Goal: Task Accomplishment & Management: Use online tool/utility

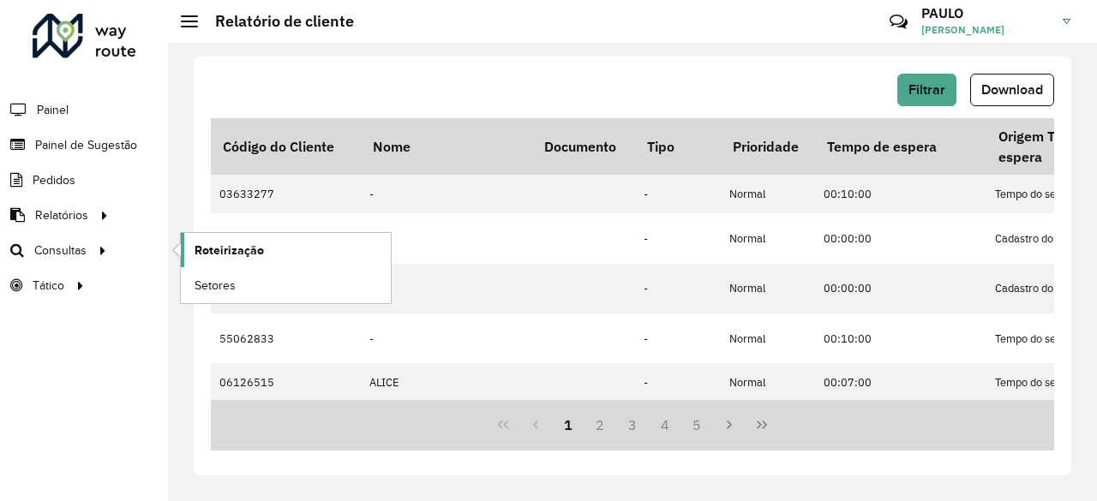
click at [218, 249] on span "Roteirização" at bounding box center [229, 251] width 69 height 18
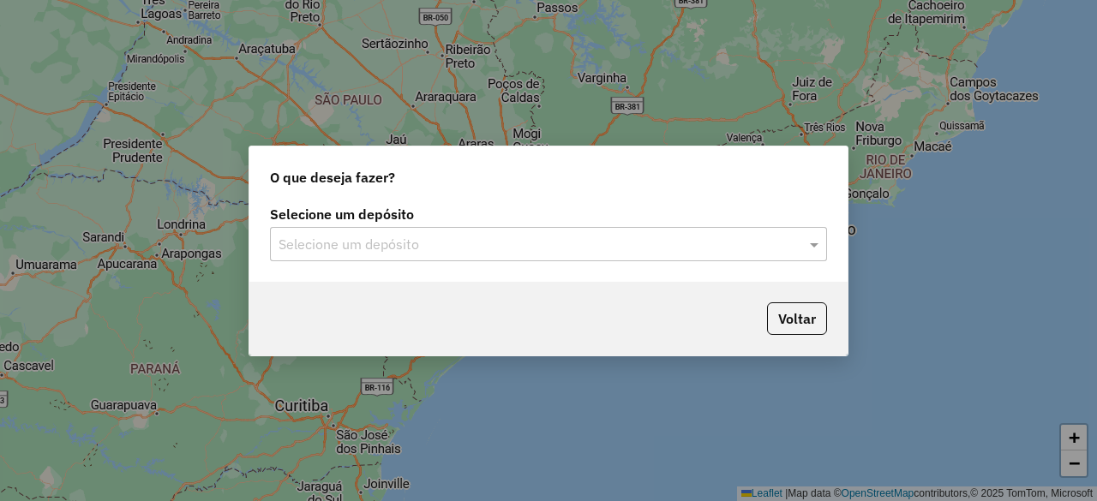
click at [315, 246] on input "text" at bounding box center [532, 245] width 506 height 21
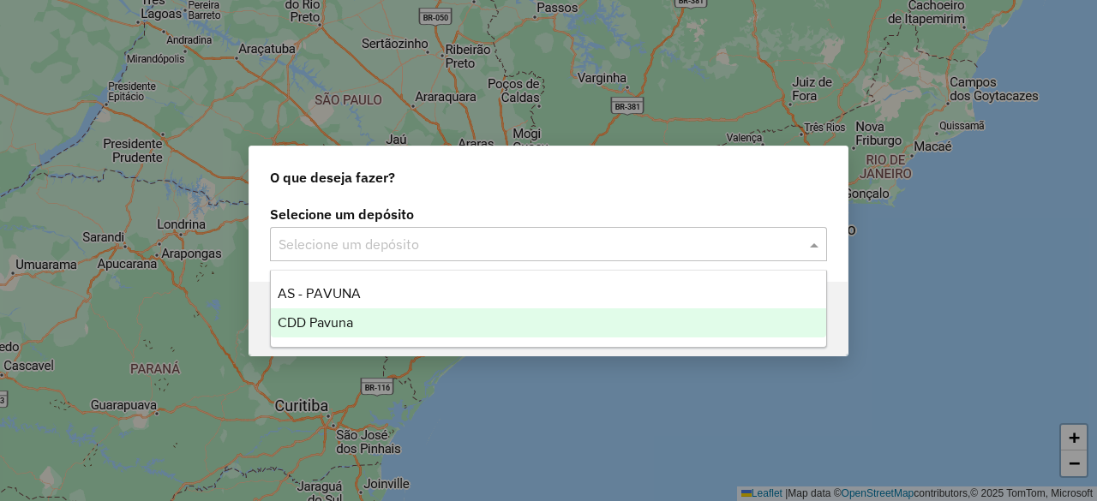
click at [309, 318] on span "CDD Pavuna" at bounding box center [315, 322] width 75 height 15
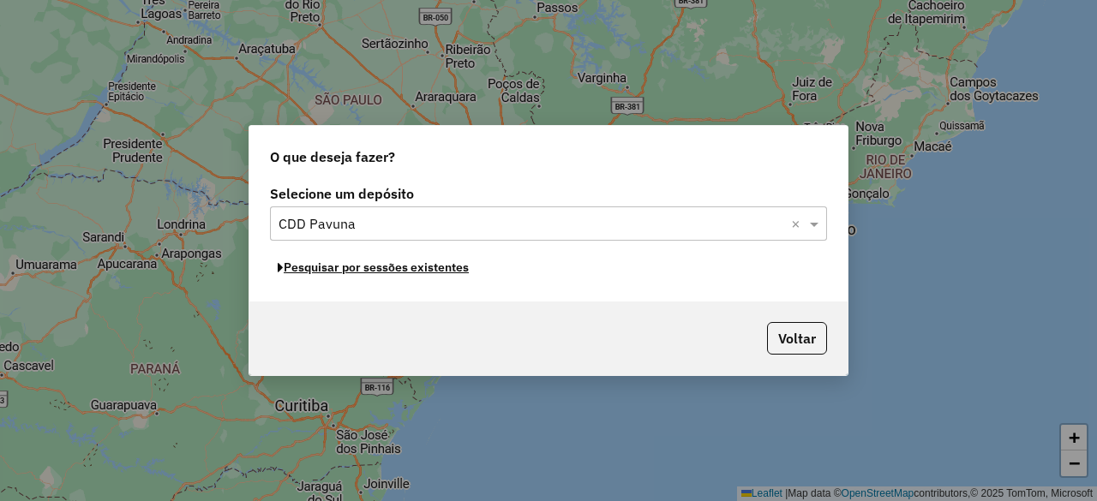
click at [376, 273] on button "Pesquisar por sessões existentes" at bounding box center [373, 268] width 207 height 27
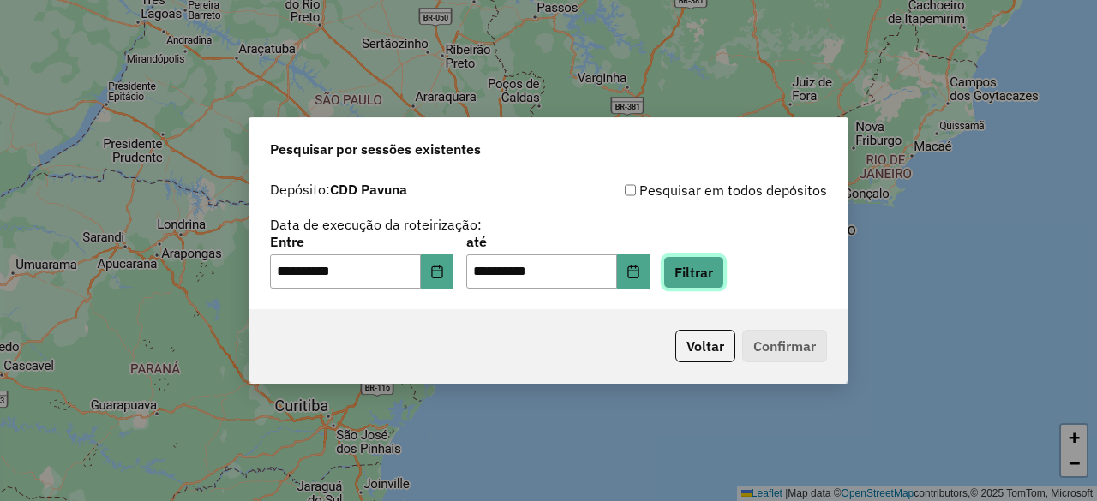
click at [724, 280] on button "Filtrar" at bounding box center [693, 272] width 61 height 33
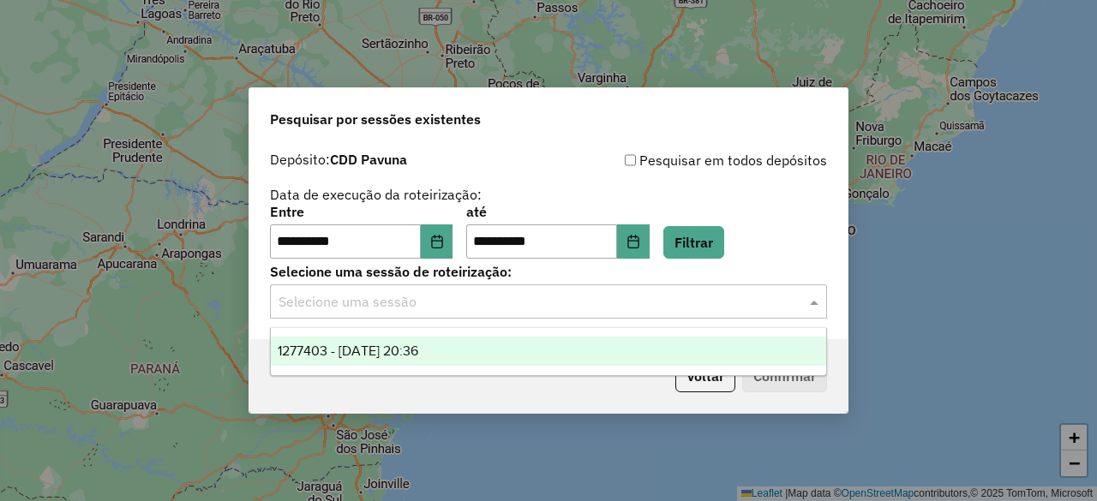
click at [593, 312] on div "Selecione uma sessão" at bounding box center [548, 302] width 557 height 34
click at [418, 357] on span "1277403 - 17/09/2025 20:36" at bounding box center [348, 351] width 141 height 15
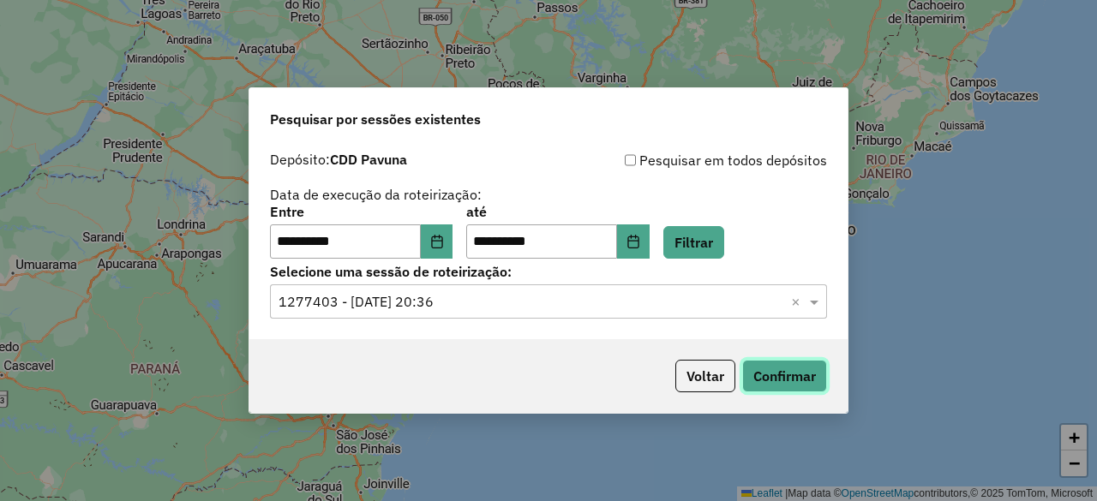
click at [792, 381] on button "Confirmar" at bounding box center [784, 376] width 85 height 33
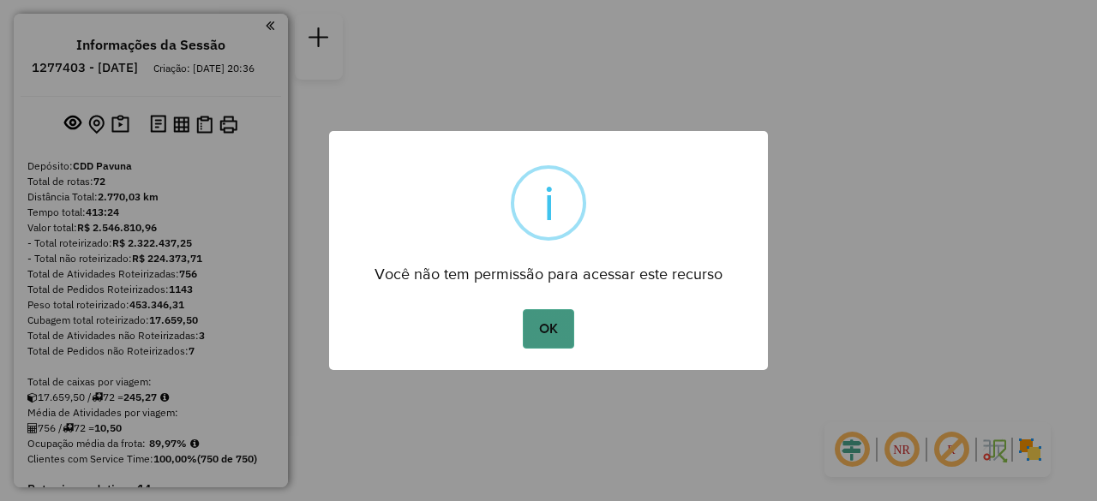
click at [561, 328] on button "OK" at bounding box center [548, 328] width 51 height 39
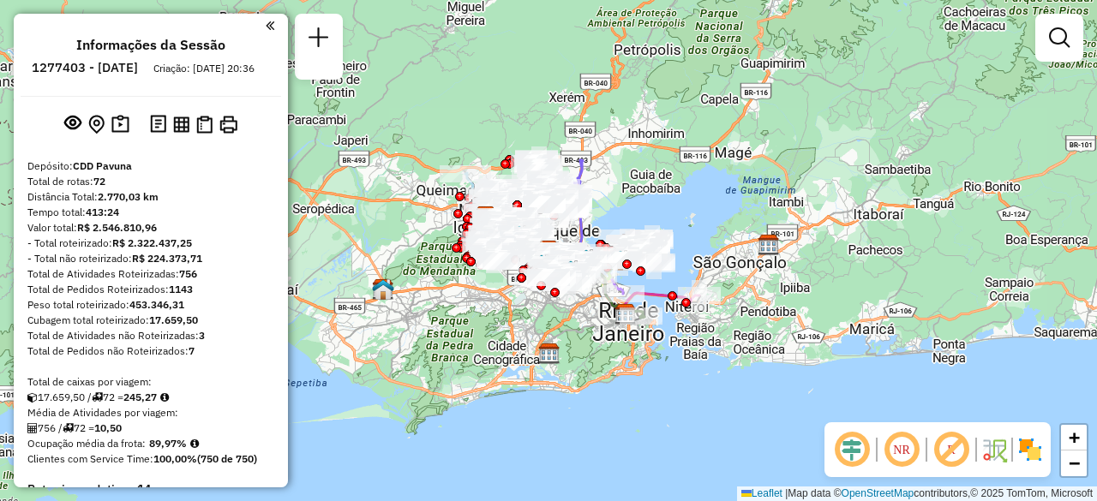
click at [266, 28] on em at bounding box center [270, 25] width 9 height 15
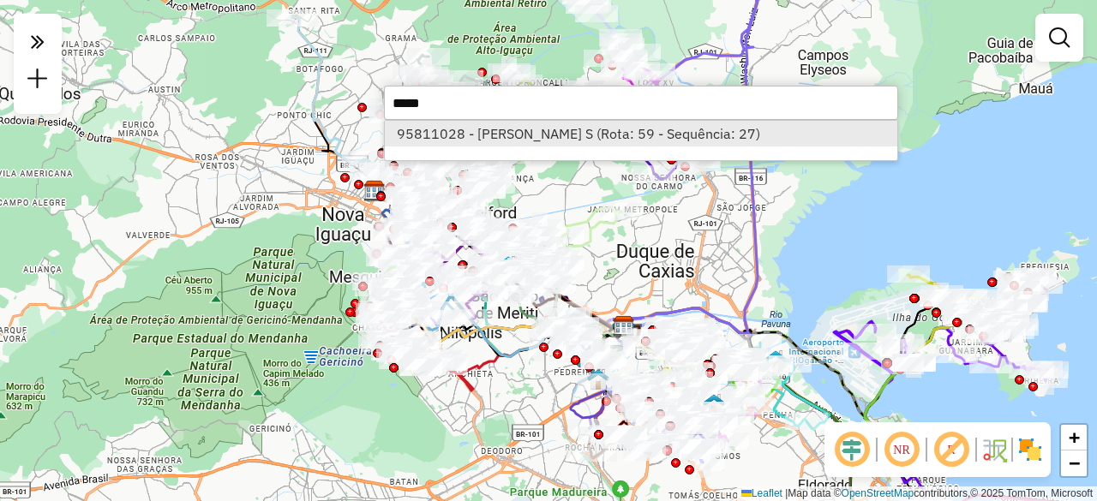
type input "*****"
click at [487, 126] on li "95811028 - [PERSON_NAME] S (Rota: 59 - Sequência: 27)" at bounding box center [641, 134] width 513 height 26
select select "**********"
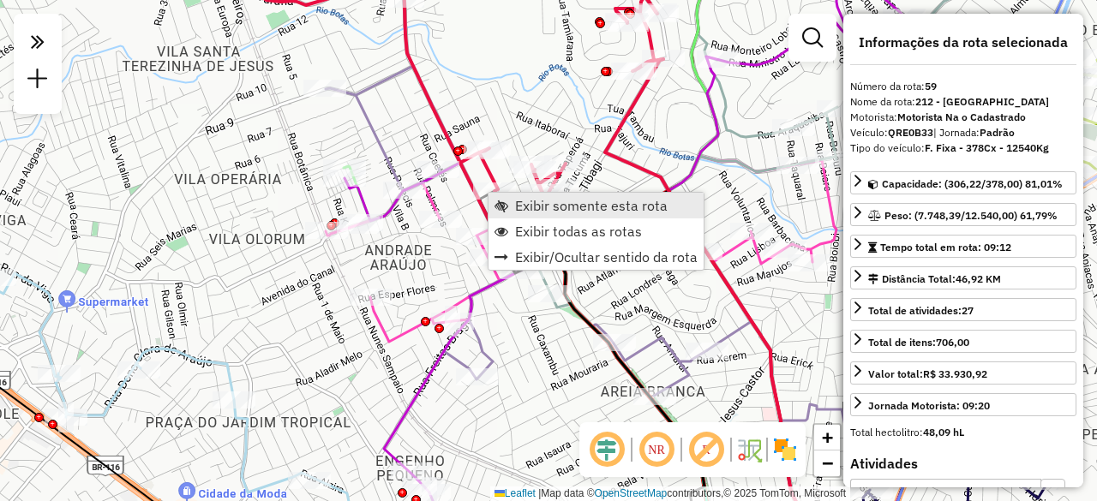
click at [537, 209] on span "Exibir somente esta rota" at bounding box center [591, 206] width 153 height 14
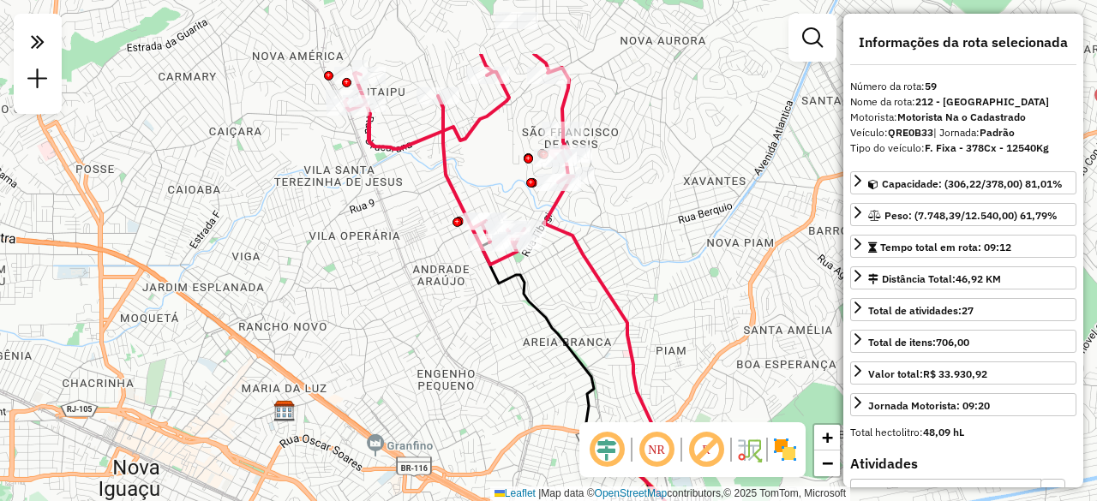
drag, startPoint x: 454, startPoint y: 156, endPoint x: 480, endPoint y: 267, distance: 113.5
click at [477, 263] on icon at bounding box center [459, 159] width 229 height 211
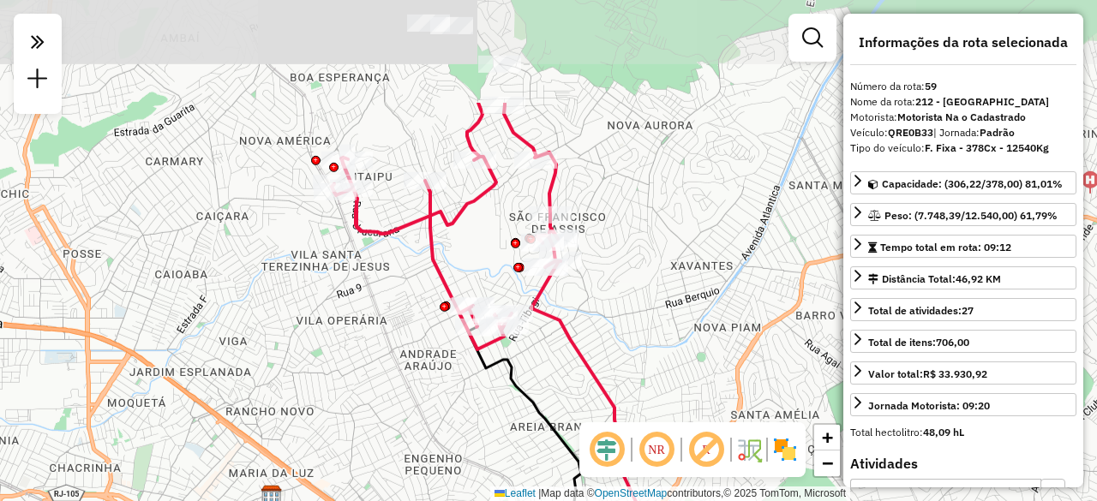
drag, startPoint x: 476, startPoint y: 148, endPoint x: 473, endPoint y: 268, distance: 120.0
click at [470, 262] on div "Janela de atendimento Grade de atendimento Capacidade Transportadoras Veículos …" at bounding box center [548, 250] width 1097 height 501
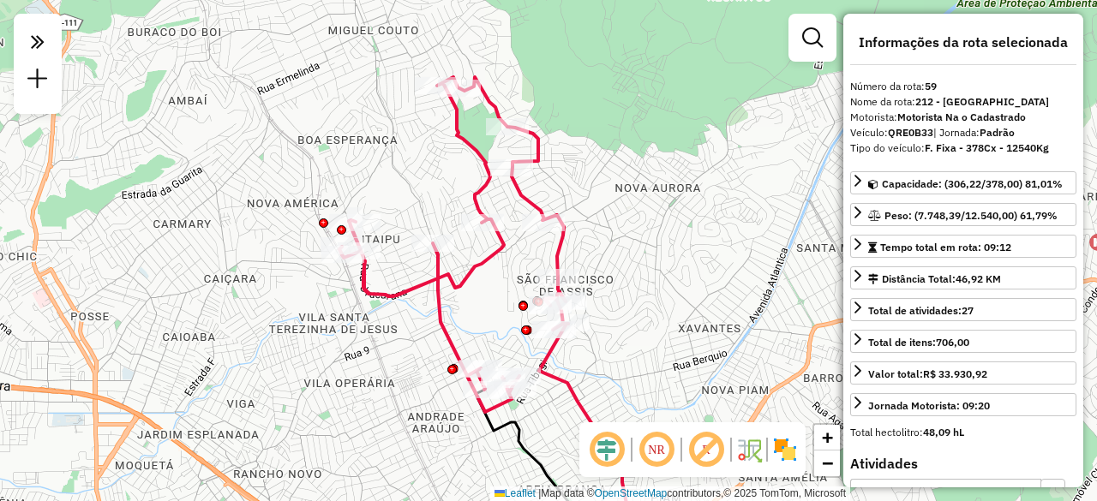
drag, startPoint x: 430, startPoint y: 147, endPoint x: 440, endPoint y: 209, distance: 62.4
click at [440, 209] on div "Janela de atendimento Grade de atendimento Capacidade Transportadoras Veículos …" at bounding box center [548, 250] width 1097 height 501
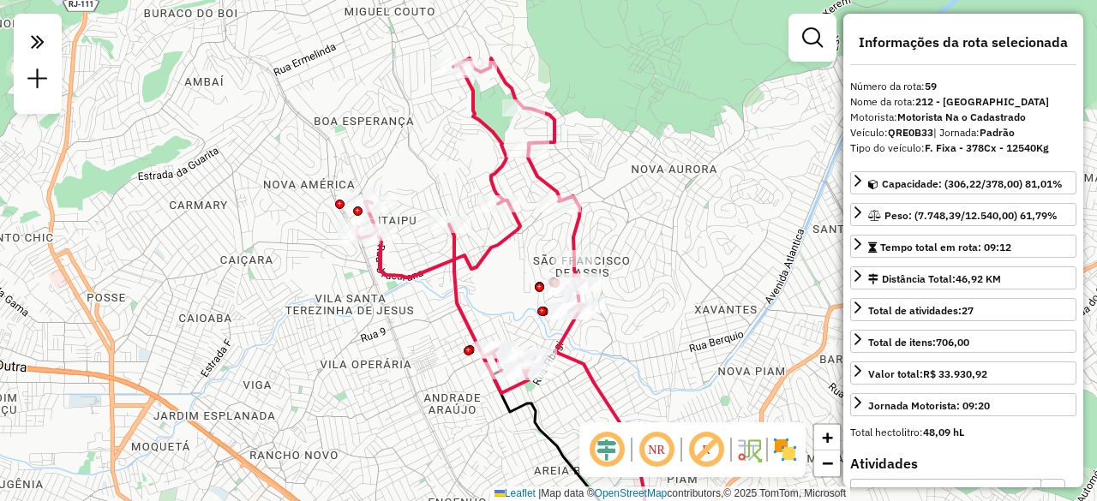
drag, startPoint x: 453, startPoint y: 334, endPoint x: 466, endPoint y: 308, distance: 29.9
click at [466, 308] on icon at bounding box center [470, 225] width 229 height 335
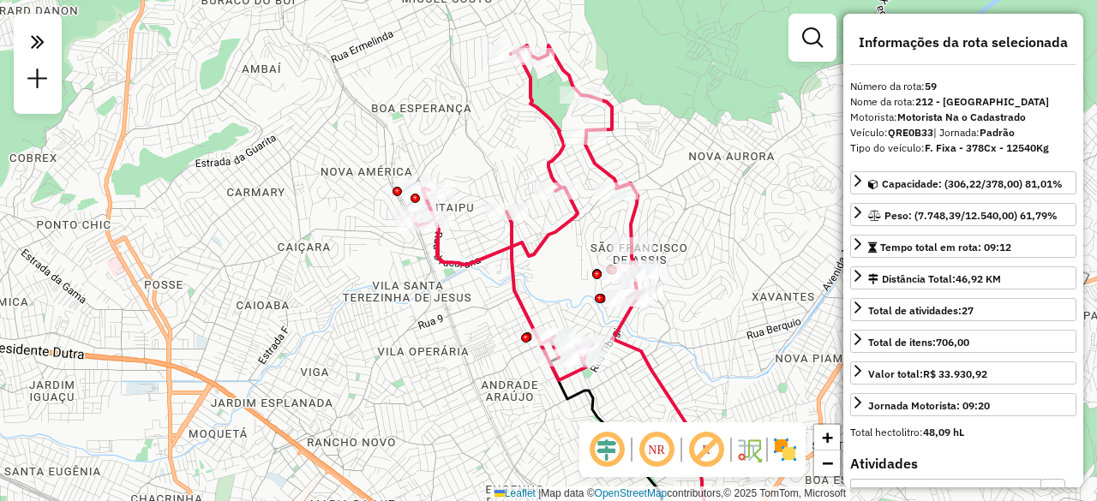
drag, startPoint x: 346, startPoint y: 282, endPoint x: 449, endPoint y: 289, distance: 103.1
click at [449, 289] on div "Janela de atendimento Grade de atendimento Capacidade Transportadoras Veículos …" at bounding box center [548, 250] width 1097 height 501
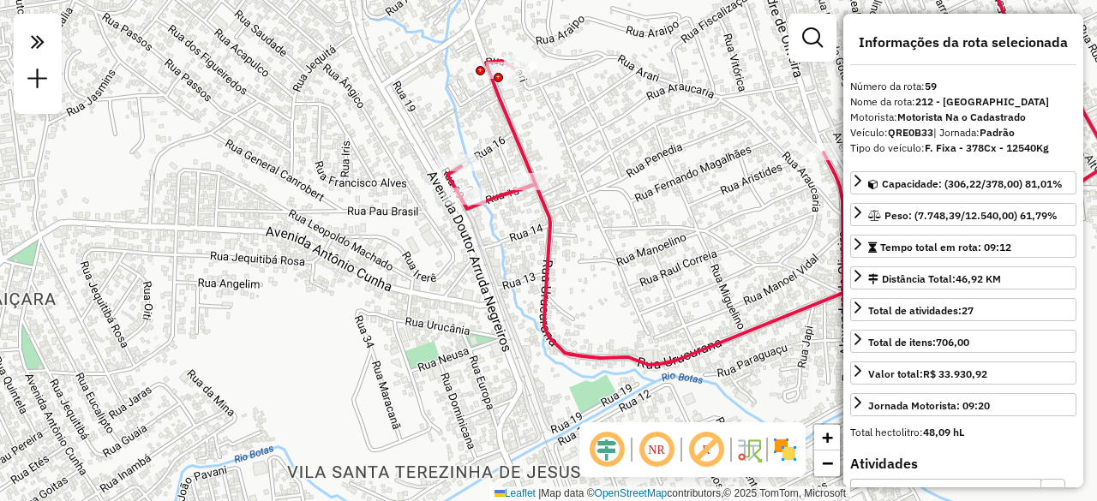
drag, startPoint x: 513, startPoint y: 385, endPoint x: 483, endPoint y: 254, distance: 134.3
click at [483, 254] on div "Janela de atendimento Grade de atendimento Capacidade Transportadoras Veículos …" at bounding box center [548, 250] width 1097 height 501
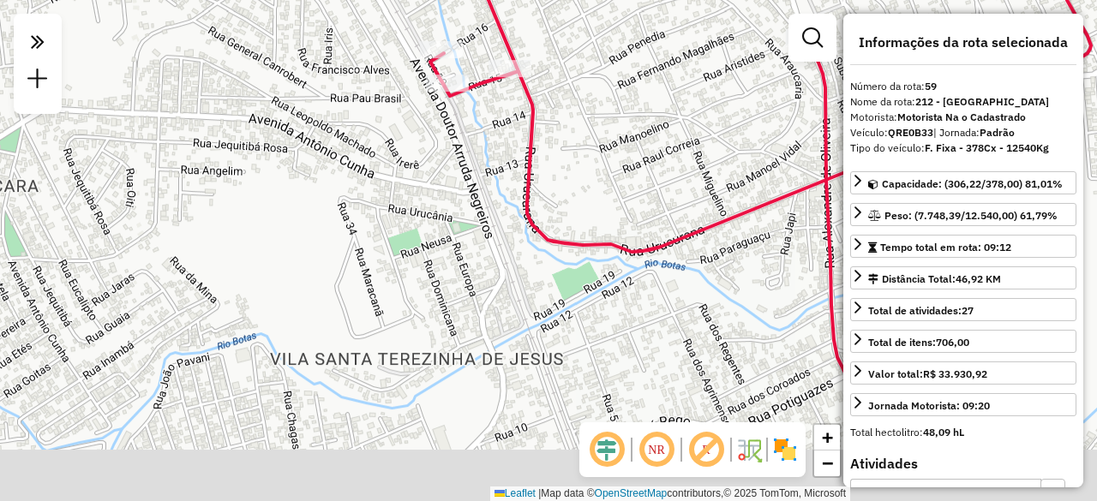
drag, startPoint x: 485, startPoint y: 326, endPoint x: 477, endPoint y: 237, distance: 88.7
click at [477, 237] on div "Janela de atendimento Grade de atendimento Capacidade Transportadoras Veículos …" at bounding box center [548, 250] width 1097 height 501
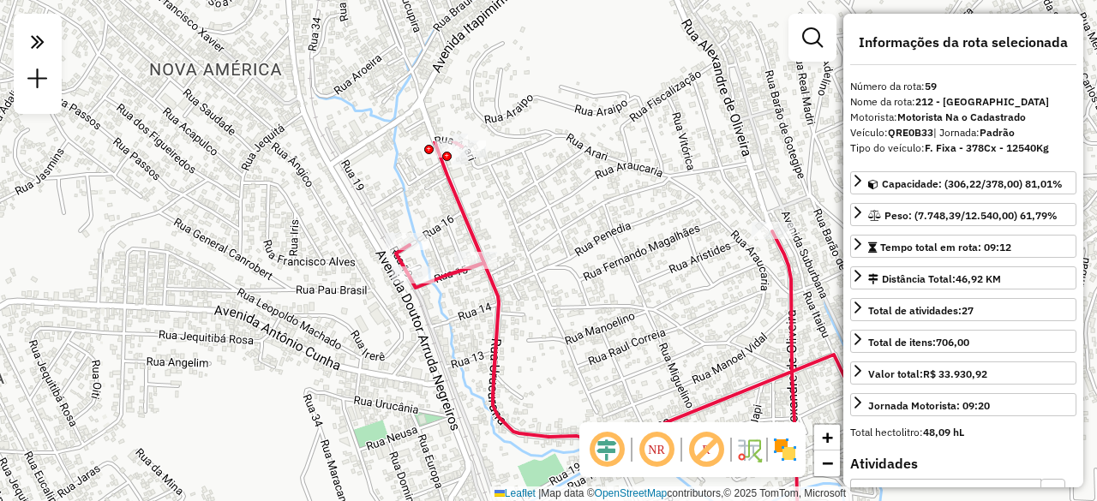
drag, startPoint x: 483, startPoint y: 188, endPoint x: 449, endPoint y: 380, distance: 195.0
click at [449, 380] on div "Janela de atendimento Grade de atendimento Capacidade Transportadoras Veículos …" at bounding box center [548, 250] width 1097 height 501
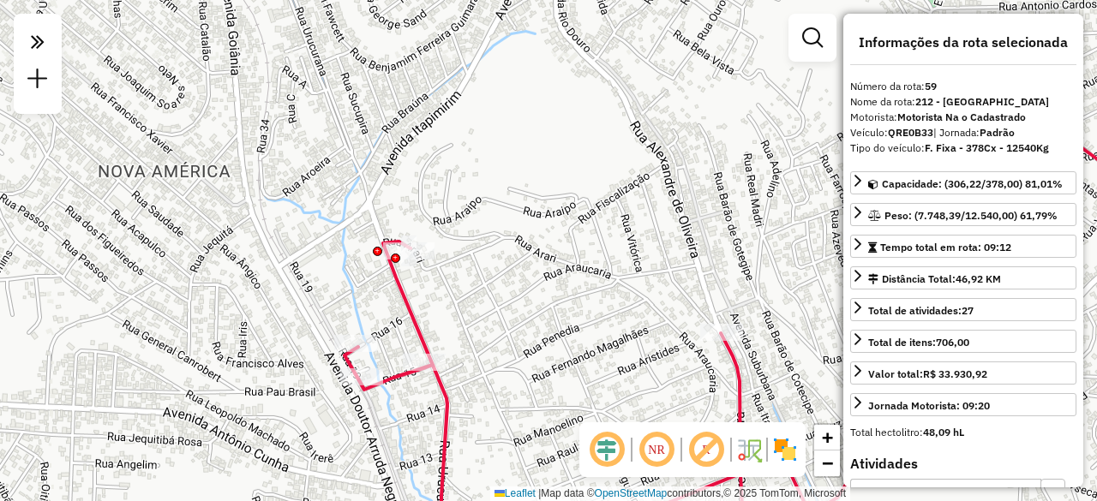
drag, startPoint x: 530, startPoint y: 255, endPoint x: 478, endPoint y: 357, distance: 114.2
click at [478, 357] on div "Janela de atendimento Grade de atendimento Capacidade Transportadoras Veículos …" at bounding box center [548, 250] width 1097 height 501
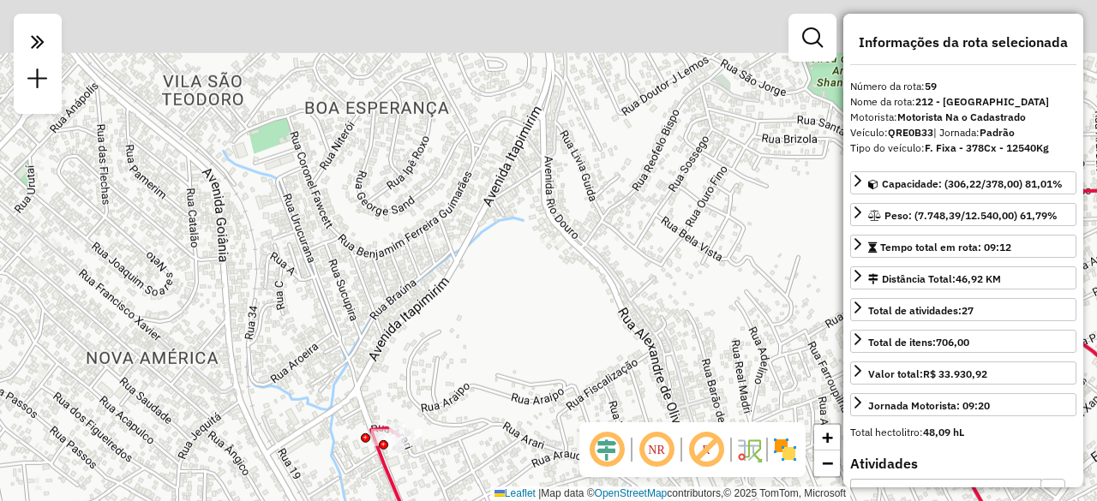
drag, startPoint x: 521, startPoint y: 205, endPoint x: 509, endPoint y: 393, distance: 188.9
click at [509, 393] on div "Janela de atendimento Grade de atendimento Capacidade Transportadoras Veículos …" at bounding box center [548, 250] width 1097 height 501
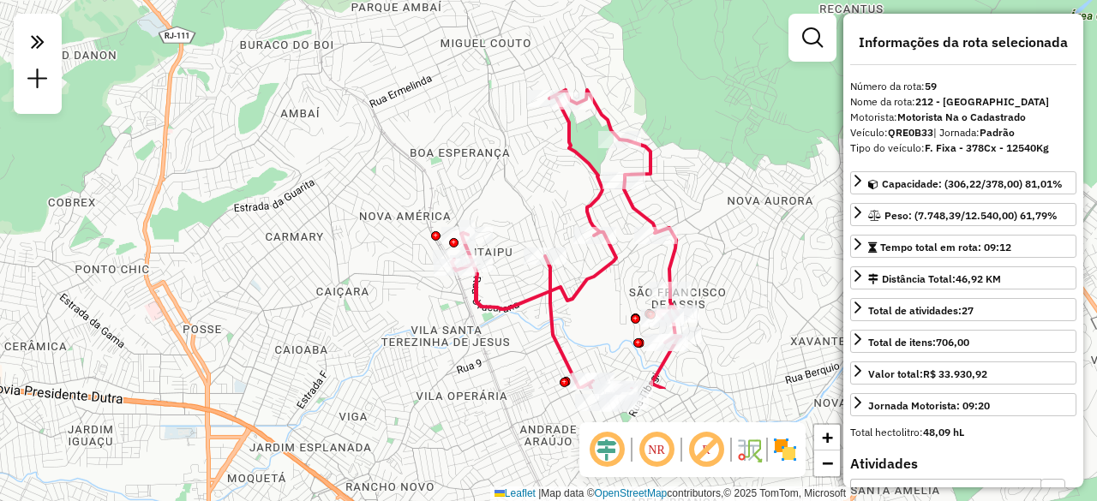
drag, startPoint x: 515, startPoint y: 396, endPoint x: 501, endPoint y: 233, distance: 163.4
click at [501, 233] on div "Janela de atendimento Grade de atendimento Capacidade Transportadoras Veículos …" at bounding box center [548, 250] width 1097 height 501
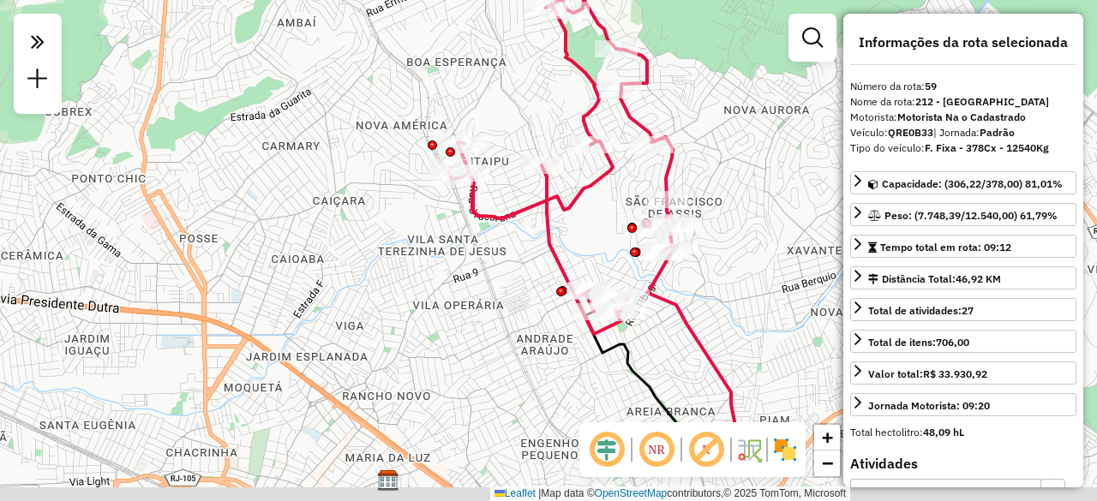
drag, startPoint x: 472, startPoint y: 345, endPoint x: 469, endPoint y: 254, distance: 90.9
click at [469, 254] on div "Janela de atendimento Grade de atendimento Capacidade Transportadoras Veículos …" at bounding box center [548, 250] width 1097 height 501
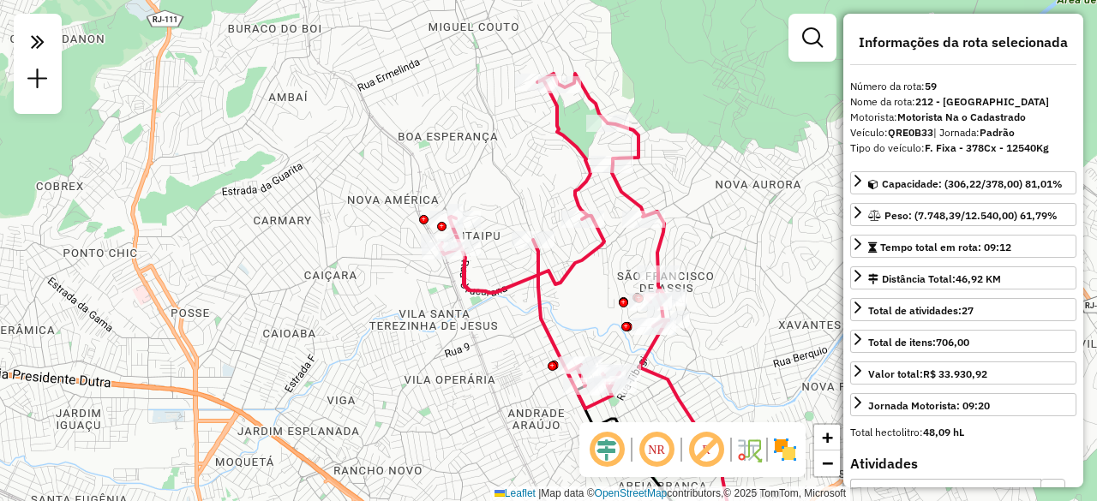
drag, startPoint x: 510, startPoint y: 99, endPoint x: 510, endPoint y: 196, distance: 96.9
click at [510, 196] on div "Janela de atendimento Grade de atendimento Capacidade Transportadoras Veículos …" at bounding box center [548, 250] width 1097 height 501
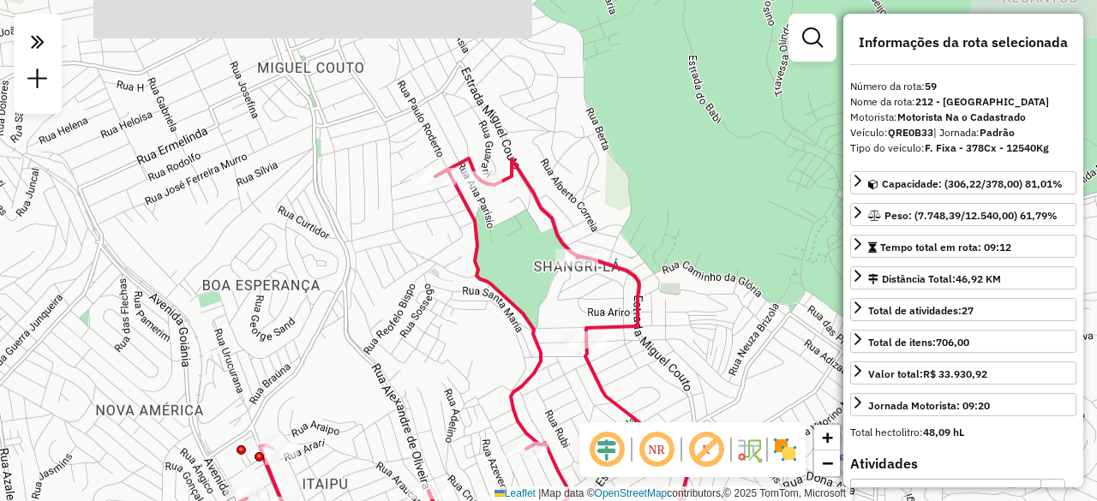
drag, startPoint x: 548, startPoint y: 107, endPoint x: 437, endPoint y: 228, distance: 163.8
click at [437, 228] on div "Janela de atendimento Grade de atendimento Capacidade Transportadoras Veículos …" at bounding box center [548, 250] width 1097 height 501
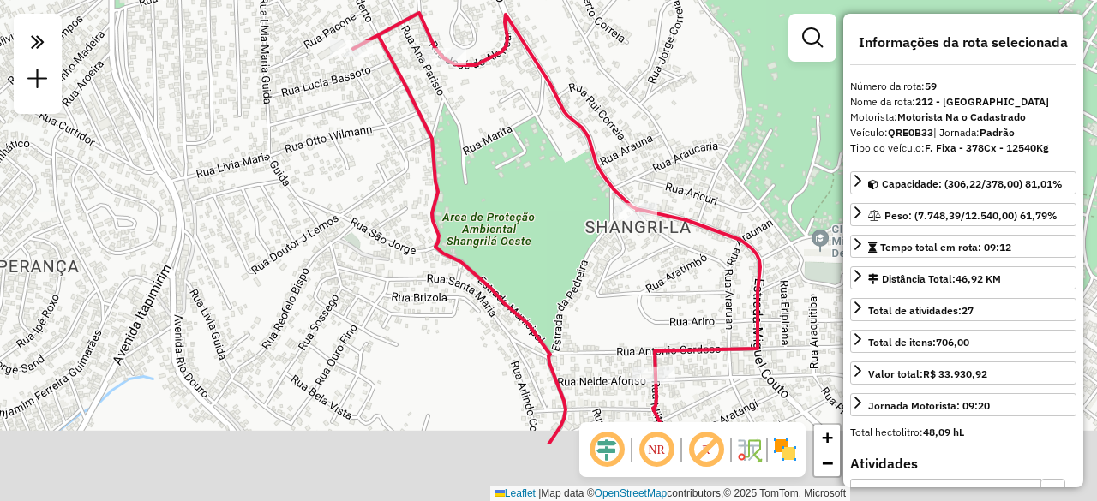
drag, startPoint x: 638, startPoint y: 270, endPoint x: 541, endPoint y: 153, distance: 151.6
click at [543, 156] on div "Janela de atendimento Grade de atendimento Capacidade Transportadoras Veículos …" at bounding box center [548, 250] width 1097 height 501
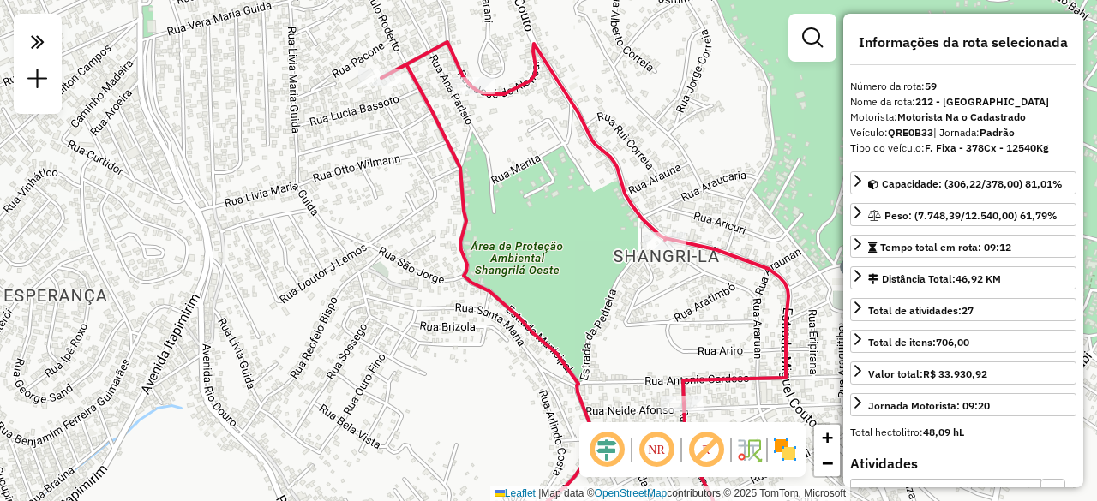
drag, startPoint x: 468, startPoint y: 175, endPoint x: 506, endPoint y: 208, distance: 50.4
click at [501, 213] on div "Janela de atendimento Grade de atendimento Capacidade Transportadoras Veículos …" at bounding box center [548, 250] width 1097 height 501
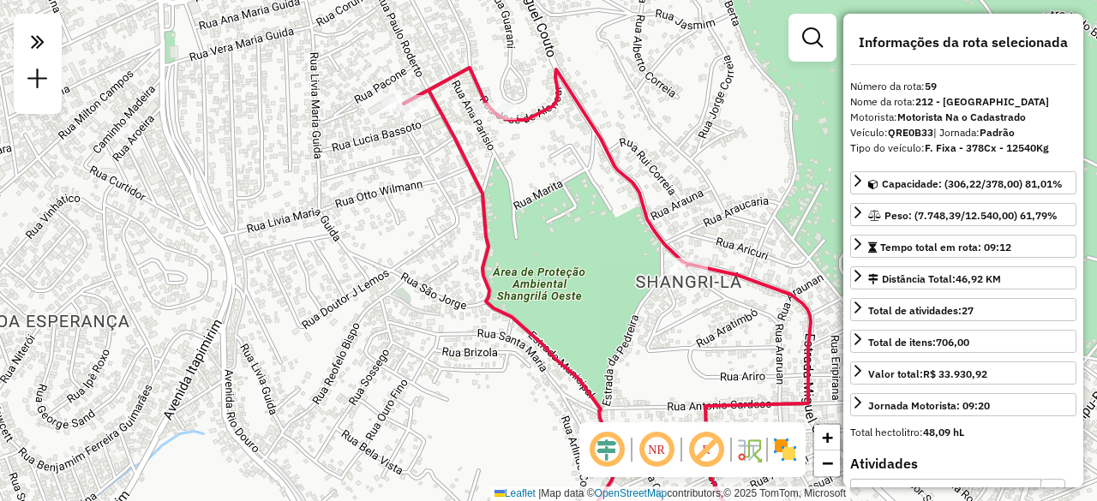
click at [698, 444] on em at bounding box center [706, 449] width 41 height 41
click at [652, 445] on em at bounding box center [656, 449] width 41 height 41
click at [656, 447] on em at bounding box center [656, 449] width 41 height 41
click at [699, 447] on em at bounding box center [706, 449] width 41 height 41
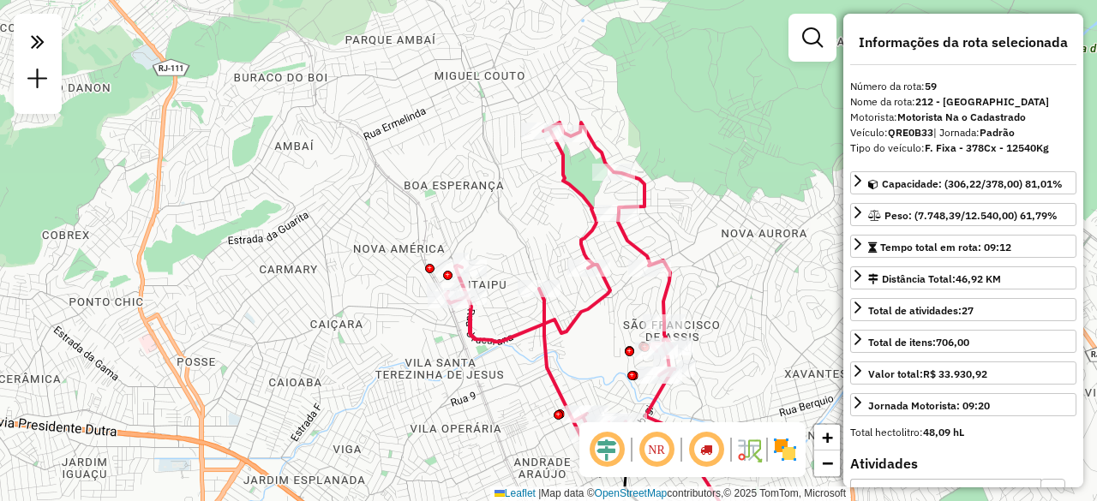
click at [699, 449] on em at bounding box center [706, 449] width 41 height 41
click at [705, 449] on em at bounding box center [706, 449] width 41 height 41
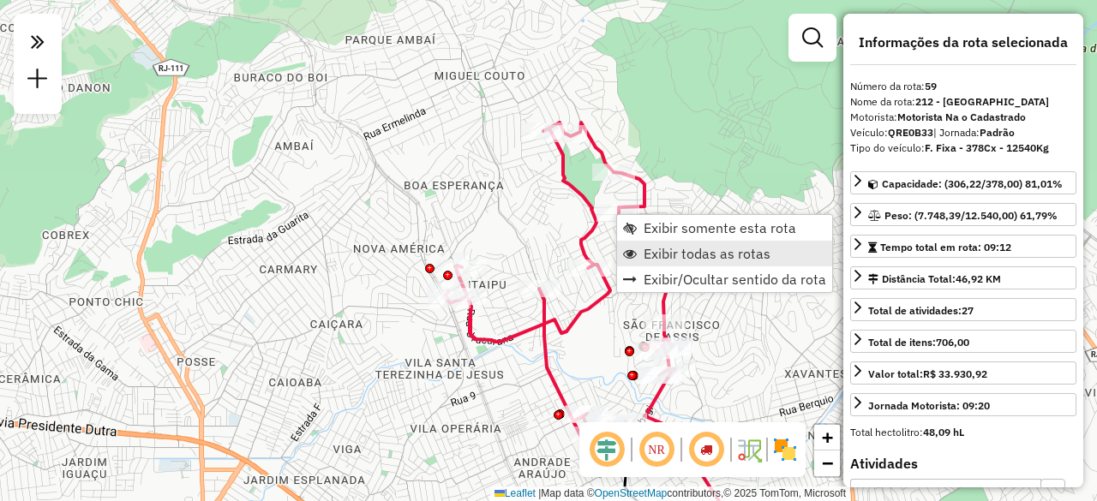
click at [653, 251] on span "Exibir todas as rotas" at bounding box center [707, 254] width 127 height 14
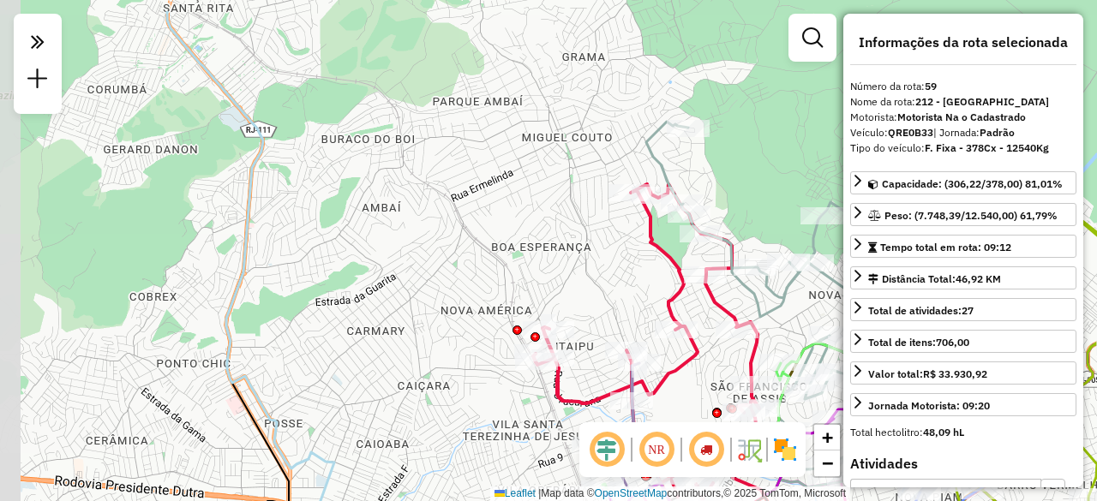
drag, startPoint x: 441, startPoint y: 153, endPoint x: 528, endPoint y: 215, distance: 107.0
click at [528, 215] on div "Janela de atendimento Grade de atendimento Capacidade Transportadoras Veículos …" at bounding box center [548, 250] width 1097 height 501
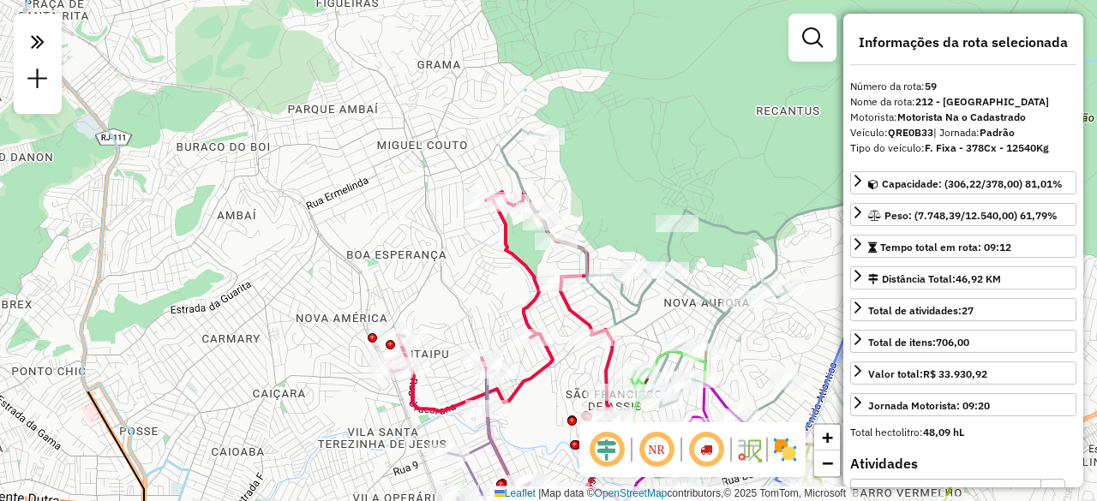
drag, startPoint x: 580, startPoint y: 151, endPoint x: 421, endPoint y: 159, distance: 159.7
click at [421, 159] on div "Janela de atendimento Grade de atendimento Capacidade Transportadoras Veículos …" at bounding box center [548, 250] width 1097 height 501
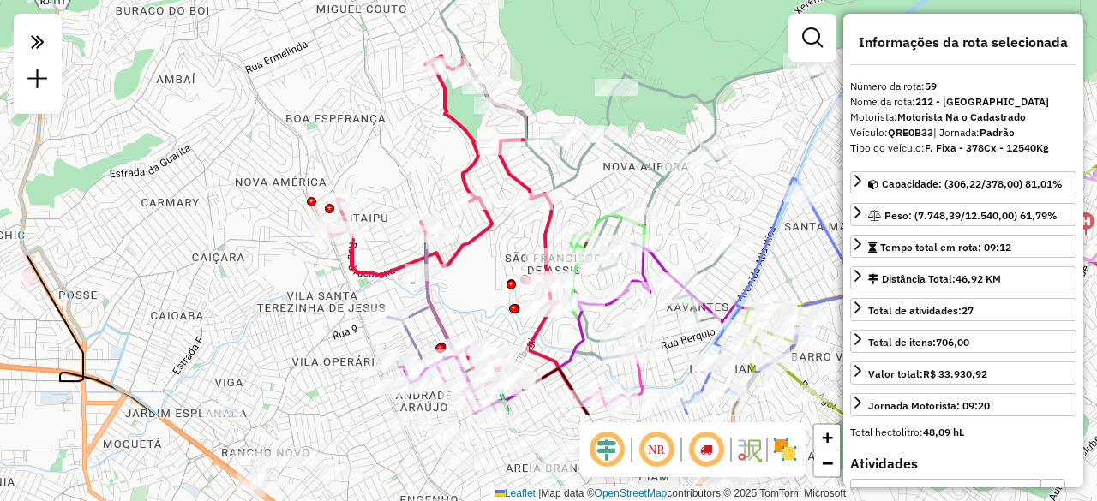
drag, startPoint x: 663, startPoint y: 304, endPoint x: 615, endPoint y: 165, distance: 147.7
click at [615, 165] on div "Janela de atendimento Grade de atendimento Capacidade Transportadoras Veículos …" at bounding box center [548, 250] width 1097 height 501
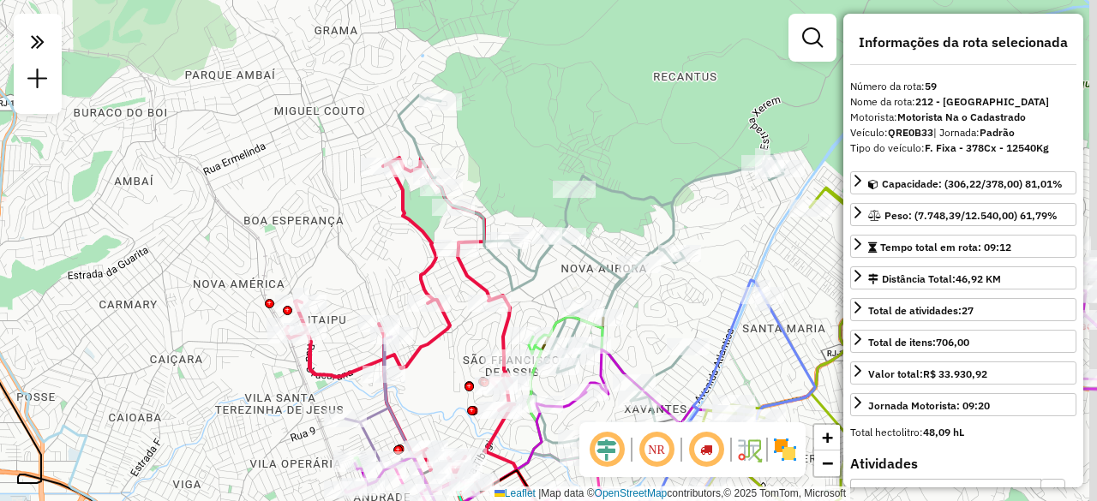
drag, startPoint x: 396, startPoint y: 128, endPoint x: 351, endPoint y: 282, distance: 160.6
click at [351, 282] on div "Janela de atendimento Grade de atendimento Capacidade Transportadoras Veículos …" at bounding box center [548, 250] width 1097 height 501
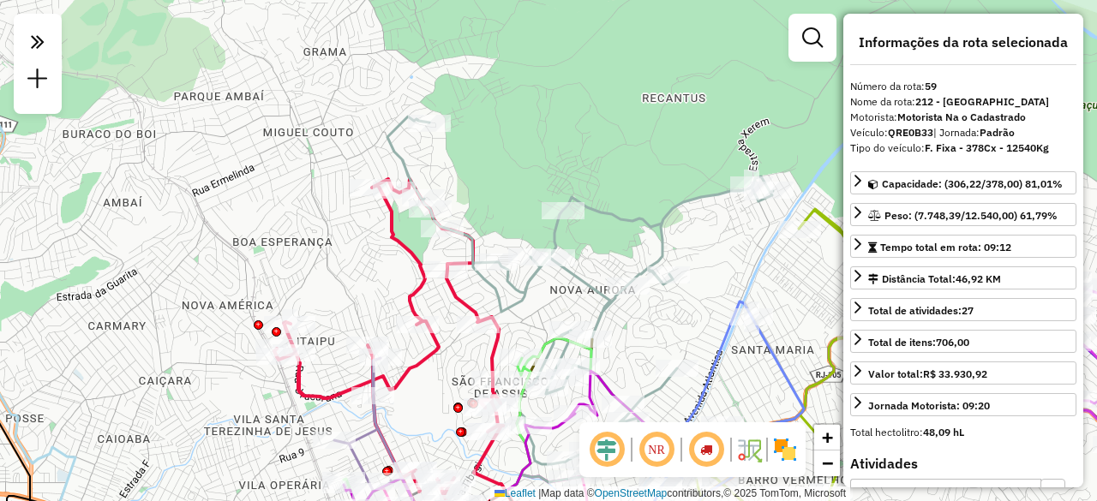
drag, startPoint x: 357, startPoint y: 262, endPoint x: 349, endPoint y: 225, distance: 37.8
click at [349, 225] on div "Janela de atendimento Grade de atendimento Capacidade Transportadoras Veículos …" at bounding box center [548, 250] width 1097 height 501
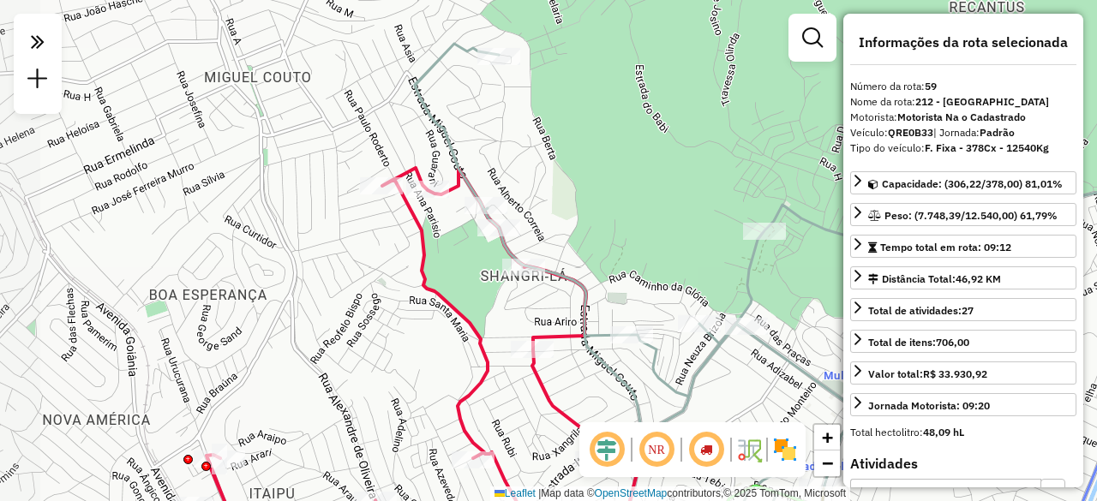
drag, startPoint x: 401, startPoint y: 198, endPoint x: 449, endPoint y: 237, distance: 62.1
click at [449, 237] on div "Janela de atendimento Grade de atendimento Capacidade Transportadoras Veículos …" at bounding box center [548, 250] width 1097 height 501
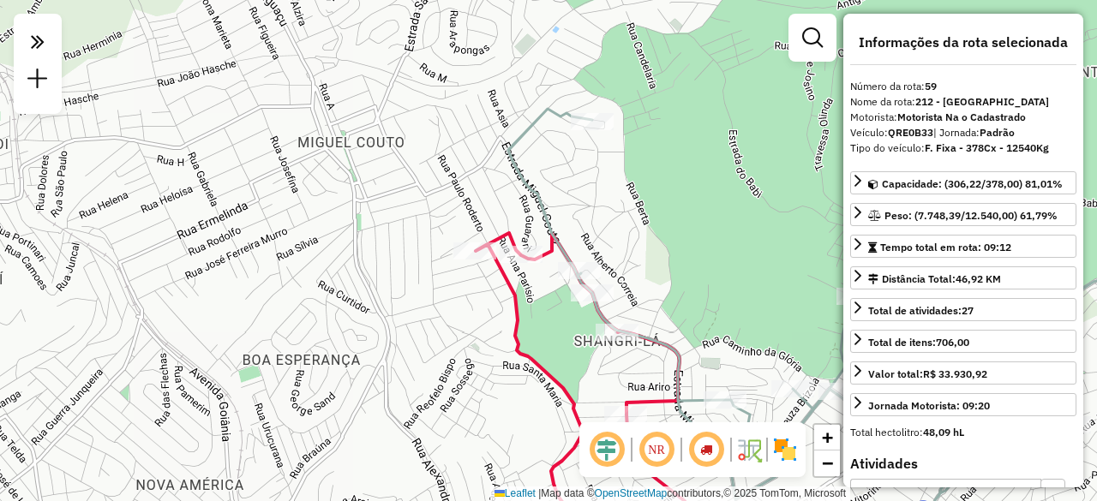
drag, startPoint x: 311, startPoint y: 220, endPoint x: 405, endPoint y: 285, distance: 113.9
click at [405, 285] on div "Janela de atendimento Grade de atendimento Capacidade Transportadoras Veículos …" at bounding box center [548, 250] width 1097 height 501
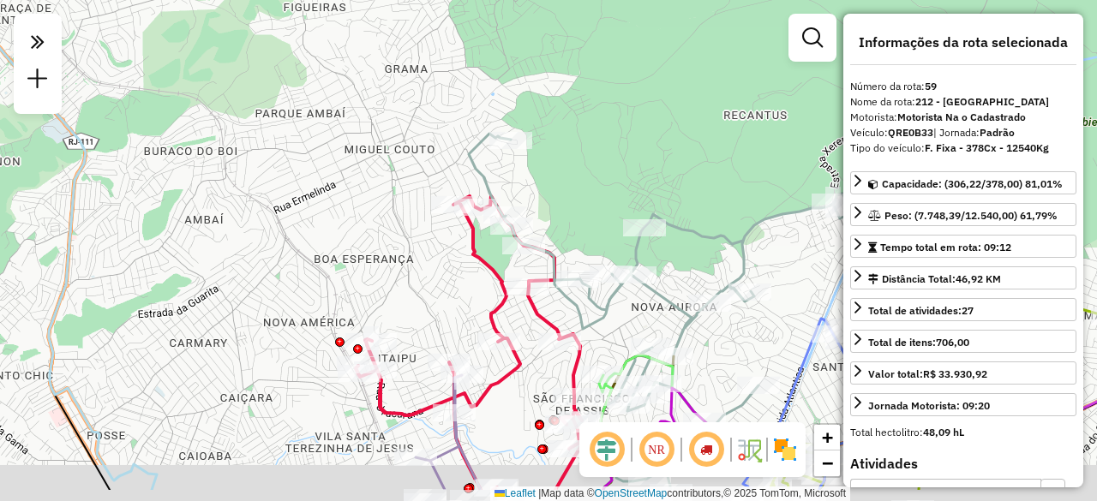
drag, startPoint x: 405, startPoint y: 298, endPoint x: 423, endPoint y: 225, distance: 76.1
click at [420, 227] on div "Janela de atendimento Grade de atendimento Capacidade Transportadoras Veículos …" at bounding box center [548, 250] width 1097 height 501
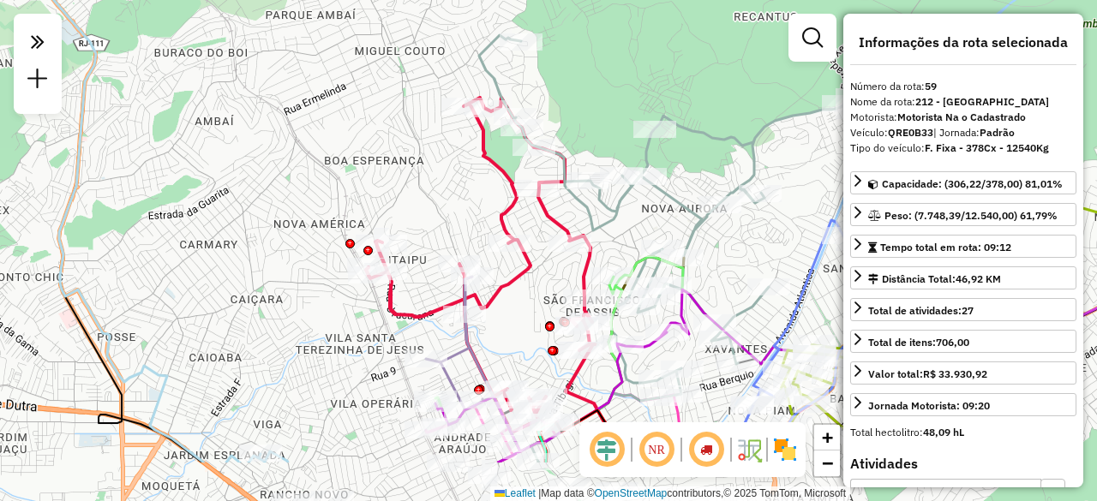
drag, startPoint x: 393, startPoint y: 261, endPoint x: 399, endPoint y: 172, distance: 89.4
click at [399, 172] on div "Janela de atendimento Grade de atendimento Capacidade Transportadoras Veículos …" at bounding box center [548, 250] width 1097 height 501
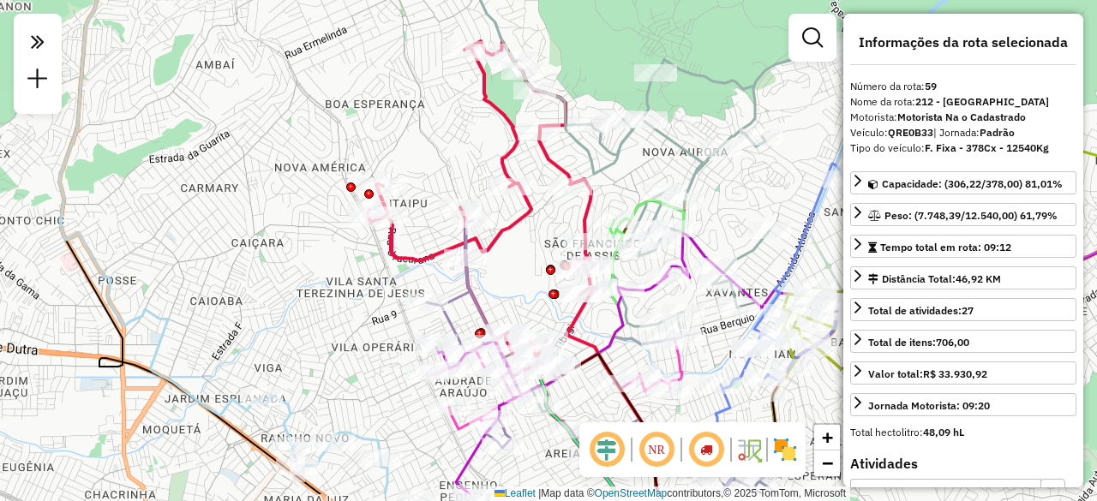
drag, startPoint x: 266, startPoint y: 289, endPoint x: 267, endPoint y: 231, distance: 58.3
click at [267, 231] on div "Janela de atendimento Grade de atendimento Capacidade Transportadoras Veículos …" at bounding box center [548, 250] width 1097 height 501
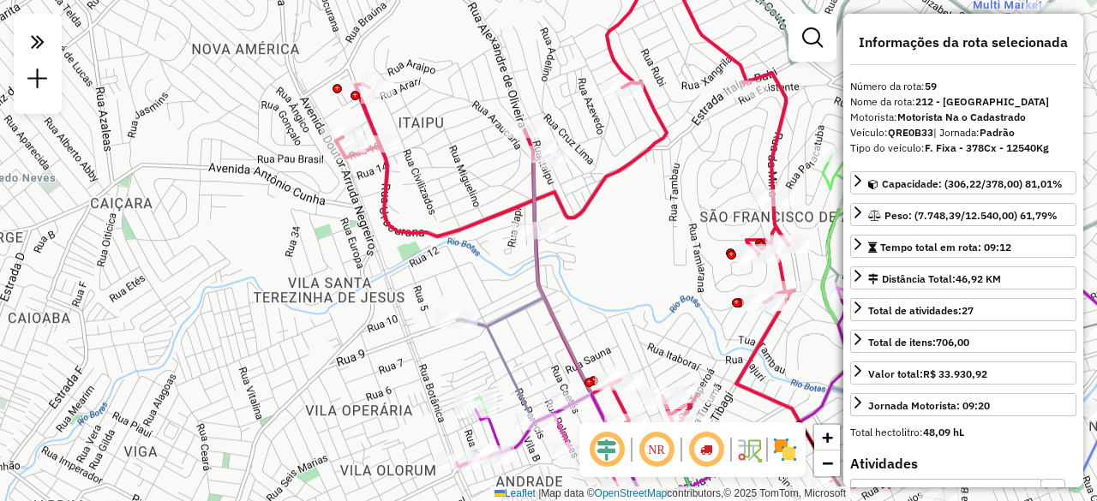
drag, startPoint x: 323, startPoint y: 246, endPoint x: 317, endPoint y: 236, distance: 11.9
click at [317, 236] on div "Janela de atendimento Grade de atendimento Capacidade Transportadoras Veículos …" at bounding box center [548, 250] width 1097 height 501
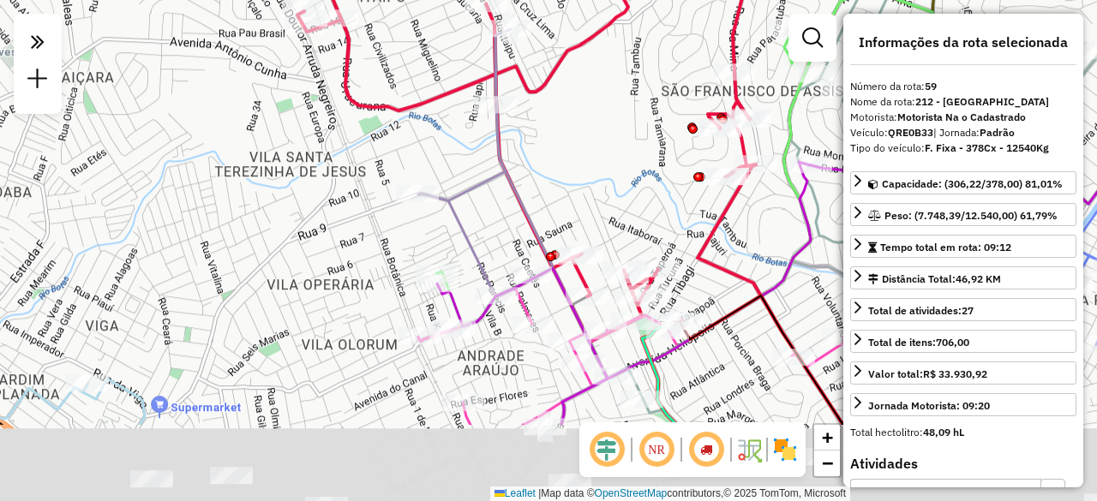
drag, startPoint x: 353, startPoint y: 347, endPoint x: 314, endPoint y: 219, distance: 134.5
click at [314, 219] on div "Janela de atendimento Grade de atendimento Capacidade Transportadoras Veículos …" at bounding box center [548, 250] width 1097 height 501
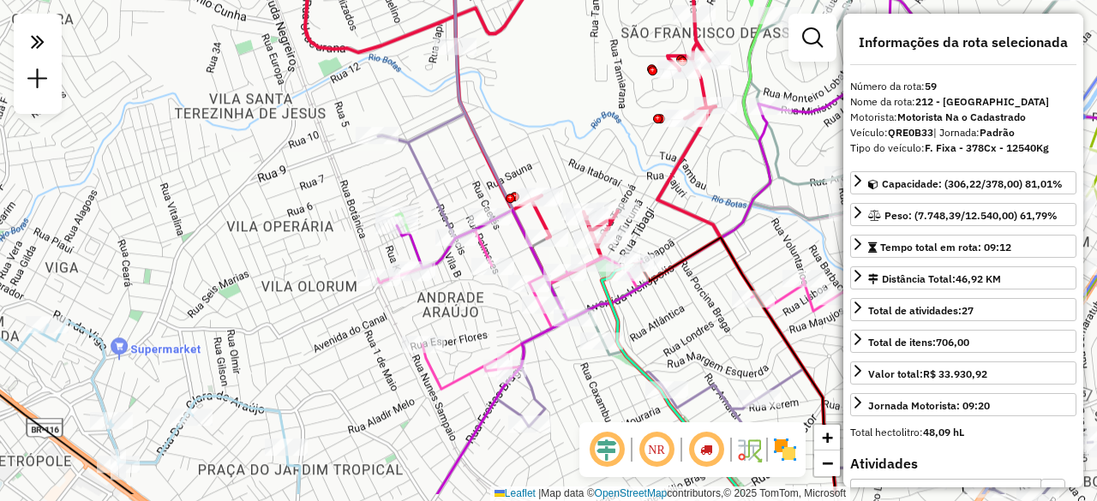
drag, startPoint x: 369, startPoint y: 303, endPoint x: 315, endPoint y: 222, distance: 97.7
click at [315, 228] on div "Janela de atendimento Grade de atendimento Capacidade Transportadoras Veículos …" at bounding box center [548, 250] width 1097 height 501
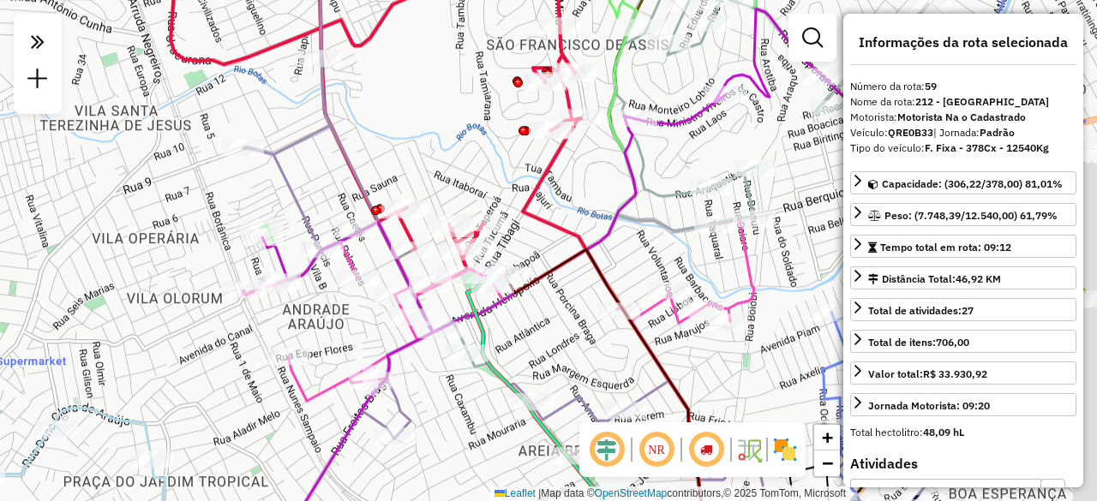
drag, startPoint x: 341, startPoint y: 369, endPoint x: 215, endPoint y: 450, distance: 149.6
click at [215, 450] on div "Janela de atendimento Grade de atendimento Capacidade Transportadoras Veículos …" at bounding box center [548, 250] width 1097 height 501
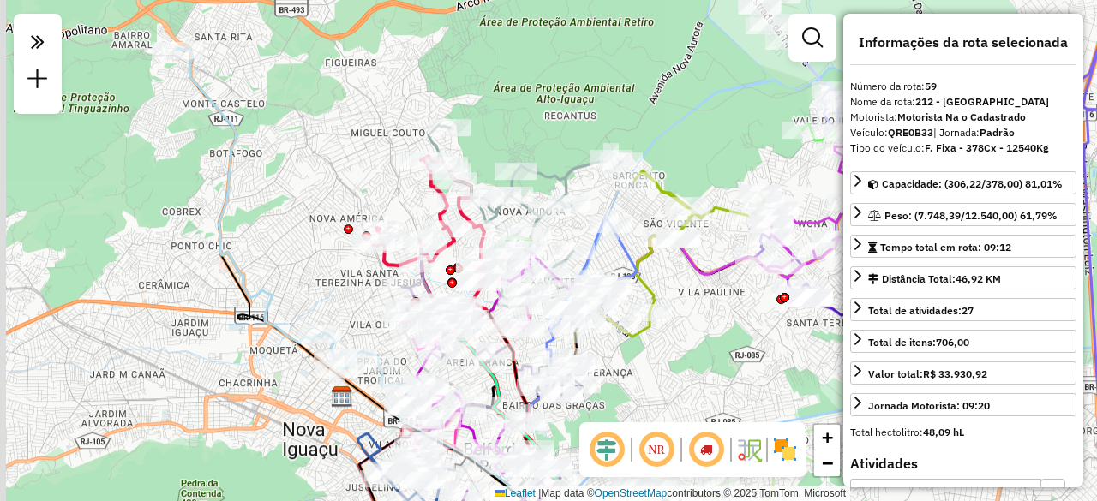
drag, startPoint x: 399, startPoint y: 189, endPoint x: 432, endPoint y: 290, distance: 106.5
click at [430, 293] on icon at bounding box center [470, 309] width 137 height 129
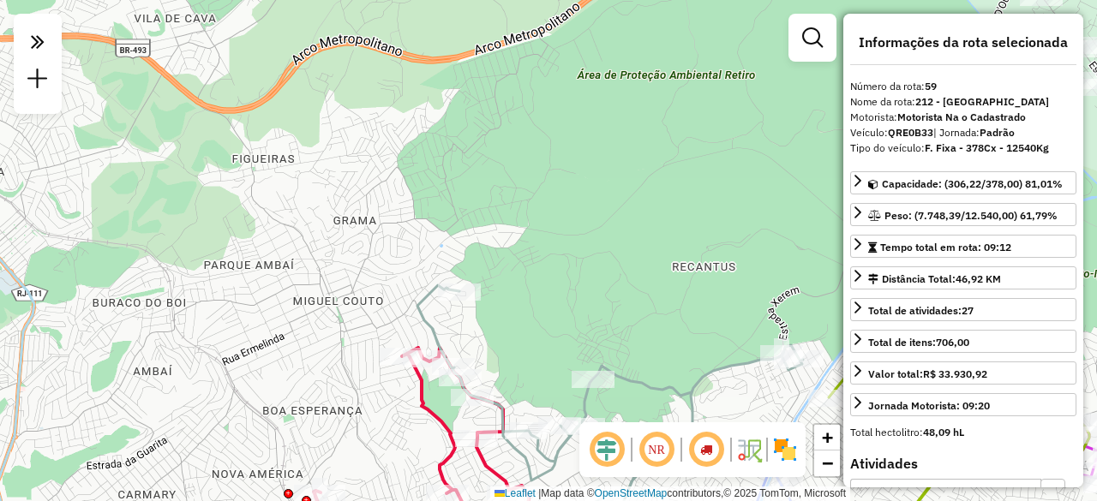
drag, startPoint x: 344, startPoint y: 152, endPoint x: 297, endPoint y: 346, distance: 200.2
click at [298, 352] on div "Rota 59 - Placa QRE0B33 95811028 - [PERSON_NAME] DOS S Janela de atendimento Gr…" at bounding box center [548, 250] width 1097 height 501
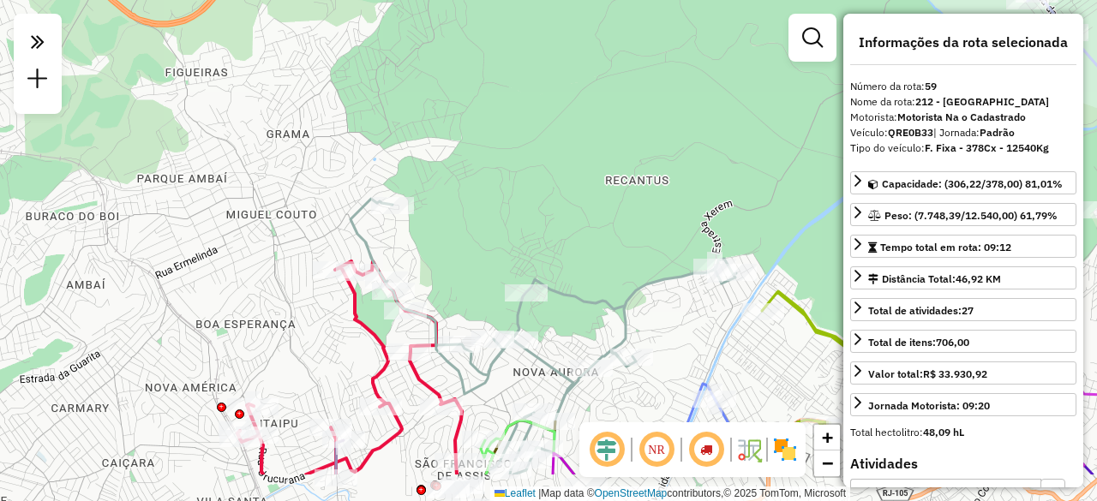
drag, startPoint x: 475, startPoint y: 332, endPoint x: 416, endPoint y: 255, distance: 96.5
click at [416, 255] on div "Rota 59 - Placa QRE0B33 95811028 - [PERSON_NAME] DOS S Janela de atendimento Gr…" at bounding box center [548, 250] width 1097 height 501
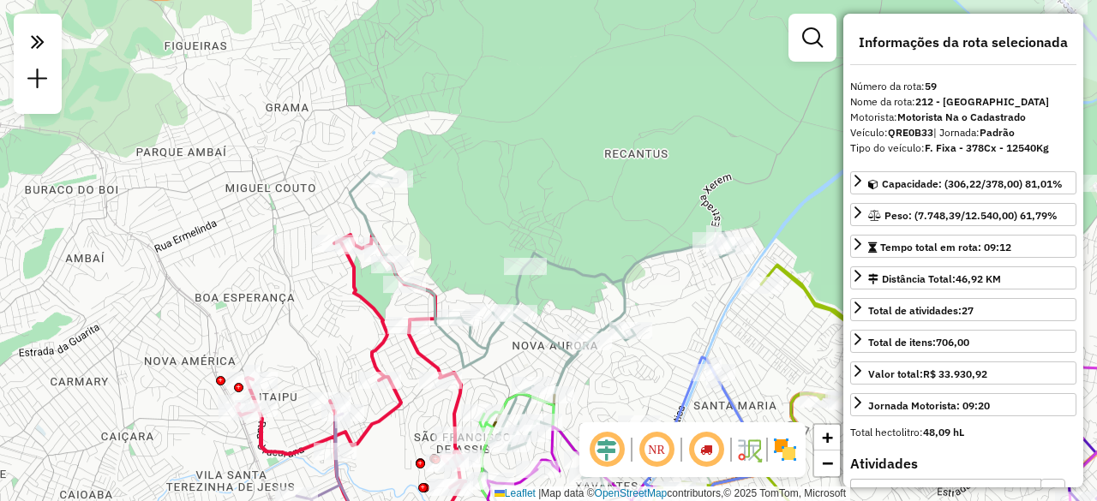
drag, startPoint x: 438, startPoint y: 381, endPoint x: 432, endPoint y: 274, distance: 106.4
click at [426, 294] on div "Rota 59 - Placa QRE0B33 95811028 - [PERSON_NAME] DOS S Janela de atendimento Gr…" at bounding box center [548, 250] width 1097 height 501
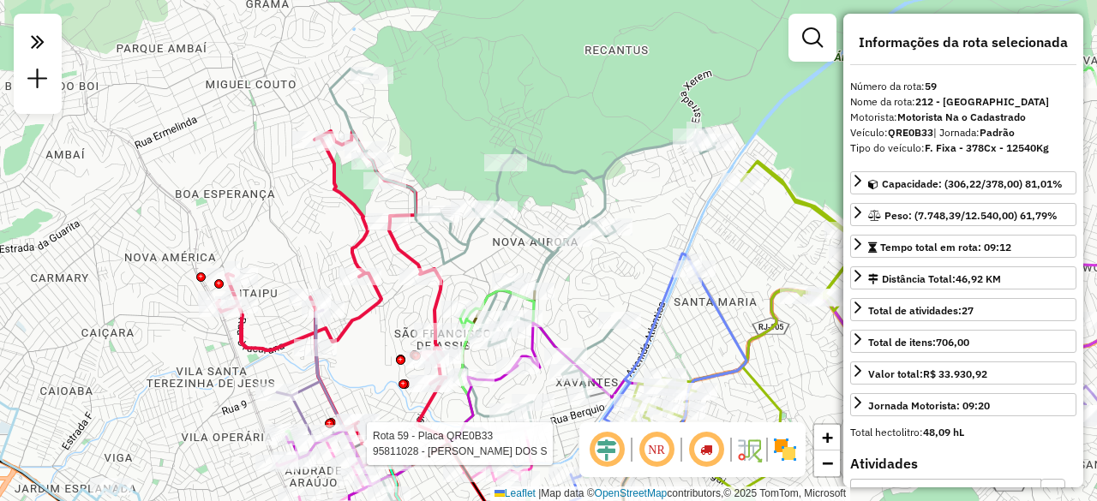
drag, startPoint x: 274, startPoint y: 278, endPoint x: 266, endPoint y: 235, distance: 43.7
click at [266, 235] on div "Rota 59 - Placa QRE0B33 95811028 - [PERSON_NAME] DOS S Janela de atendimento Gr…" at bounding box center [548, 250] width 1097 height 501
click at [707, 450] on em at bounding box center [706, 449] width 41 height 41
click at [785, 447] on img at bounding box center [784, 449] width 27 height 27
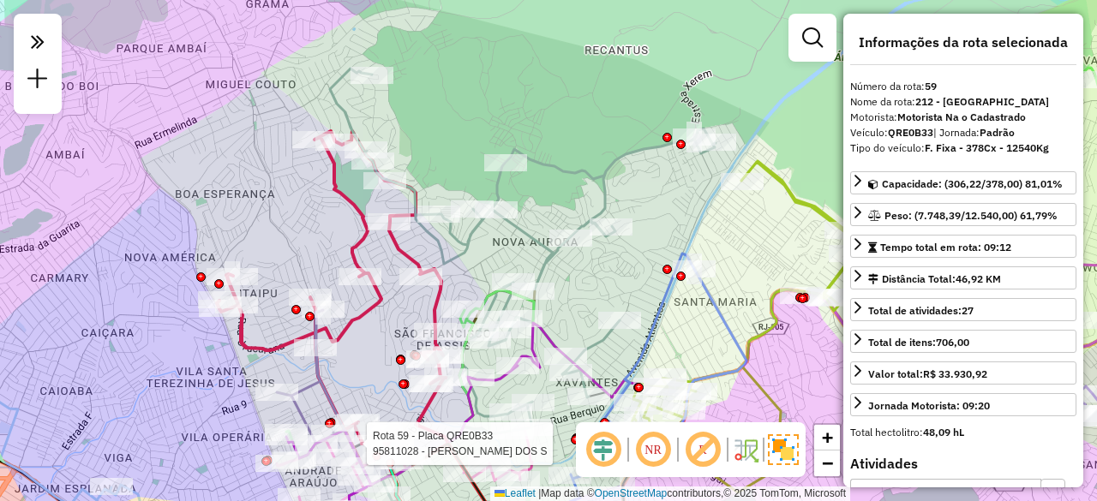
click at [785, 447] on img at bounding box center [783, 450] width 31 height 31
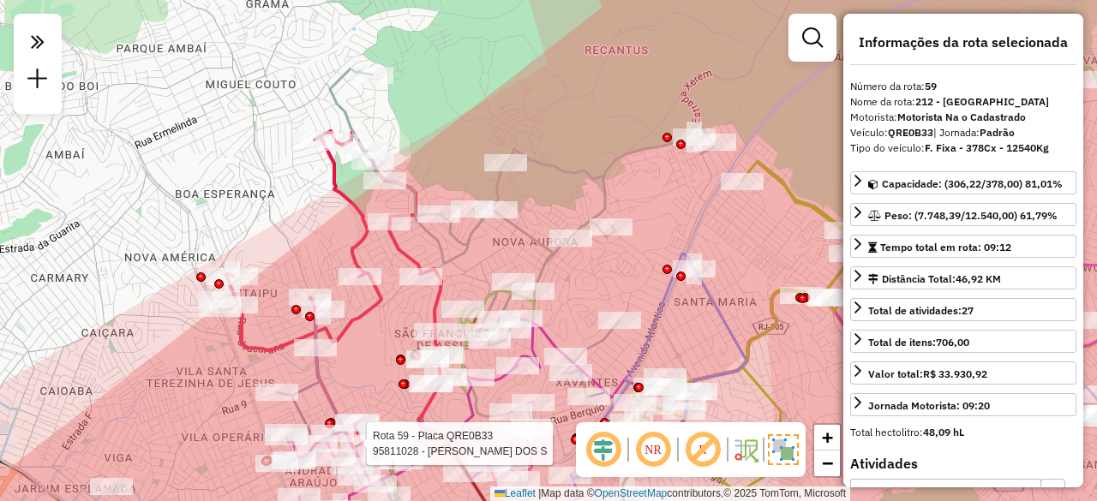
click at [785, 447] on img at bounding box center [783, 450] width 31 height 31
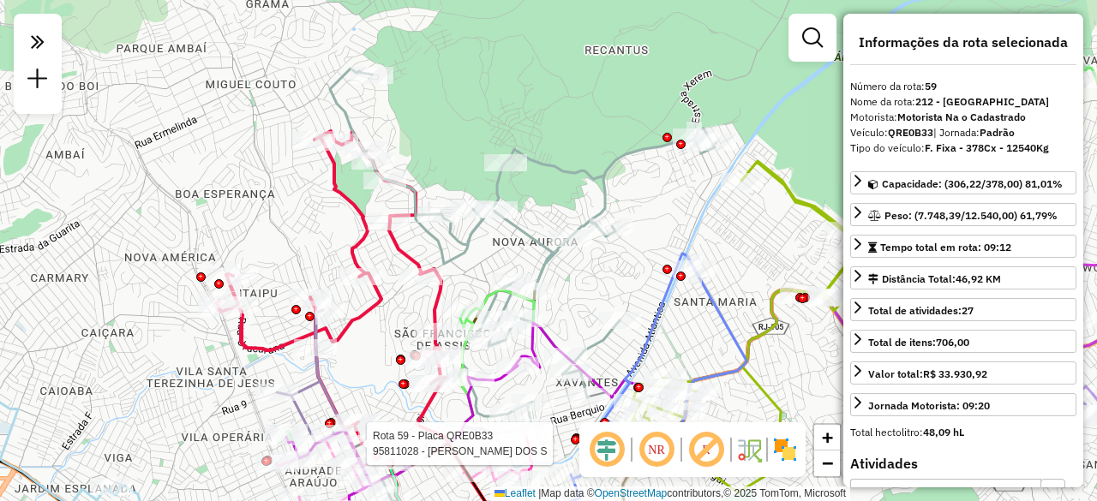
click at [785, 447] on img at bounding box center [784, 449] width 27 height 27
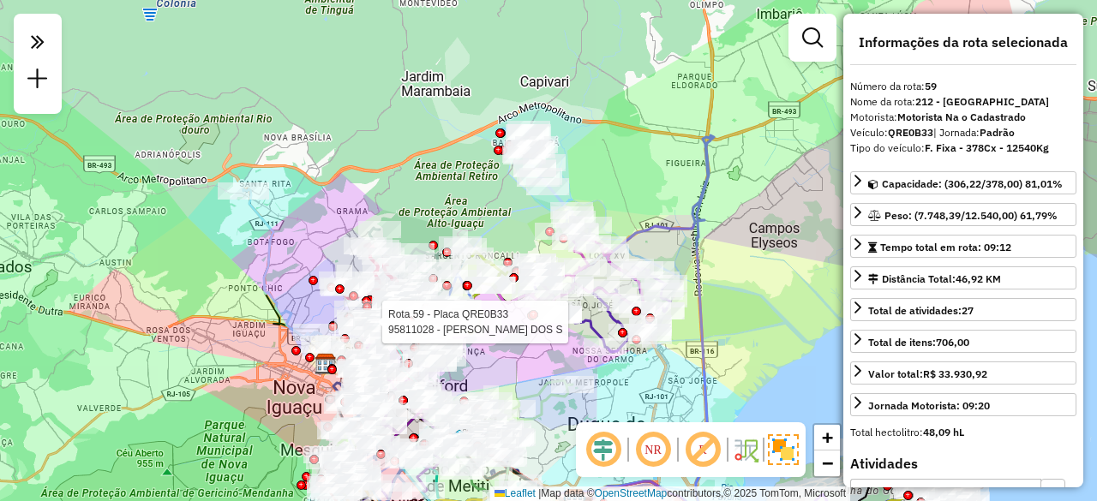
drag, startPoint x: 204, startPoint y: 212, endPoint x: 297, endPoint y: 261, distance: 104.7
click at [297, 261] on div "Rota 59 - Placa QRE0B33 95811028 - [PERSON_NAME] DOS S Janela de atendimento Gr…" at bounding box center [548, 250] width 1097 height 501
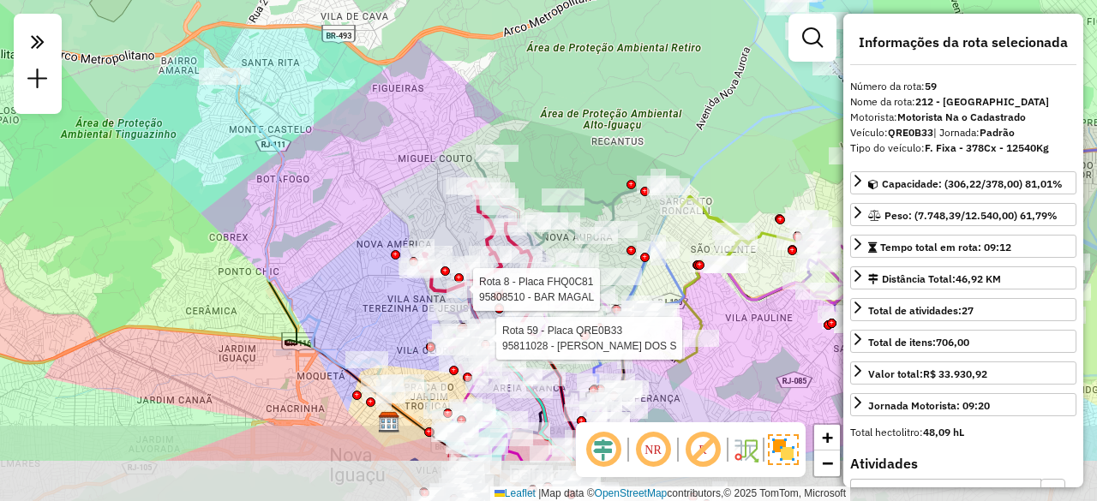
drag, startPoint x: 336, startPoint y: 359, endPoint x: 336, endPoint y: 268, distance: 90.9
click at [336, 268] on div "Rota 59 - Placa QRE0B33 95811028 - [PERSON_NAME] DOS S Rota 8 - Placa FHQ0C81 9…" at bounding box center [548, 250] width 1097 height 501
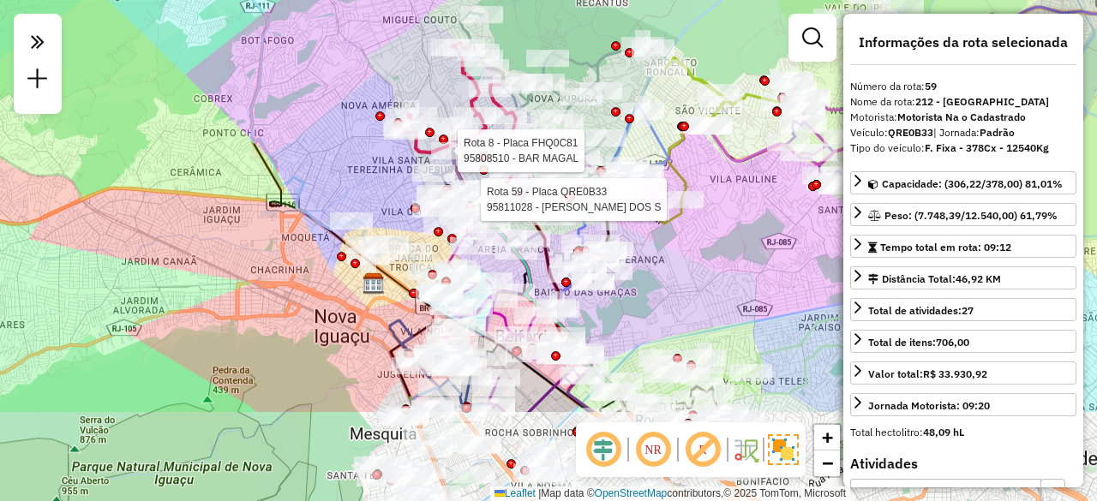
drag, startPoint x: 221, startPoint y: 299, endPoint x: 206, endPoint y: 159, distance: 140.6
click at [206, 159] on div "Rota 59 - Placa QRE0B33 95811028 - [PERSON_NAME] DOS S Rota 8 - Placa FHQ0C81 9…" at bounding box center [548, 250] width 1097 height 501
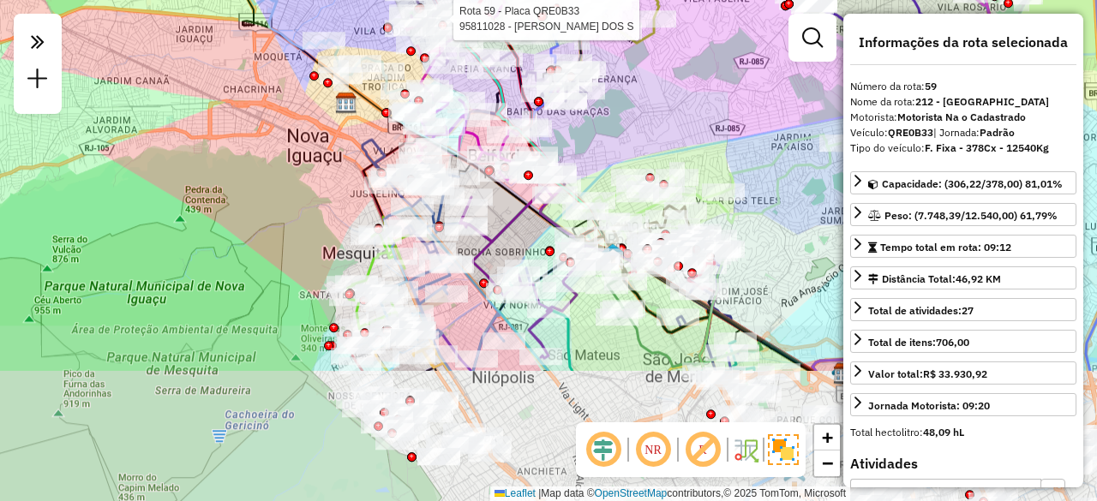
drag, startPoint x: 239, startPoint y: 187, endPoint x: 217, endPoint y: 80, distance: 109.4
click at [217, 80] on div "Rota 59 - Placa QRE0B33 95811028 - [PERSON_NAME] DOS S Rota 8 - Placa FHQ0C81 9…" at bounding box center [548, 250] width 1097 height 501
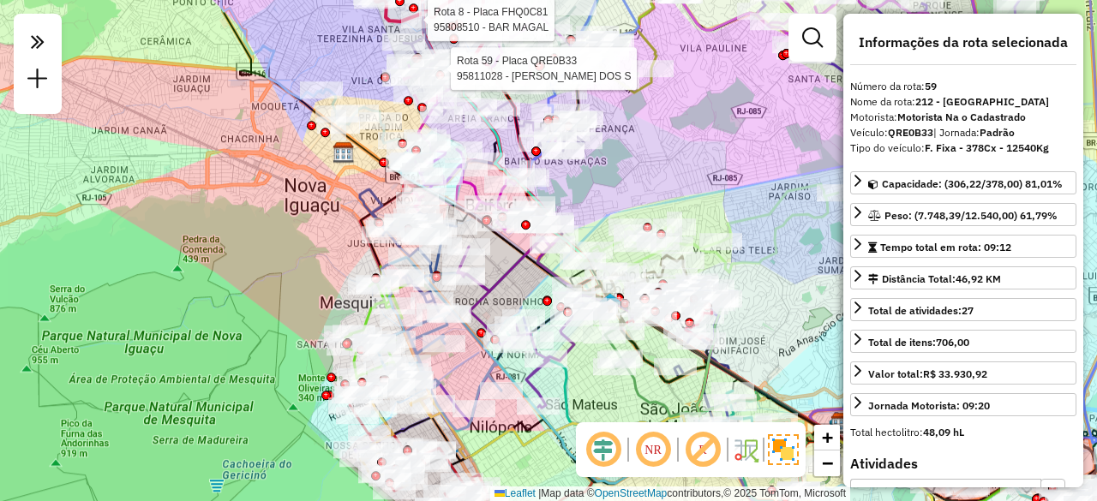
drag, startPoint x: 275, startPoint y: 159, endPoint x: 275, endPoint y: 246, distance: 87.4
click at [275, 243] on div "Rota 59 - Placa QRE0B33 95811028 - [PERSON_NAME] DOS S Rota 8 - Placa FHQ0C81 9…" at bounding box center [548, 250] width 1097 height 501
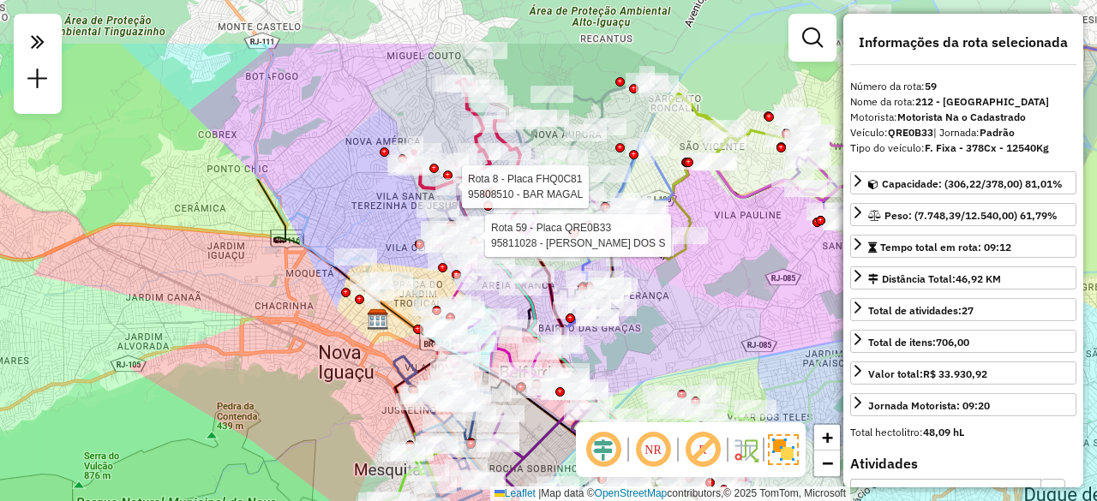
drag, startPoint x: 308, startPoint y: 177, endPoint x: 343, endPoint y: 240, distance: 72.5
click at [331, 225] on div "Rota 59 - Placa QRE0B33 95811028 - [PERSON_NAME] DOS S Rota 8 - Placa FHQ0C81 9…" at bounding box center [548, 250] width 1097 height 501
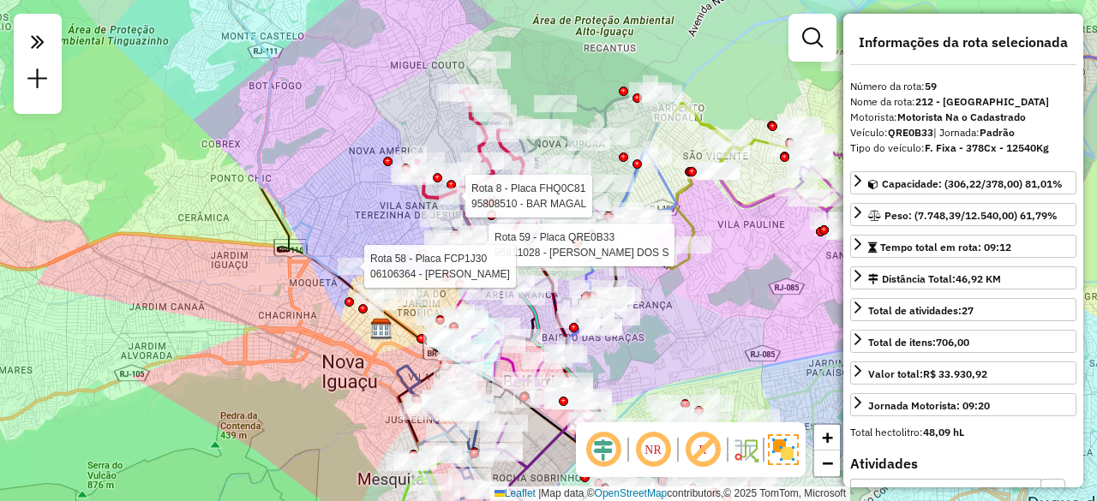
drag, startPoint x: 290, startPoint y: 109, endPoint x: 324, endPoint y: 231, distance: 126.4
click at [309, 201] on div "Rota 59 - Placa QRE0B33 95811028 - [PERSON_NAME] DOS S Rota 8 - Placa FHQ0C81 9…" at bounding box center [548, 250] width 1097 height 501
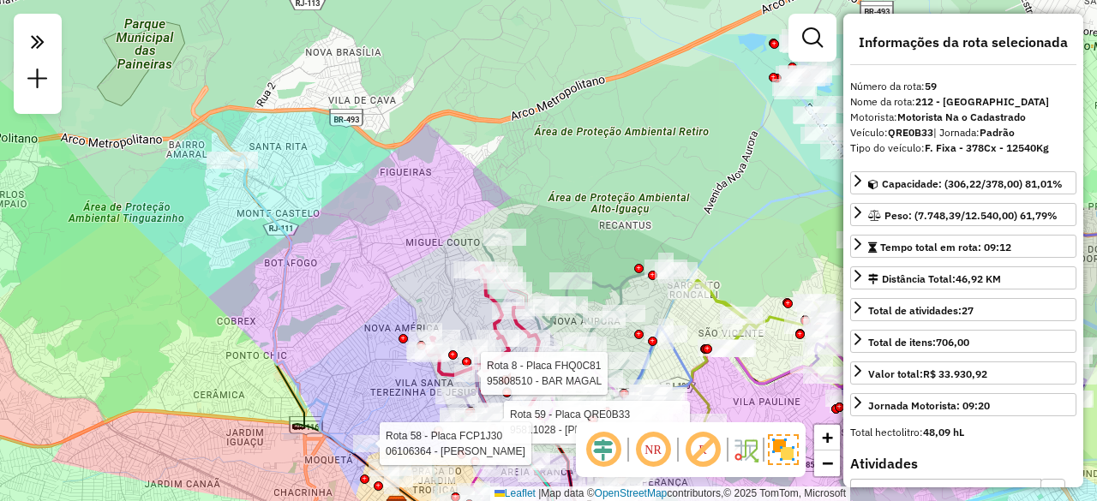
drag, startPoint x: 213, startPoint y: 136, endPoint x: 208, endPoint y: 232, distance: 96.1
click at [208, 232] on div "Rota 59 - Placa QRE0B33 95811028 - [PERSON_NAME] DOS S Rota 8 - Placa FHQ0C81 9…" at bounding box center [548, 250] width 1097 height 501
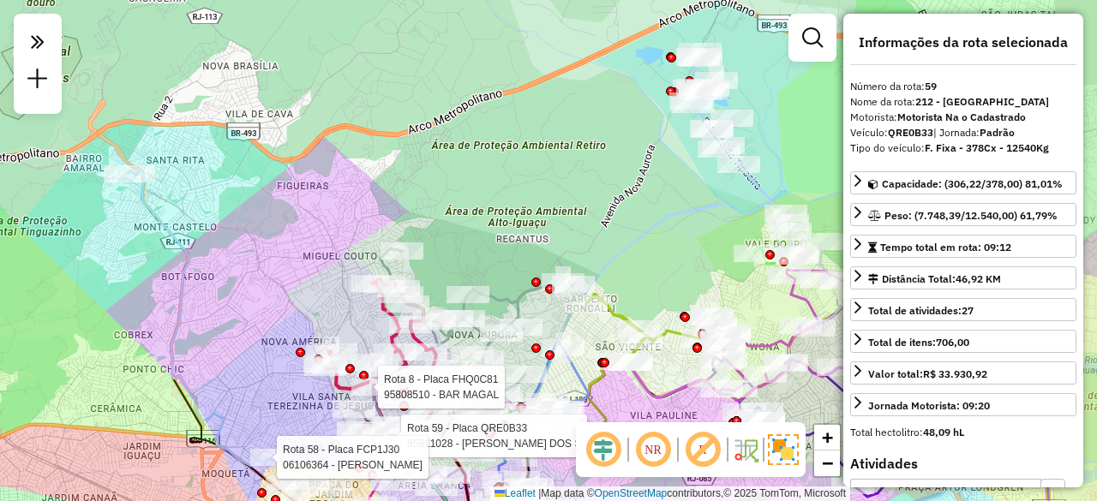
drag, startPoint x: 357, startPoint y: 203, endPoint x: 228, endPoint y: 200, distance: 129.5
click at [230, 202] on div "Rota 59 - Placa QRE0B33 95811028 - [PERSON_NAME] DOS S Rota 8 - Placa FHQ0C81 9…" at bounding box center [548, 250] width 1097 height 501
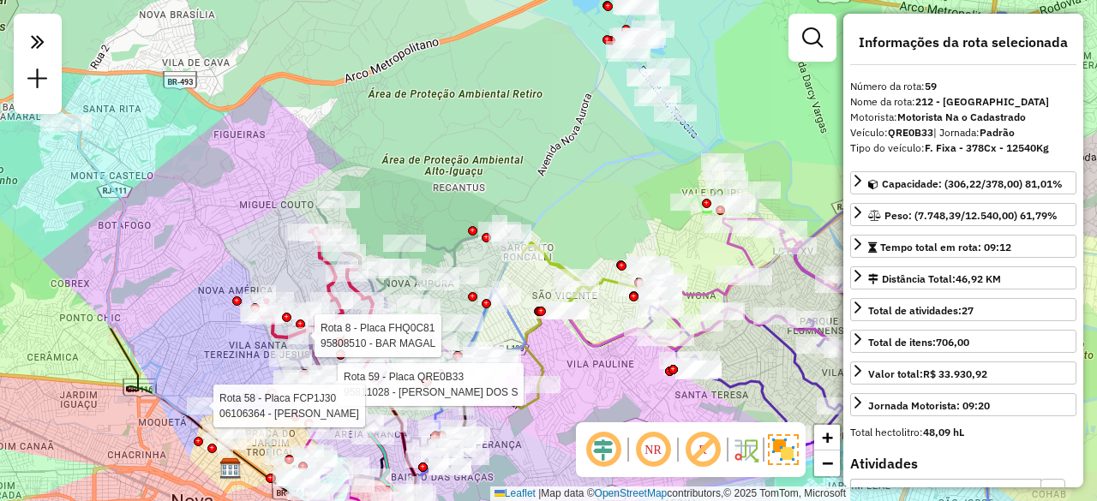
drag, startPoint x: 271, startPoint y: 303, endPoint x: 232, endPoint y: 255, distance: 61.6
click at [232, 255] on div "Rota 59 - Placa QRE0B33 95811028 - [PERSON_NAME] DOS S Rota 8 - Placa FHQ0C81 9…" at bounding box center [548, 250] width 1097 height 501
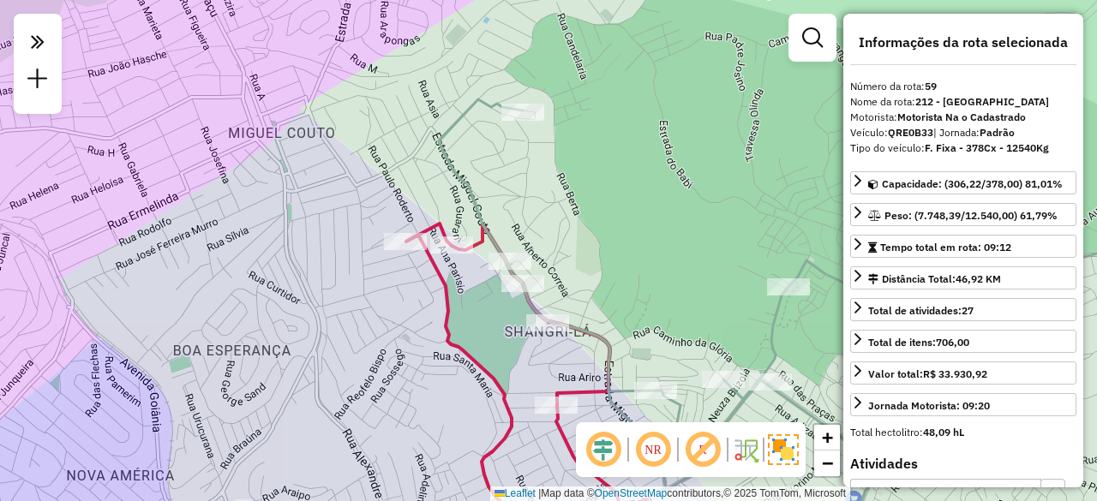
drag, startPoint x: 351, startPoint y: 210, endPoint x: 234, endPoint y: 236, distance: 120.2
click at [237, 243] on div "Rota 59 - Placa QRE0B33 95811028 - [PERSON_NAME] DOS S Rota 8 - Placa FHQ0C81 9…" at bounding box center [548, 250] width 1097 height 501
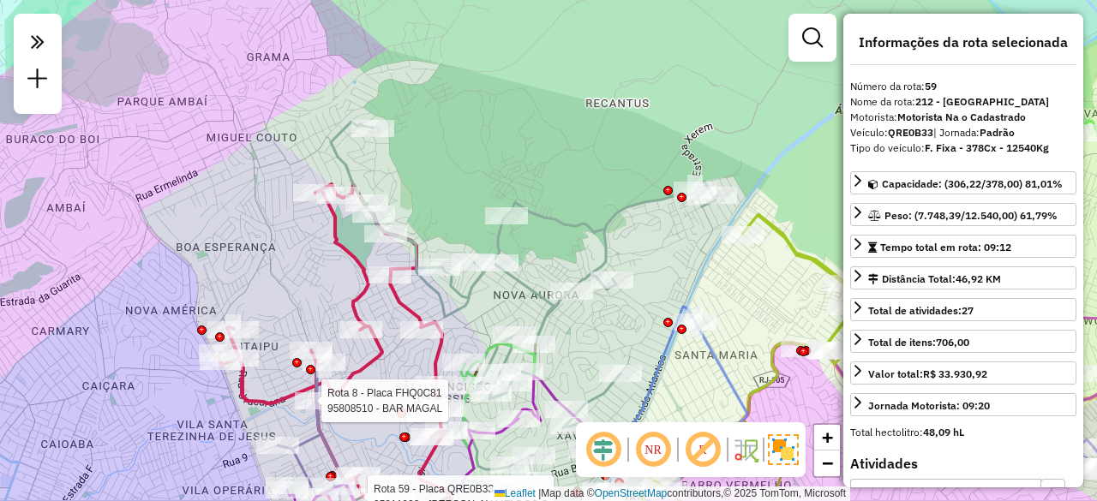
drag, startPoint x: 298, startPoint y: 270, endPoint x: 298, endPoint y: 227, distance: 42.9
click at [298, 227] on div "Rota 59 - Placa QRE0B33 95811028 - [PERSON_NAME] DOS S Rota 8 - Placa FHQ0C81 9…" at bounding box center [548, 250] width 1097 height 501
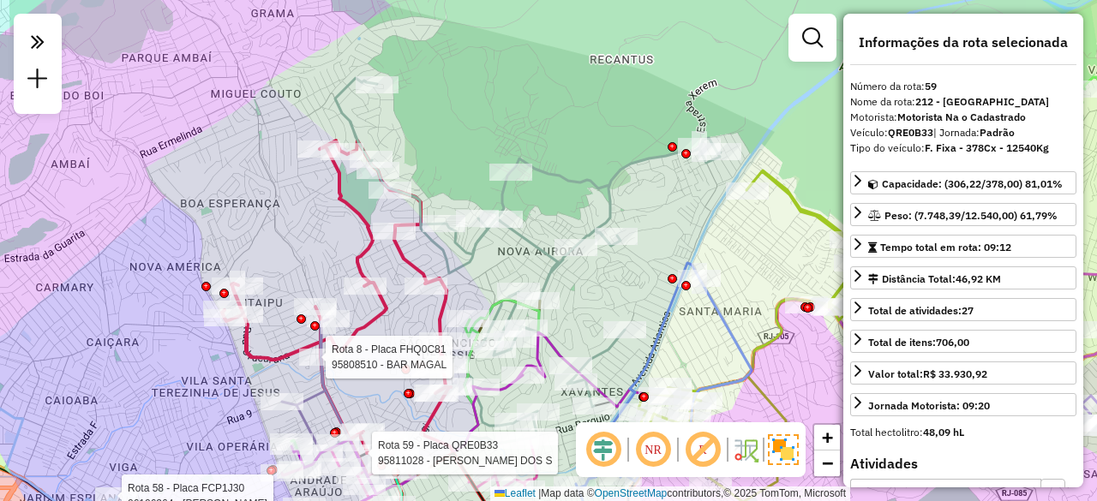
drag, startPoint x: 309, startPoint y: 321, endPoint x: 310, endPoint y: 293, distance: 28.3
click at [310, 293] on div "Rota 59 - Placa QRE0B33 95811028 - [PERSON_NAME] DOS S Rota 8 - Placa FHQ0C81 9…" at bounding box center [548, 250] width 1097 height 501
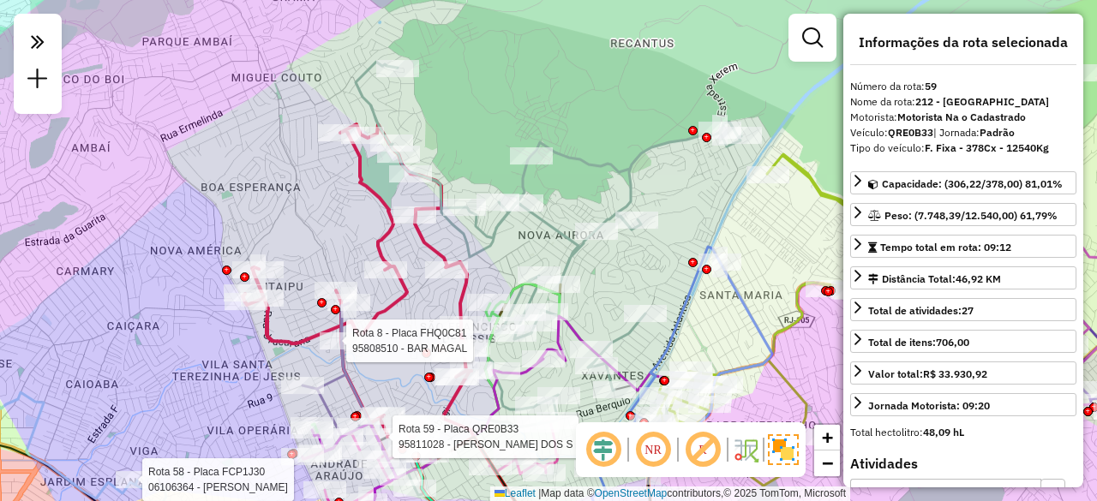
drag, startPoint x: 291, startPoint y: 261, endPoint x: 312, endPoint y: 245, distance: 26.2
click at [312, 245] on div "Rota 59 - Placa QRE0B33 95811028 - [PERSON_NAME] DOS S Rota 8 - Placa FHQ0C81 9…" at bounding box center [548, 250] width 1097 height 501
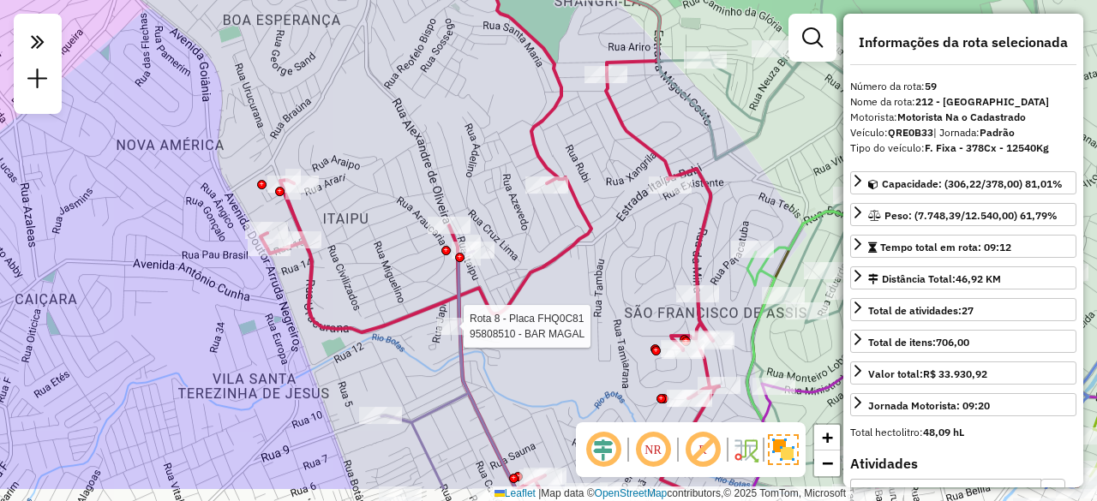
drag, startPoint x: 216, startPoint y: 267, endPoint x: 239, endPoint y: 206, distance: 65.1
click at [239, 206] on div "Rota 59 - Placa QRE0B33 95811028 - [PERSON_NAME] DOS S Rota 8 - Placa FHQ0C81 9…" at bounding box center [548, 250] width 1097 height 501
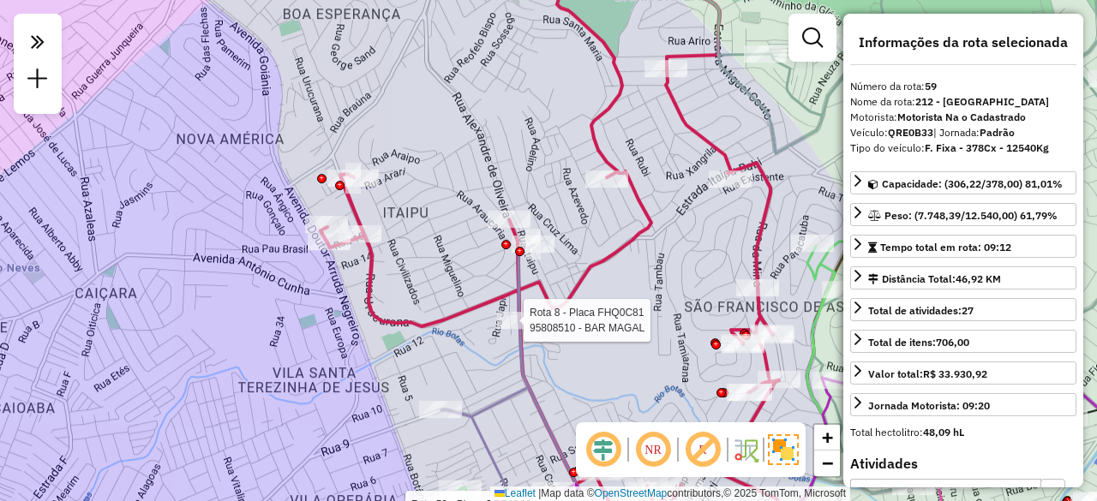
drag, startPoint x: 316, startPoint y: 397, endPoint x: 396, endPoint y: 301, distance: 124.8
click at [390, 354] on div "Rota 59 - Placa QRE0B33 95811028 - [PERSON_NAME] DOS S Rota 8 - Placa FHQ0C81 9…" at bounding box center [548, 250] width 1097 height 501
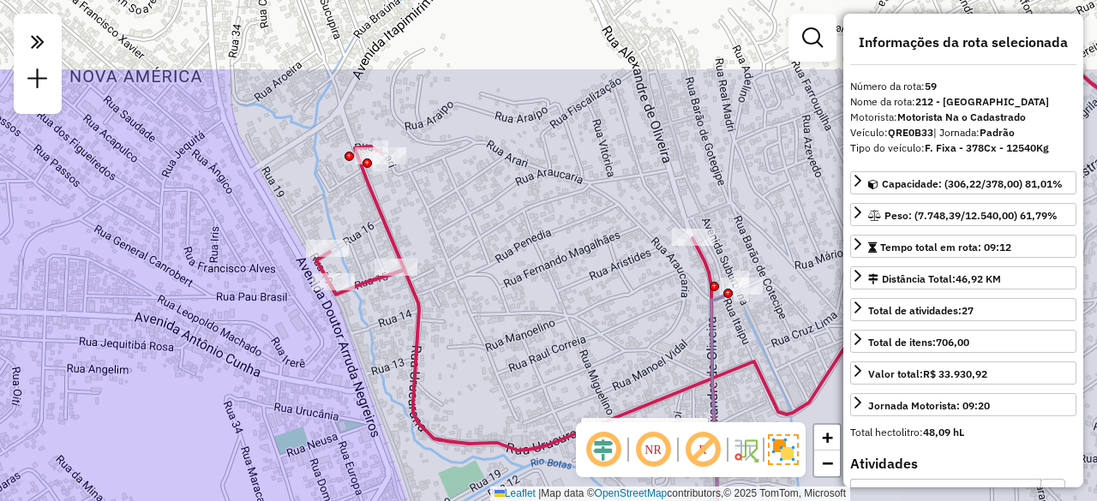
drag, startPoint x: 365, startPoint y: 191, endPoint x: 374, endPoint y: 311, distance: 120.3
click at [374, 311] on div "Rota 59 - Placa QRE0B33 95811028 - [PERSON_NAME] DOS S Rota 8 - Placa FHQ0C81 9…" at bounding box center [548, 250] width 1097 height 501
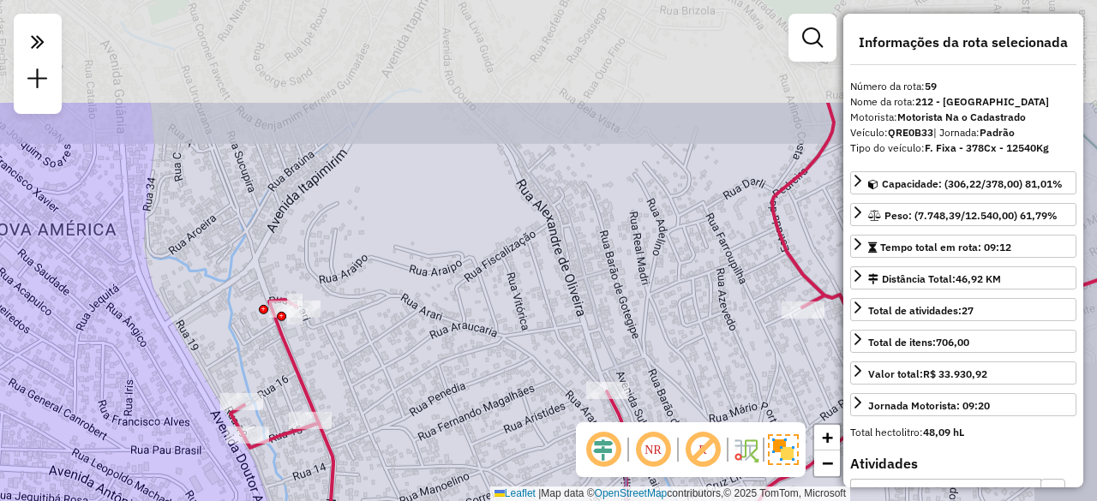
drag, startPoint x: 427, startPoint y: 203, endPoint x: 349, endPoint y: 342, distance: 159.3
click at [349, 342] on div "Rota 59 - Placa QRE0B33 95811028 - [PERSON_NAME] DOS S Rota 8 - Placa FHQ0C81 9…" at bounding box center [548, 250] width 1097 height 501
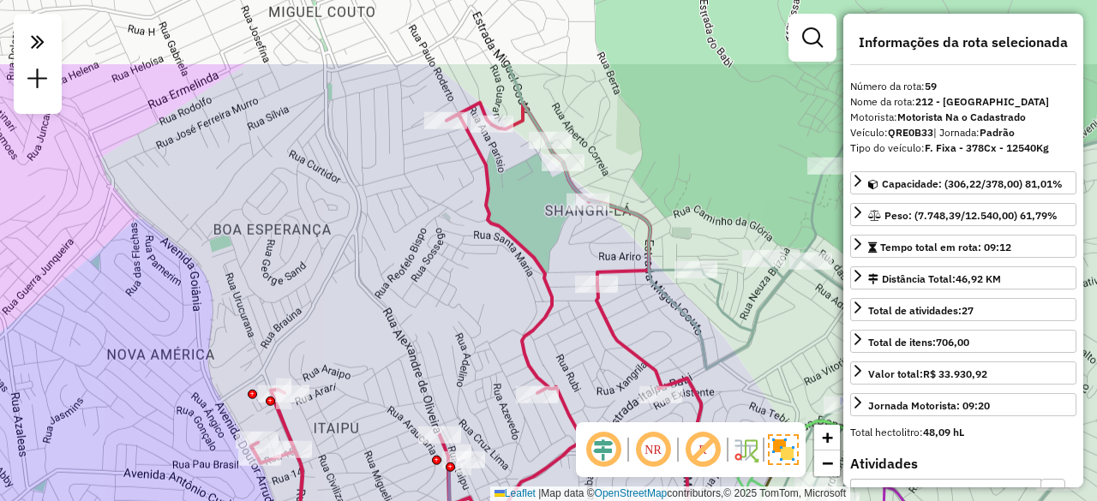
drag, startPoint x: 423, startPoint y: 163, endPoint x: 354, endPoint y: 282, distance: 137.9
click at [360, 281] on div "Rota 59 - Placa QRE0B33 95811028 - [PERSON_NAME] DOS S Rota 8 - Placa FHQ0C81 9…" at bounding box center [548, 250] width 1097 height 501
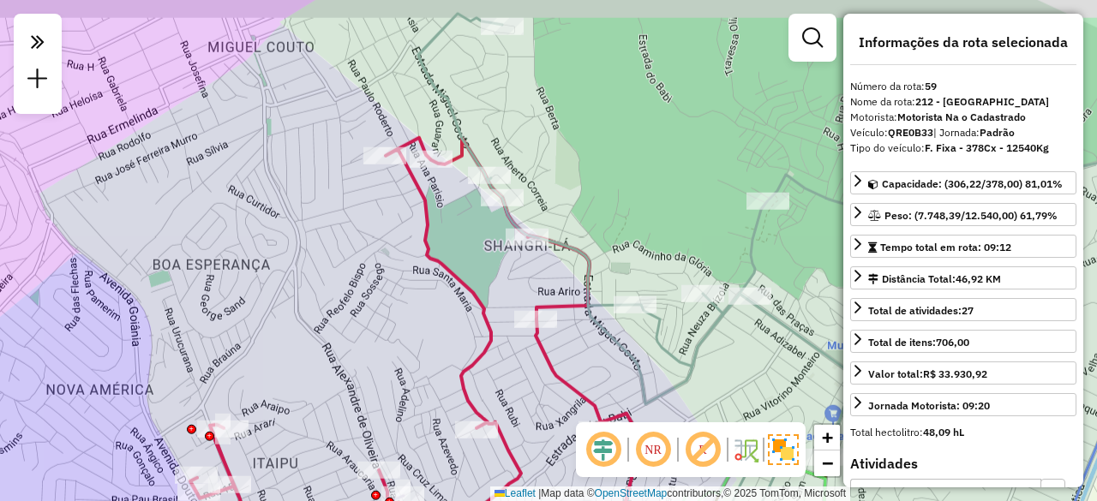
drag, startPoint x: 417, startPoint y: 201, endPoint x: 314, endPoint y: 246, distance: 112.4
click at [315, 246] on div "Rota 59 - Placa QRE0B33 95811028 - [PERSON_NAME] DOS S Rota 8 - Placa FHQ0C81 9…" at bounding box center [548, 250] width 1097 height 501
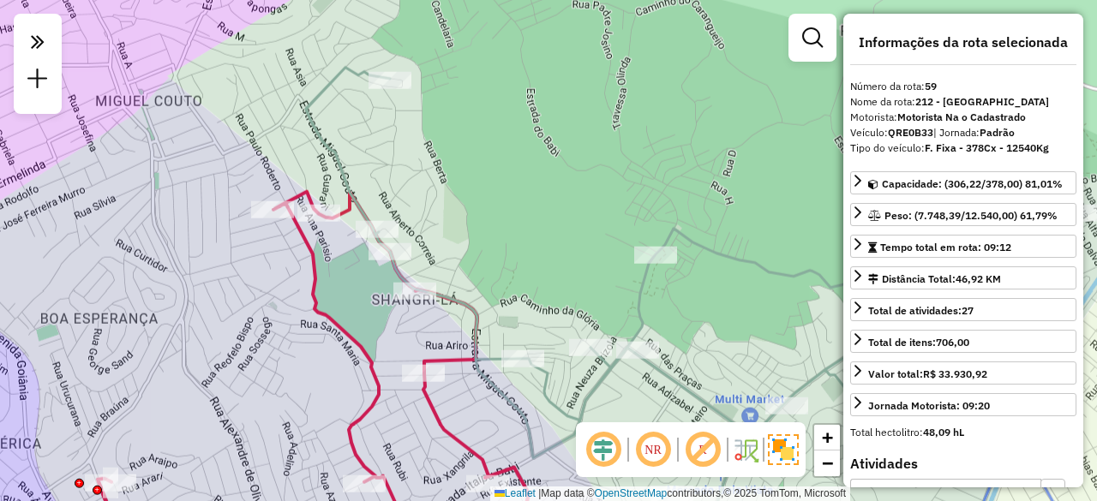
drag, startPoint x: 331, startPoint y: 123, endPoint x: 262, endPoint y: 162, distance: 79.1
click at [262, 162] on div "Rota 59 - Placa QRE0B33 95811028 - [PERSON_NAME] DOS S Rota 8 - Placa FHQ0C81 9…" at bounding box center [548, 250] width 1097 height 501
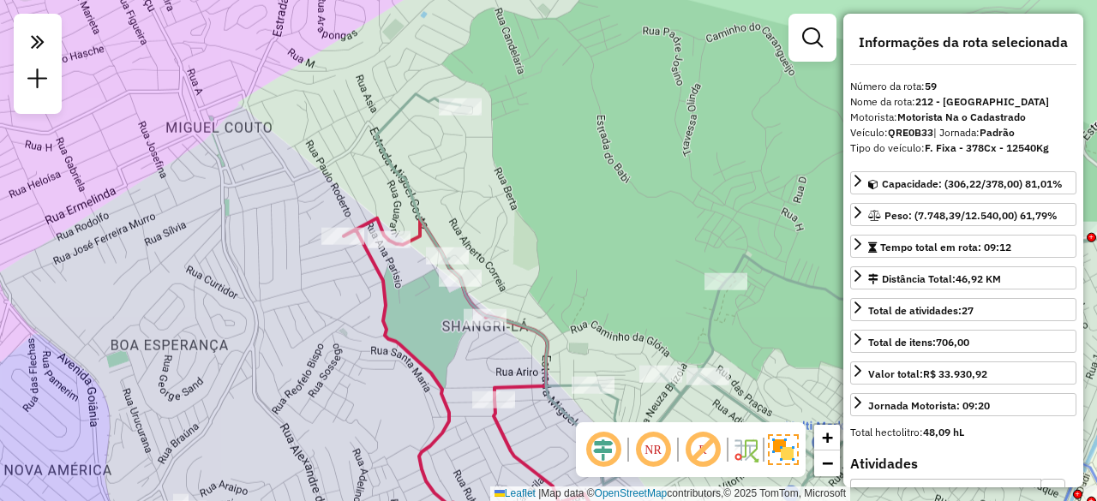
drag, startPoint x: 357, startPoint y: 135, endPoint x: 423, endPoint y: 159, distance: 70.7
click at [423, 159] on div "Rota 59 - Placa QRE0B33 95811028 - [PERSON_NAME] DOS S Rota 8 - Placa FHQ0C81 9…" at bounding box center [548, 250] width 1097 height 501
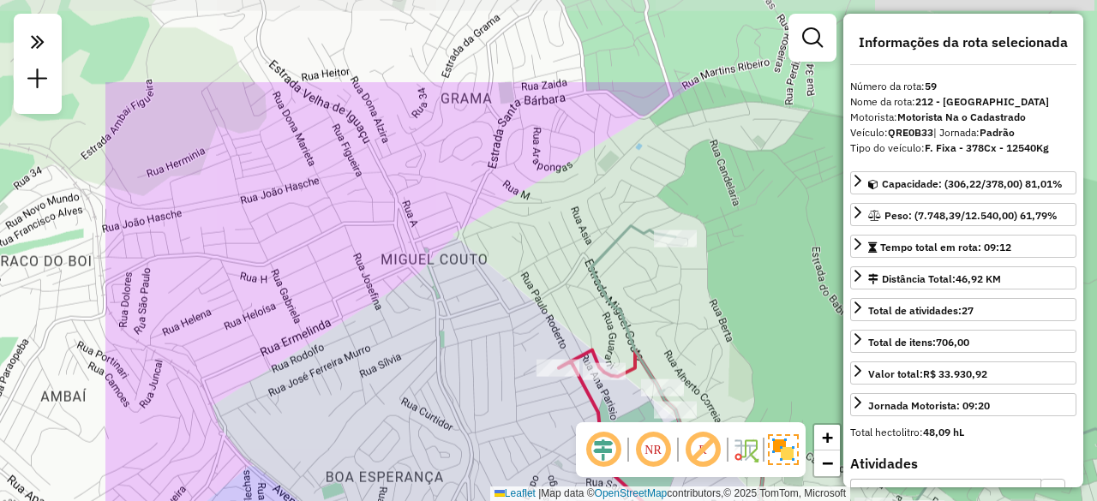
drag, startPoint x: 231, startPoint y: 166, endPoint x: 446, endPoint y: 298, distance: 252.4
click at [446, 298] on div "Rota 59 - Placa QRE0B33 95811028 - [PERSON_NAME] DOS S Rota 8 - Placa FHQ0C81 9…" at bounding box center [548, 250] width 1097 height 501
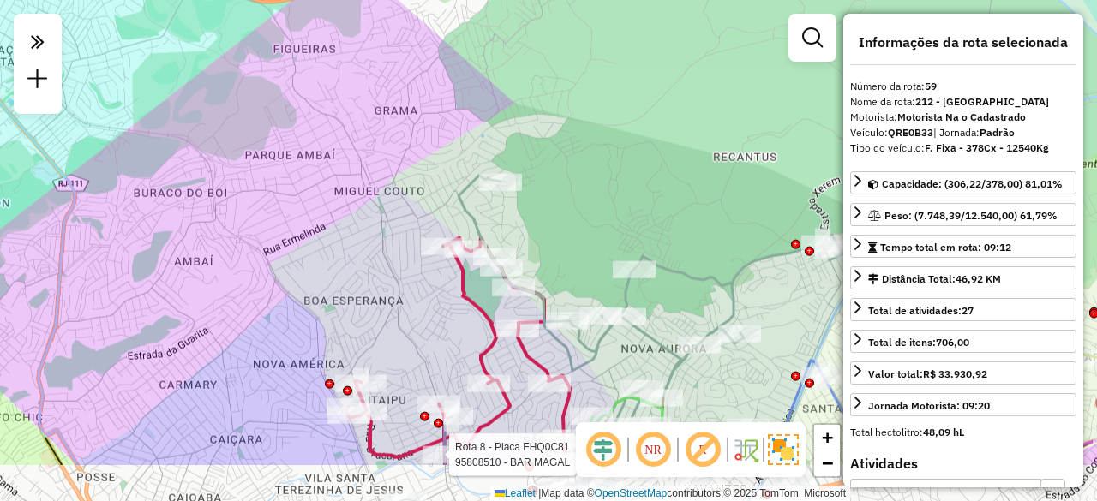
drag, startPoint x: 355, startPoint y: 318, endPoint x: 296, endPoint y: 231, distance: 104.8
click at [296, 231] on div "Rota 59 - Placa QRE0B33 95811028 - [PERSON_NAME] DOS S Rota 8 - Placa FHQ0C81 9…" at bounding box center [548, 250] width 1097 height 501
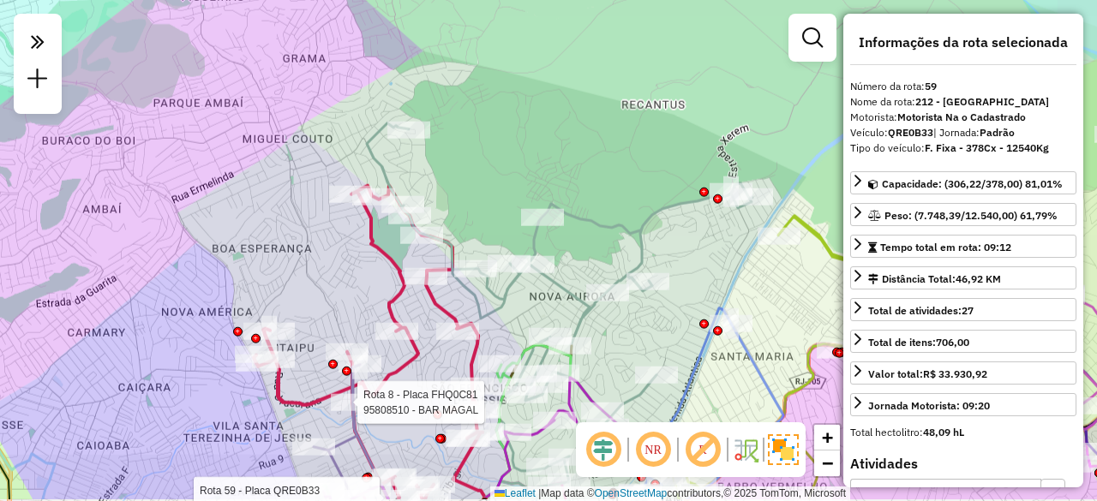
drag, startPoint x: 389, startPoint y: 305, endPoint x: 297, endPoint y: 253, distance: 105.6
click at [297, 253] on div "Rota 59 - Placa QRE0B33 95811028 - [PERSON_NAME] DOS S Rota 8 - Placa FHQ0C81 9…" at bounding box center [548, 250] width 1097 height 501
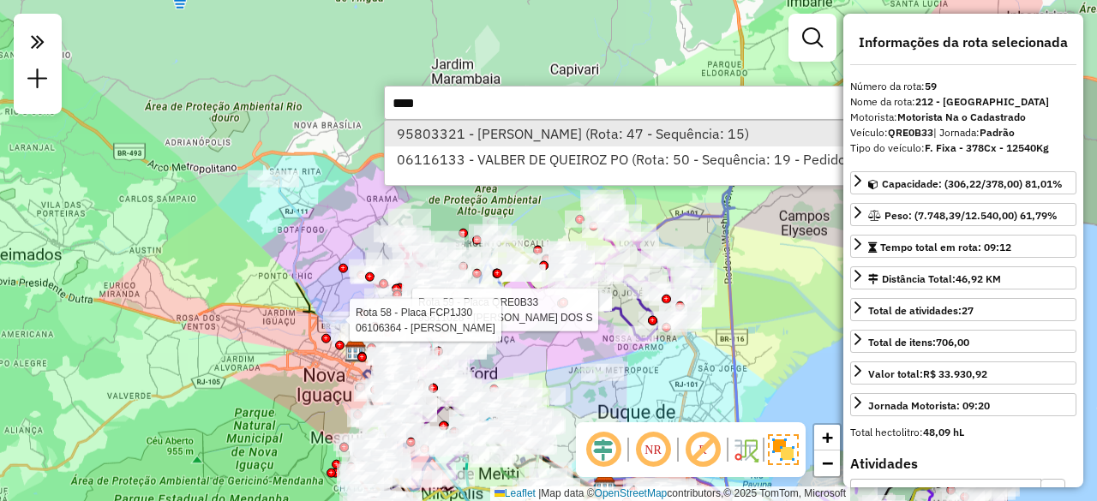
type input "****"
click at [435, 135] on li "95803321 - [PERSON_NAME] (Rota: 47 - Sequência: 15)" at bounding box center [669, 134] width 568 height 26
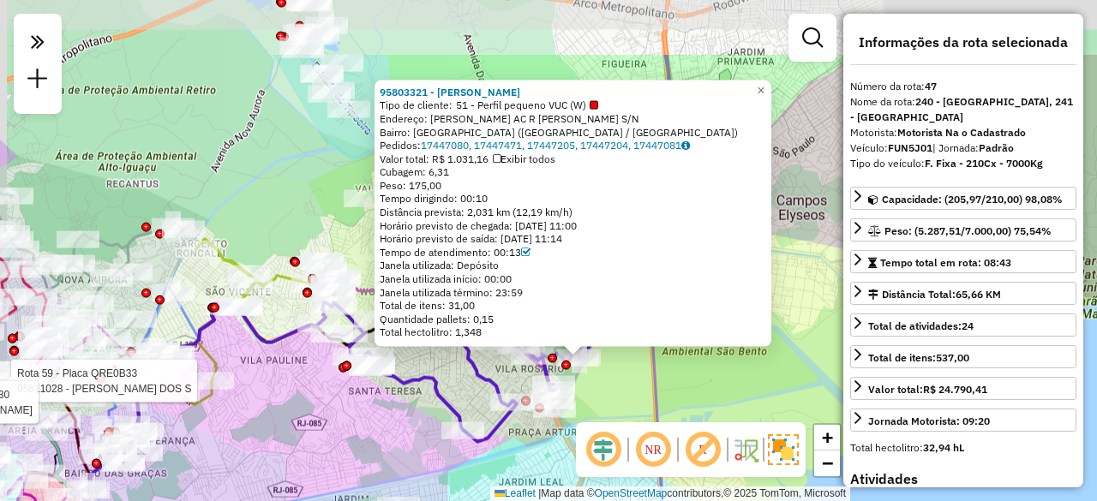
drag, startPoint x: 643, startPoint y: 315, endPoint x: 663, endPoint y: 420, distance: 106.6
click at [663, 420] on icon at bounding box center [567, 356] width 205 height 602
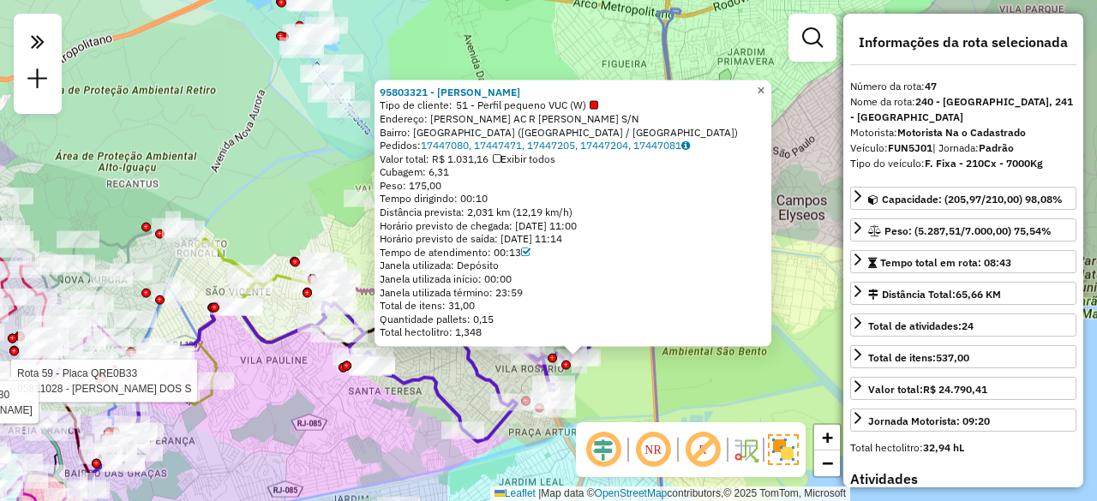
click at [765, 82] on span "×" at bounding box center [761, 89] width 8 height 15
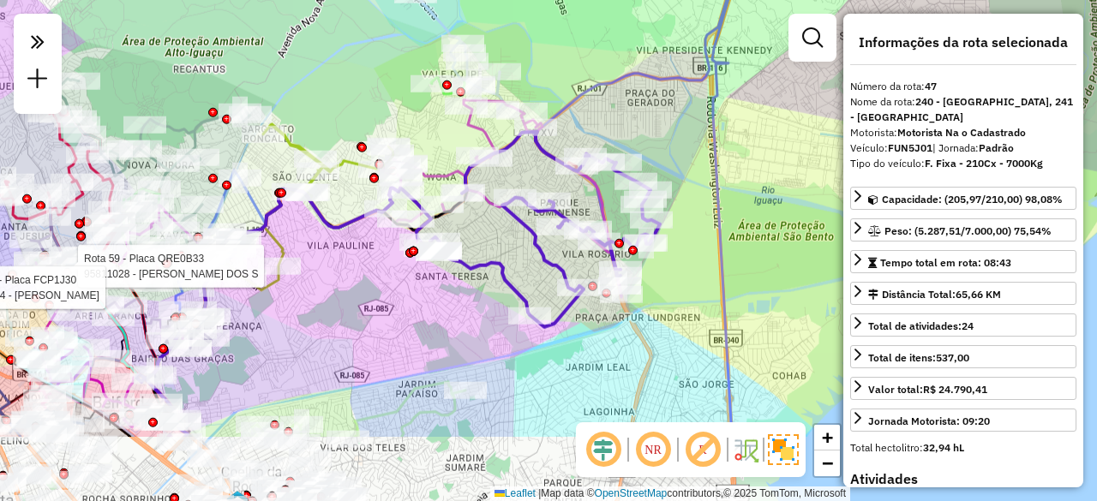
drag, startPoint x: 465, startPoint y: 295, endPoint x: 531, endPoint y: 180, distance: 132.9
click at [531, 180] on div "Rota 59 - Placa QRE0B33 95811028 - [PERSON_NAME] DOS S Rota 58 - Placa FCP1J30 …" at bounding box center [548, 250] width 1097 height 501
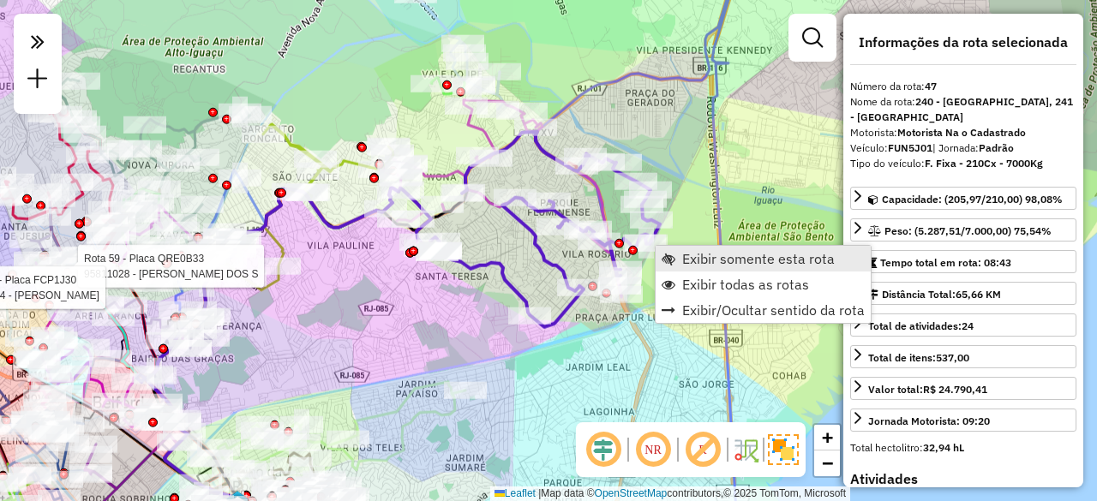
click at [687, 254] on span "Exibir somente esta rota" at bounding box center [758, 259] width 153 height 14
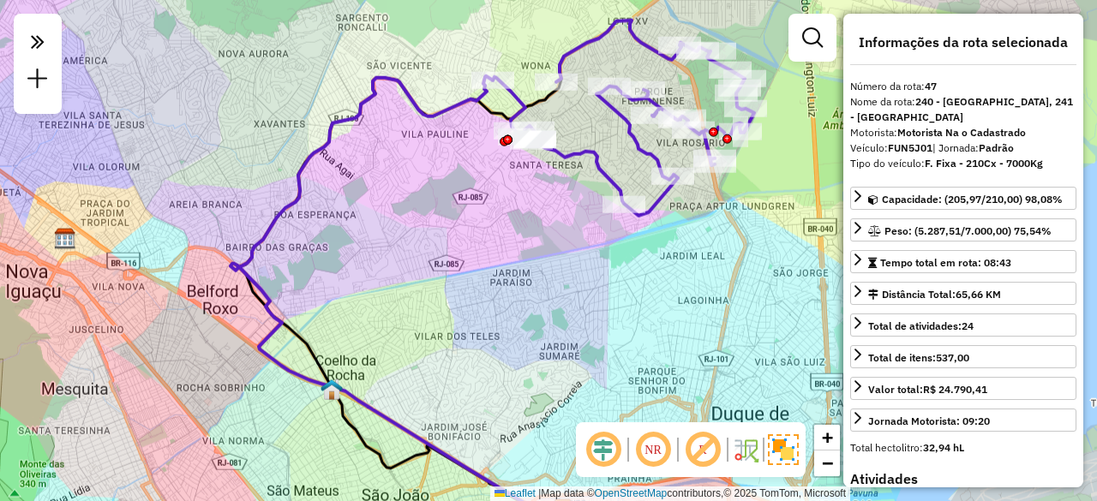
drag, startPoint x: 575, startPoint y: 200, endPoint x: 574, endPoint y: 260, distance: 60.0
click at [573, 254] on div "Janela de atendimento Grade de atendimento Capacidade Transportadoras Veículos …" at bounding box center [548, 250] width 1097 height 501
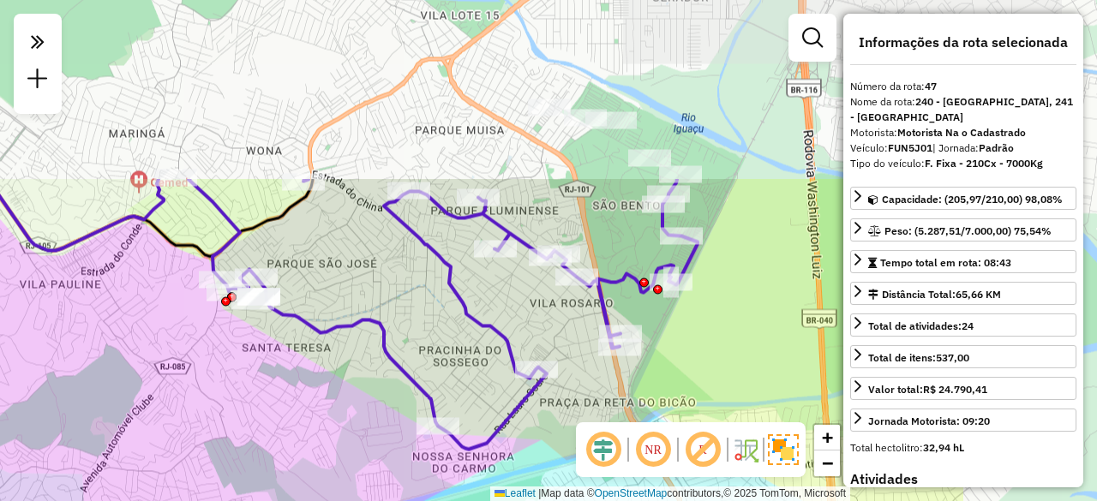
drag, startPoint x: 609, startPoint y: 170, endPoint x: 365, endPoint y: 399, distance: 334.7
click at [365, 399] on div "Janela de atendimento Grade de atendimento Capacidade Transportadoras Veículos …" at bounding box center [548, 250] width 1097 height 501
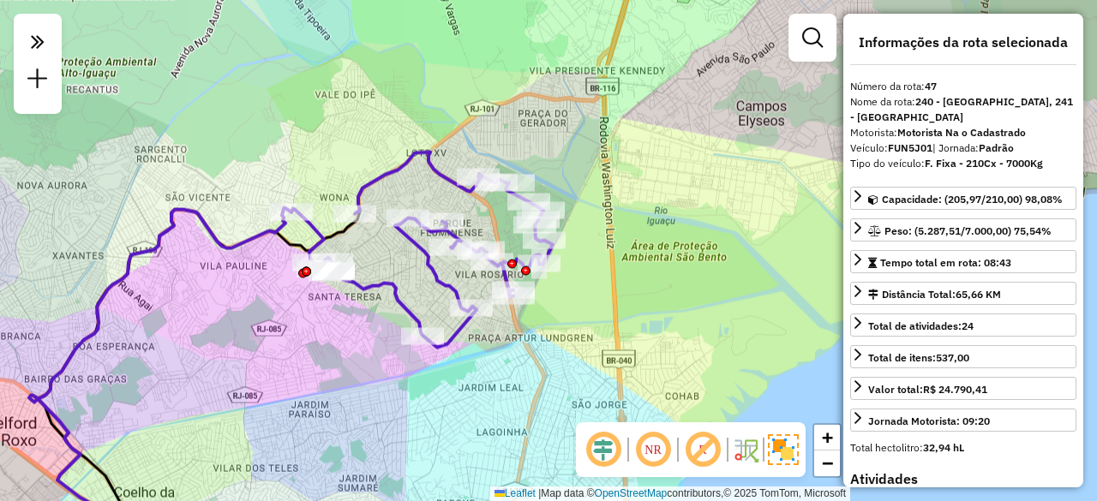
drag, startPoint x: 365, startPoint y: 345, endPoint x: 391, endPoint y: 293, distance: 58.3
click at [391, 293] on div "Janela de atendimento Grade de atendimento Capacidade Transportadoras Veículos …" at bounding box center [548, 250] width 1097 height 501
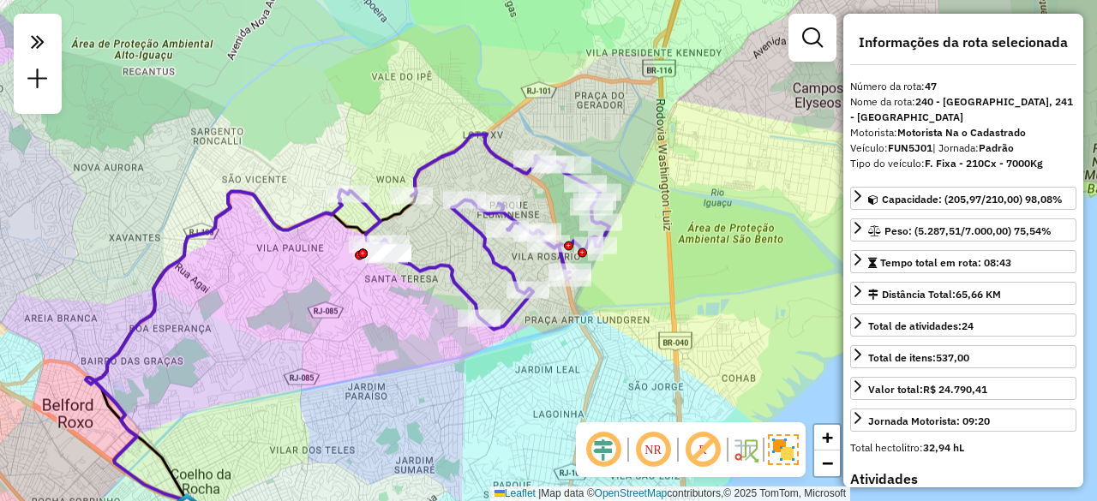
drag, startPoint x: 363, startPoint y: 339, endPoint x: 415, endPoint y: 332, distance: 52.0
click at [415, 332] on div "Janela de atendimento Grade de atendimento Capacidade Transportadoras Veículos …" at bounding box center [548, 250] width 1097 height 501
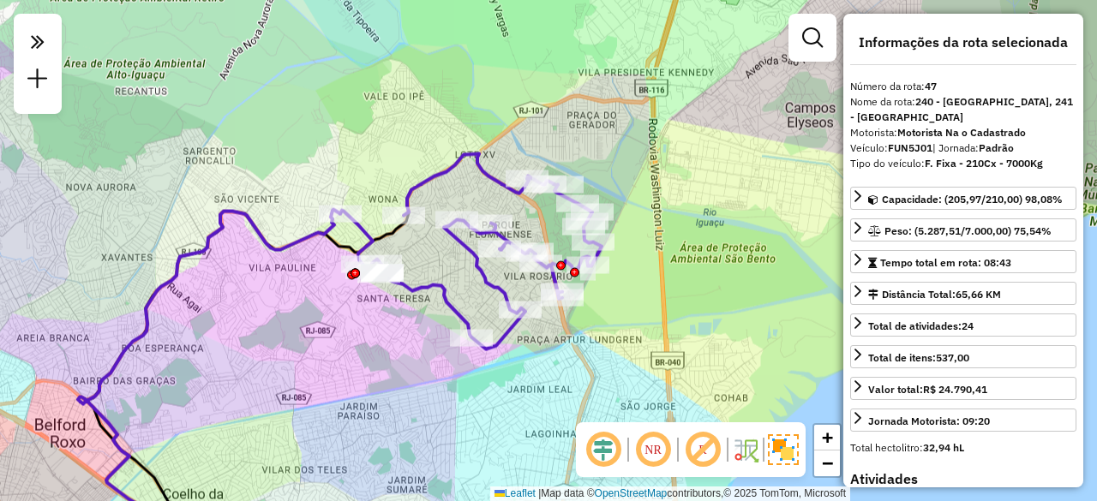
drag, startPoint x: 451, startPoint y: 237, endPoint x: 443, endPoint y: 258, distance: 22.0
click at [443, 258] on div "Janela de atendimento Grade de atendimento Capacidade Transportadoras Veículos …" at bounding box center [548, 250] width 1097 height 501
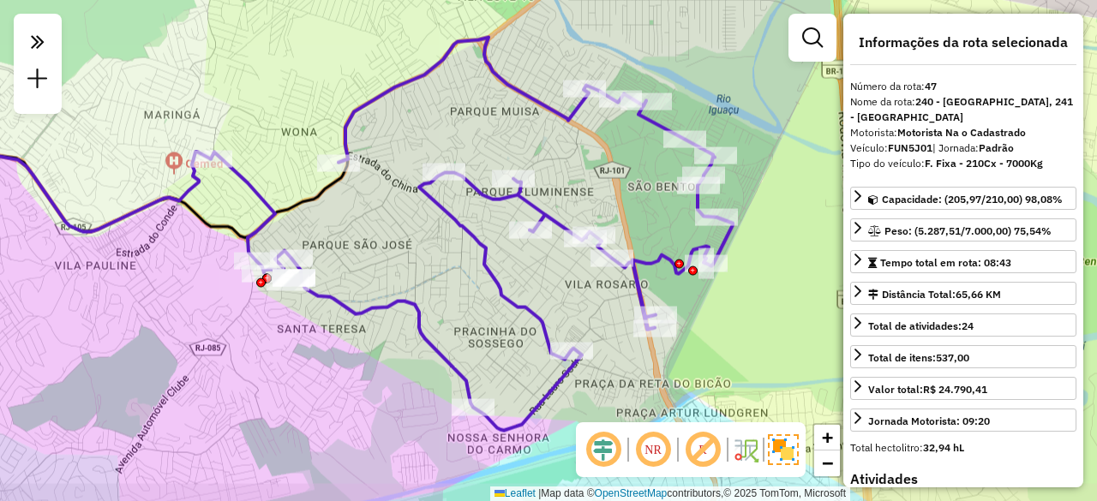
drag, startPoint x: 453, startPoint y: 275, endPoint x: 424, endPoint y: 256, distance: 34.0
click at [424, 256] on div "Janela de atendimento Grade de atendimento Capacidade Transportadoras Veículos …" at bounding box center [548, 250] width 1097 height 501
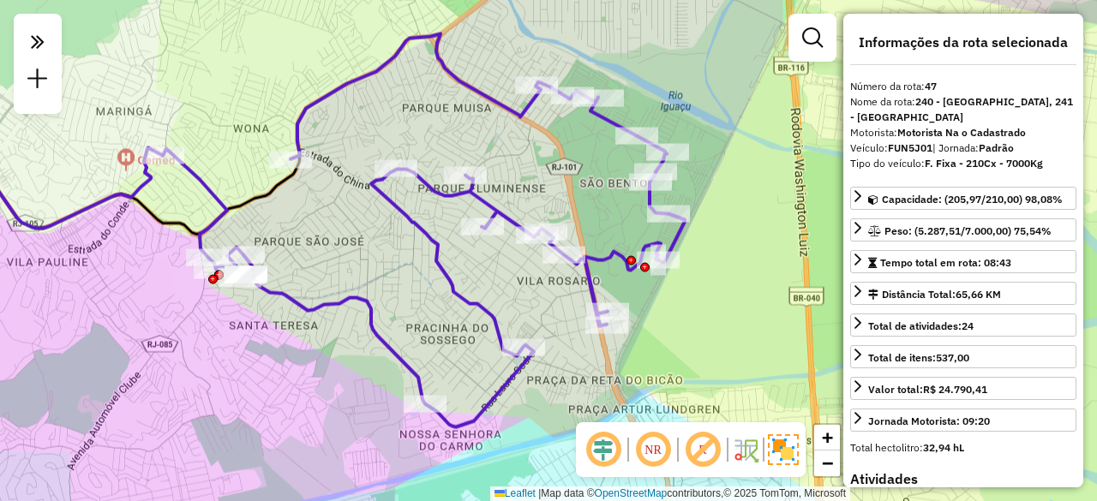
drag, startPoint x: 469, startPoint y: 300, endPoint x: 422, endPoint y: 296, distance: 47.3
click at [422, 296] on div "Janela de atendimento Grade de atendimento Capacidade Transportadoras Veículos …" at bounding box center [548, 250] width 1097 height 501
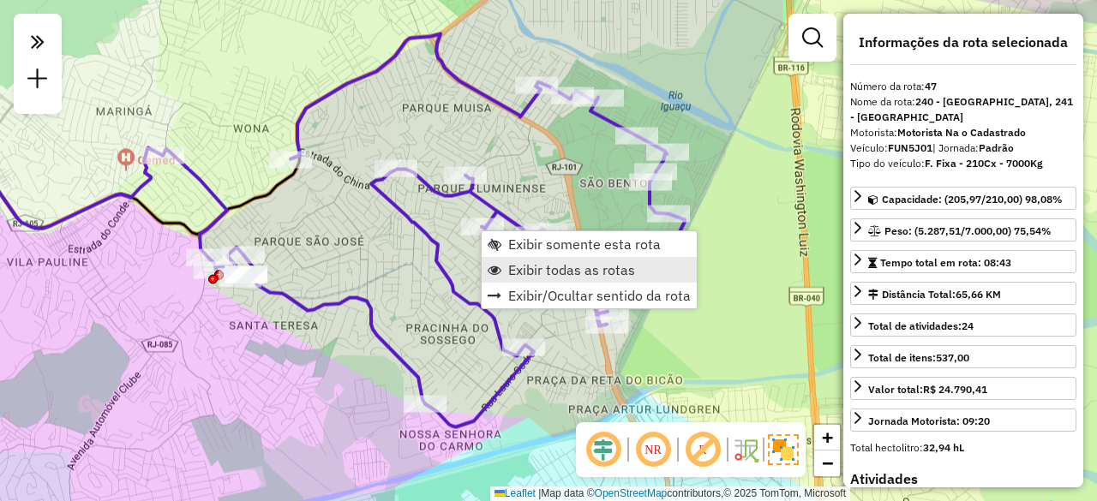
click at [523, 272] on span "Exibir todas as rotas" at bounding box center [571, 270] width 127 height 14
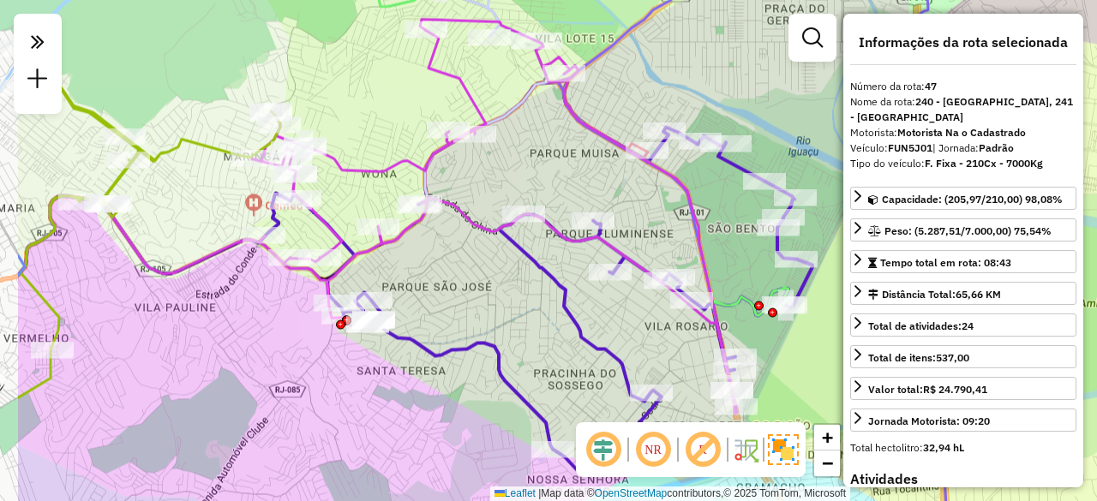
drag, startPoint x: 347, startPoint y: 237, endPoint x: 475, endPoint y: 282, distance: 135.5
click at [475, 282] on div "Janela de atendimento Grade de atendimento Capacidade Transportadoras Veículos …" at bounding box center [548, 250] width 1097 height 501
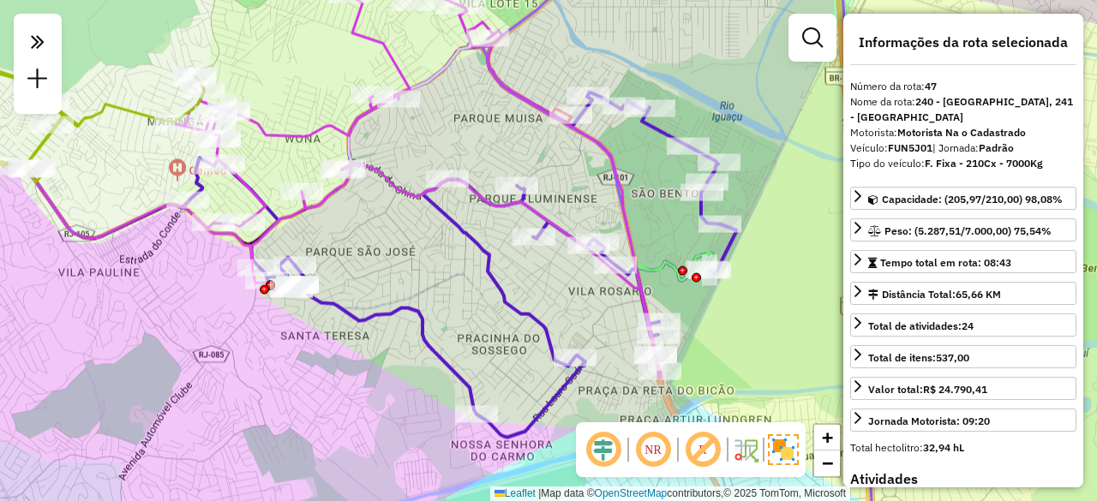
drag, startPoint x: 506, startPoint y: 332, endPoint x: 429, endPoint y: 297, distance: 84.0
click at [429, 297] on div "Janela de atendimento Grade de atendimento Capacidade Transportadoras Veículos …" at bounding box center [548, 250] width 1097 height 501
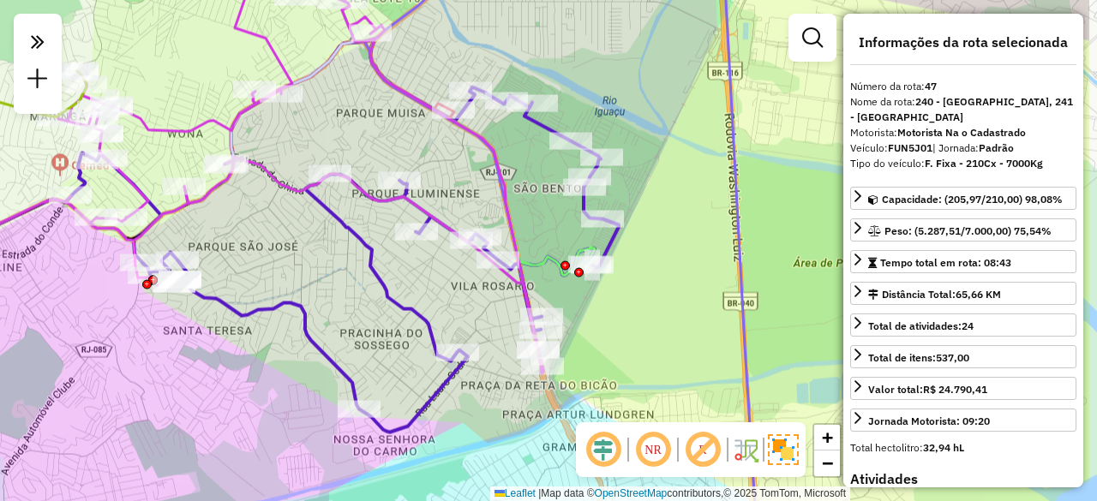
drag, startPoint x: 681, startPoint y: 333, endPoint x: 565, endPoint y: 328, distance: 116.7
click at [565, 328] on div "Rota 47 - Placa FUN5J01 95805857 - [PERSON_NAME] DE LIMA Rota 47 - Placa FUN5J0…" at bounding box center [548, 250] width 1097 height 501
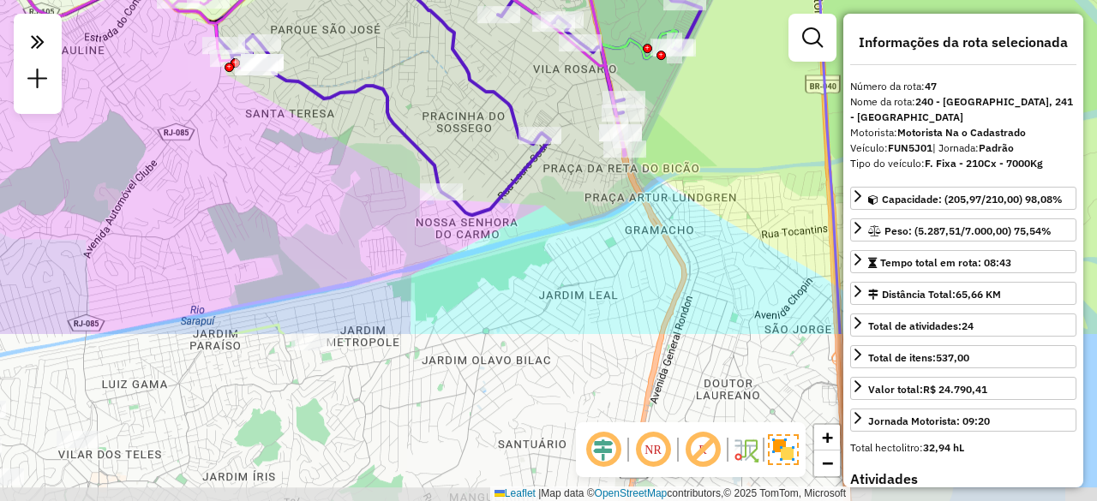
drag, startPoint x: 458, startPoint y: 375, endPoint x: 526, endPoint y: 145, distance: 239.7
click at [541, 155] on icon at bounding box center [440, 18] width 522 height 393
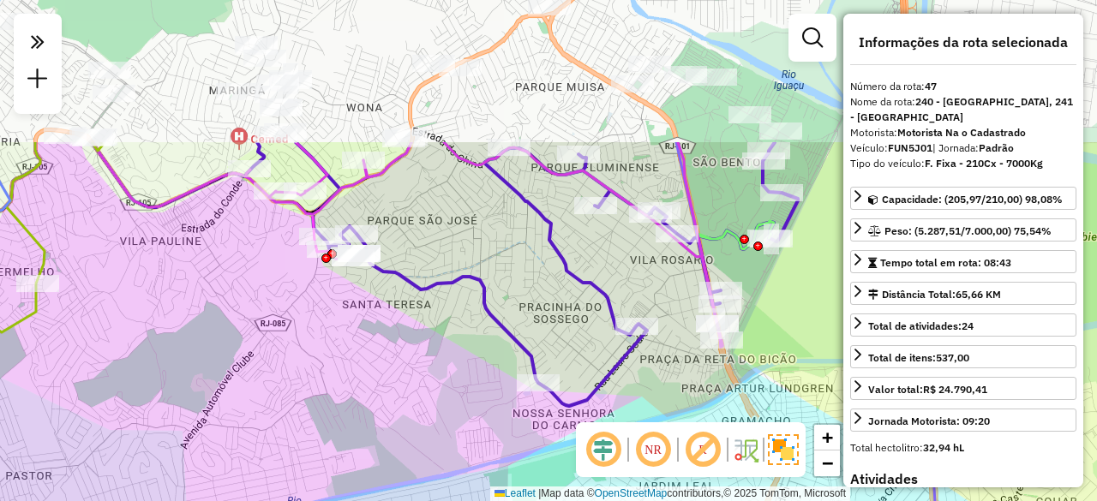
drag, startPoint x: 316, startPoint y: 213, endPoint x: 391, endPoint y: 421, distance: 221.2
click at [391, 421] on div "Janela de atendimento Grade de atendimento Capacidade Transportadoras Veículos …" at bounding box center [548, 250] width 1097 height 501
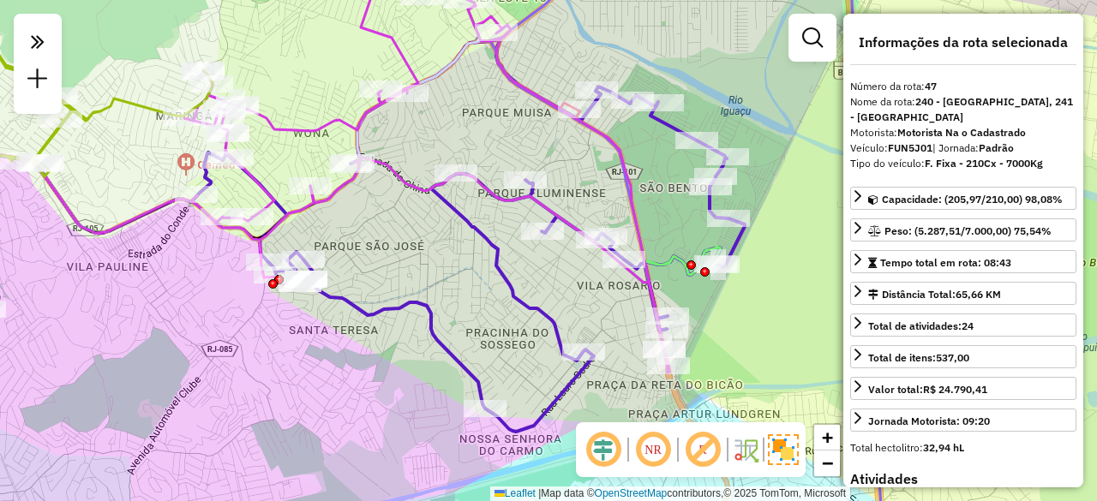
drag, startPoint x: 448, startPoint y: 300, endPoint x: 429, endPoint y: 304, distance: 20.2
click at [429, 304] on div "Janela de atendimento Grade de atendimento Capacidade Transportadoras Veículos …" at bounding box center [548, 250] width 1097 height 501
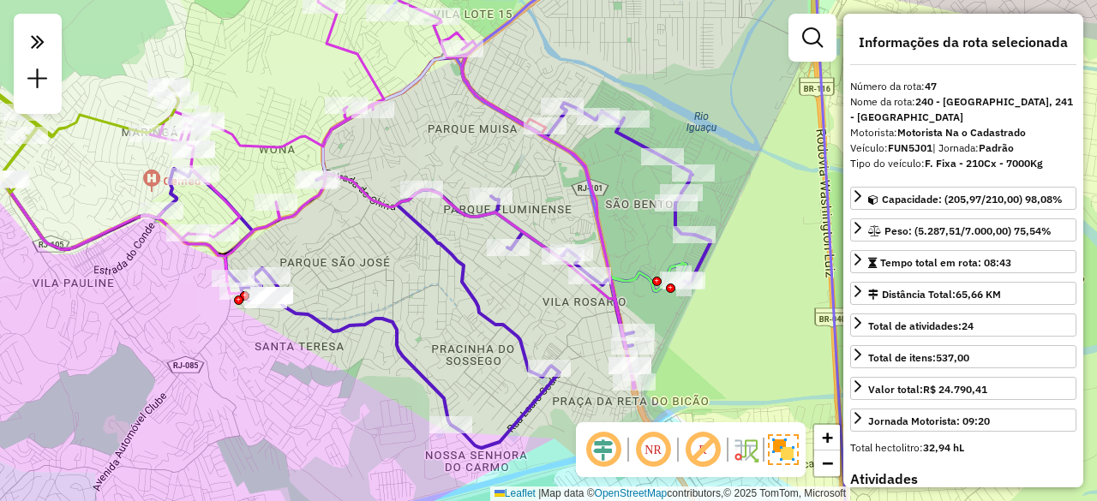
drag, startPoint x: 432, startPoint y: 275, endPoint x: 408, endPoint y: 292, distance: 29.5
click at [408, 292] on div "Janela de atendimento Grade de atendimento Capacidade Transportadoras Veículos …" at bounding box center [548, 250] width 1097 height 501
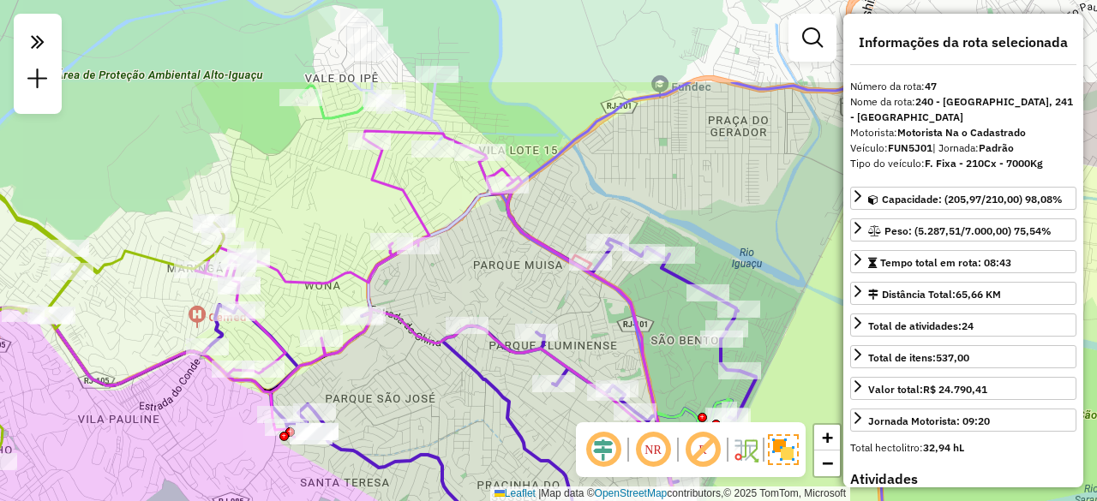
drag, startPoint x: 411, startPoint y: 180, endPoint x: 449, endPoint y: 224, distance: 57.7
click at [449, 226] on div "Janela de atendimento Grade de atendimento Capacidade Transportadoras Veículos …" at bounding box center [548, 250] width 1097 height 501
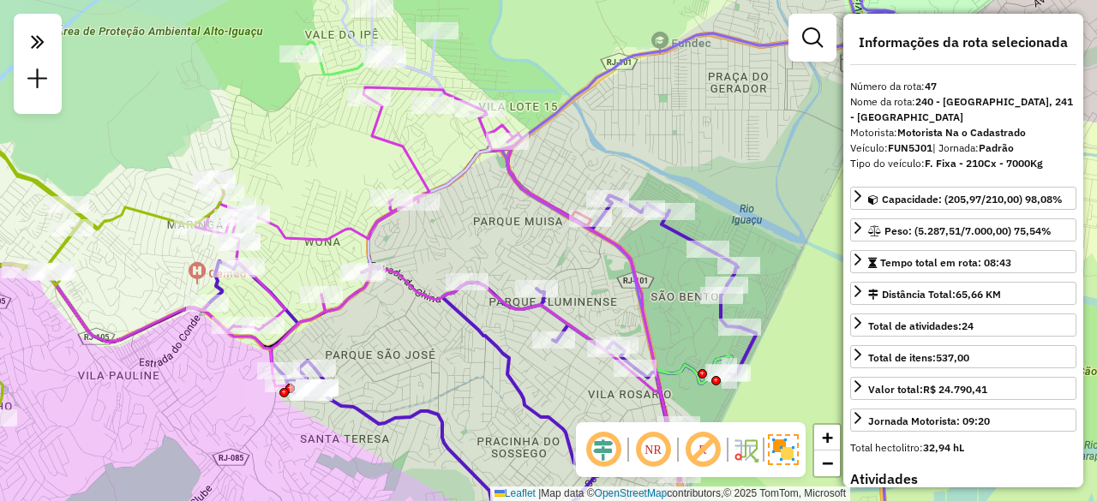
drag, startPoint x: 373, startPoint y: 351, endPoint x: 304, endPoint y: 262, distance: 111.8
click at [306, 265] on div "Janela de atendimento Grade de atendimento Capacidade Transportadoras Veículos …" at bounding box center [548, 250] width 1097 height 501
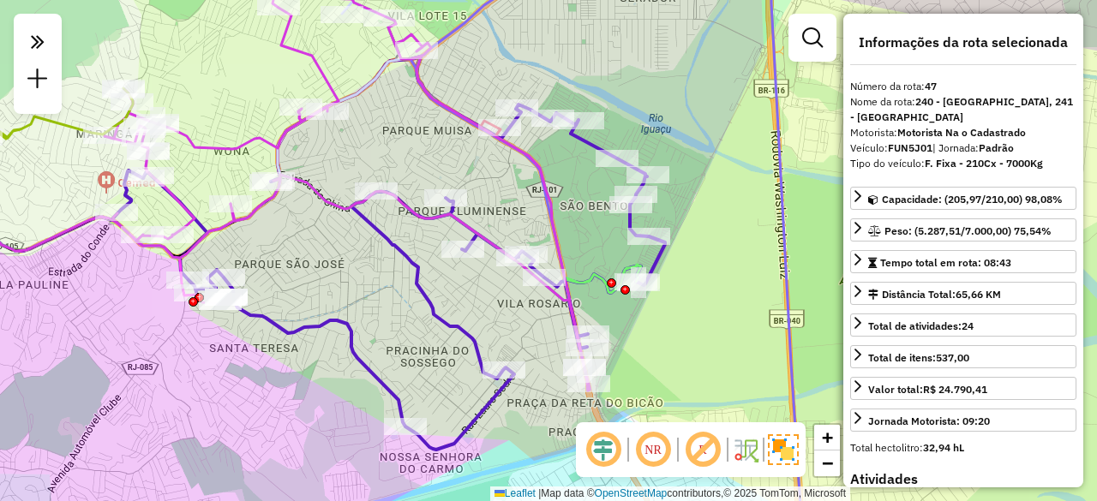
drag, startPoint x: 527, startPoint y: 321, endPoint x: 502, endPoint y: 316, distance: 25.4
click at [502, 316] on div "Janela de atendimento Grade de atendimento Capacidade Transportadoras Veículos …" at bounding box center [548, 250] width 1097 height 501
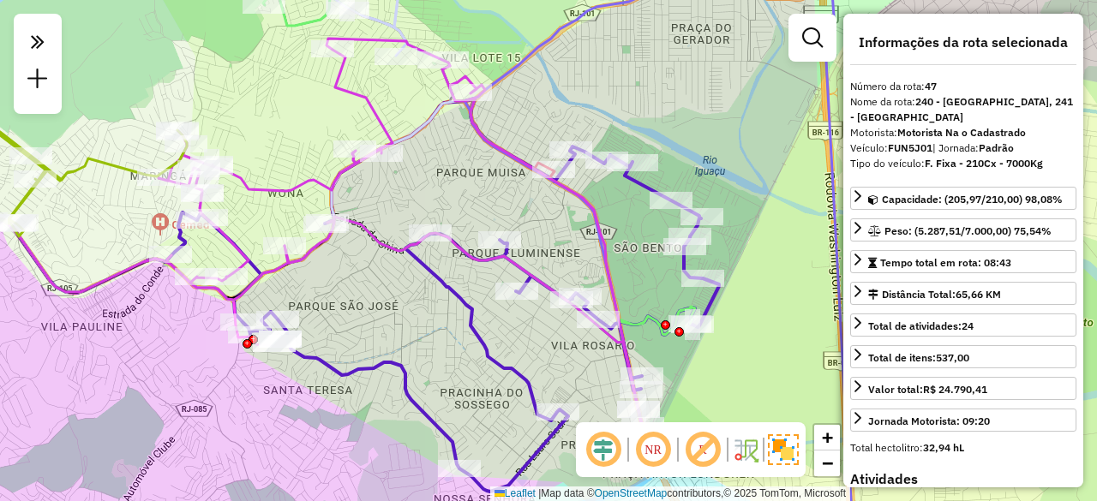
drag, startPoint x: 303, startPoint y: 248, endPoint x: 362, endPoint y: 291, distance: 72.9
click at [359, 291] on div "Janela de atendimento Grade de atendimento Capacidade Transportadoras Veículos …" at bounding box center [548, 250] width 1097 height 501
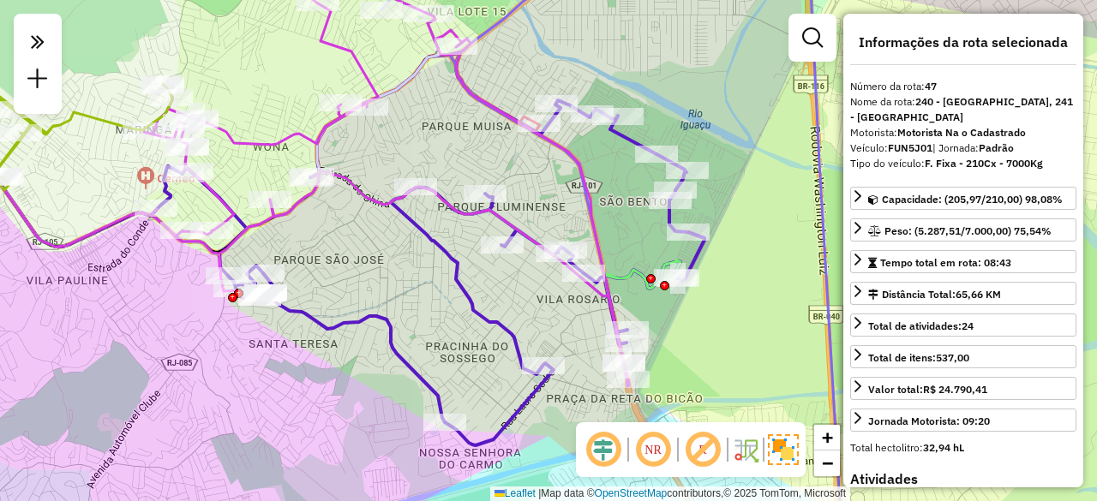
drag, startPoint x: 393, startPoint y: 351, endPoint x: 369, endPoint y: 287, distance: 68.1
click at [369, 287] on div "Janela de atendimento Grade de atendimento Capacidade Transportadoras Veículos …" at bounding box center [548, 250] width 1097 height 501
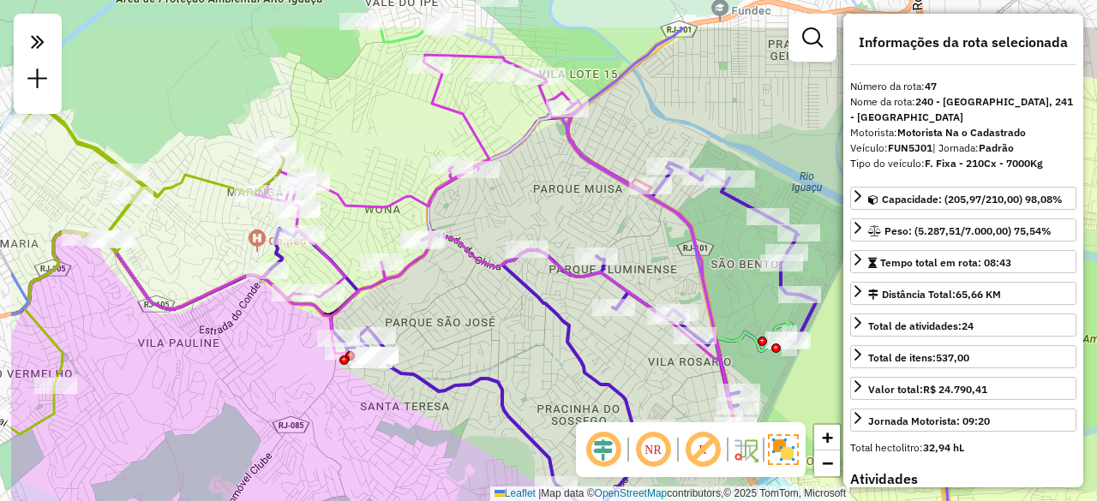
drag, startPoint x: 187, startPoint y: 293, endPoint x: 316, endPoint y: 375, distance: 152.9
click at [315, 376] on div "Janela de atendimento Grade de atendimento Capacidade Transportadoras Veículos …" at bounding box center [548, 250] width 1097 height 501
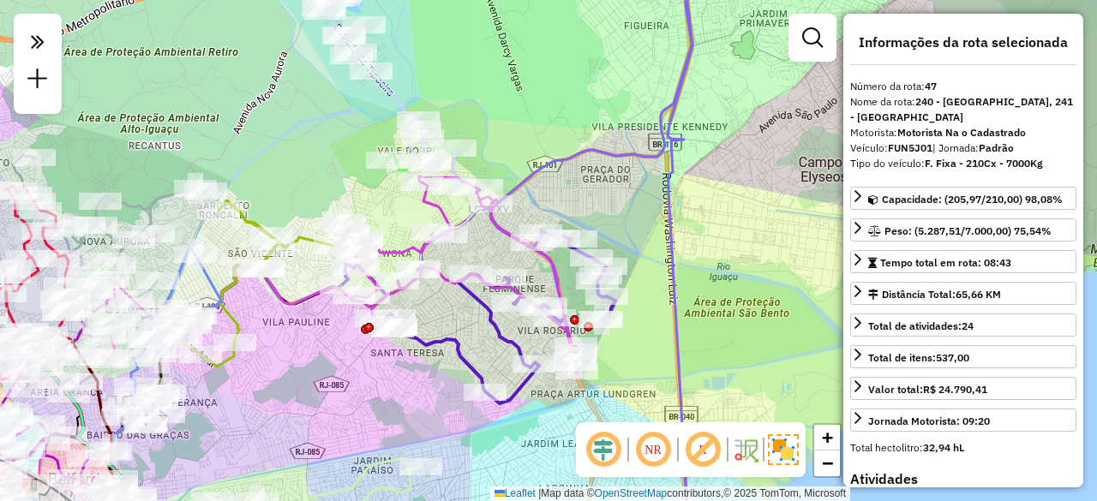
drag, startPoint x: 290, startPoint y: 393, endPoint x: 334, endPoint y: 356, distance: 57.8
click at [334, 356] on div "Janela de atendimento Grade de atendimento Capacidade Transportadoras Veículos …" at bounding box center [548, 250] width 1097 height 501
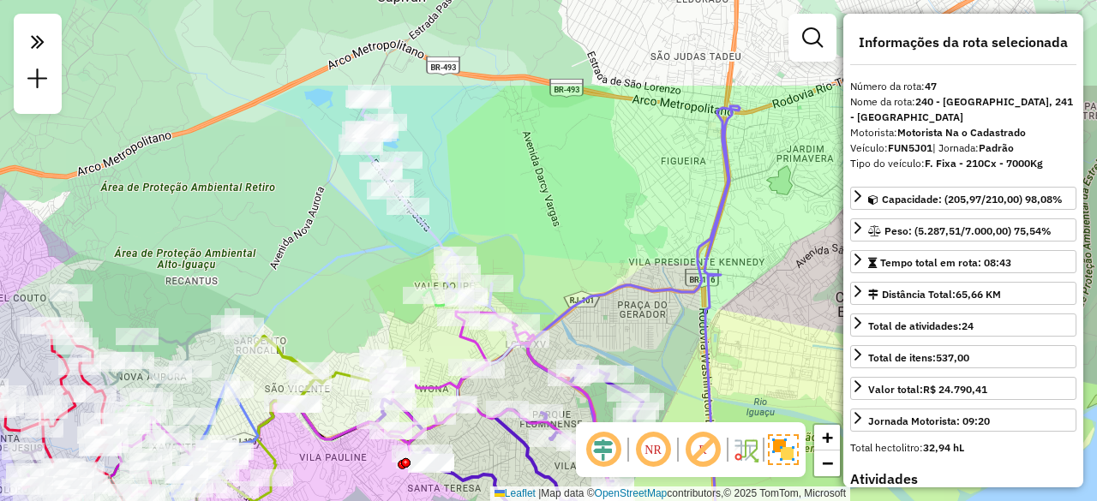
drag, startPoint x: 341, startPoint y: 117, endPoint x: 378, endPoint y: 253, distance: 140.3
click at [378, 253] on div "Janela de atendimento Grade de atendimento Capacidade Transportadoras Veículos …" at bounding box center [548, 250] width 1097 height 501
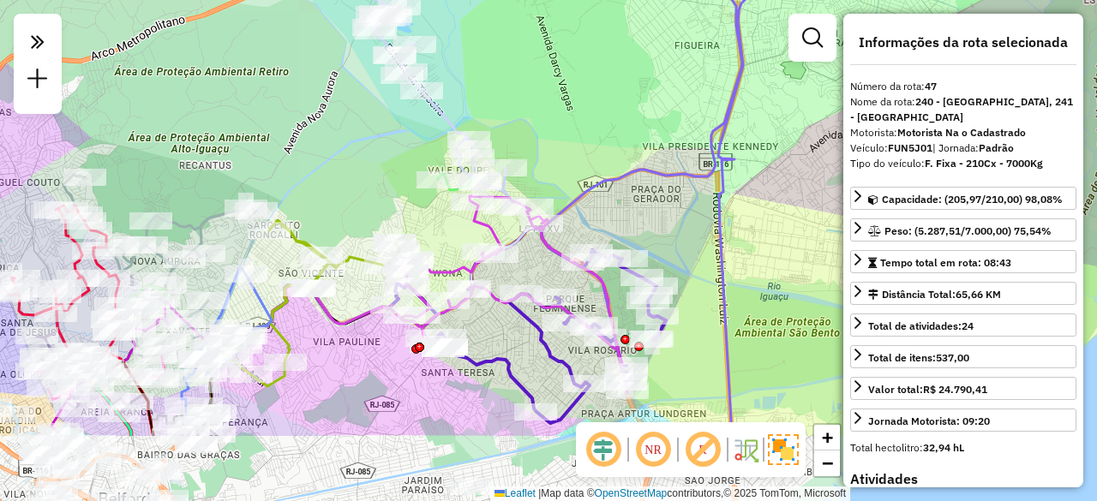
drag, startPoint x: 381, startPoint y: 322, endPoint x: 394, endPoint y: 207, distance: 116.5
click at [394, 207] on div "Janela de atendimento Grade de atendimento Capacidade Transportadoras Veículos …" at bounding box center [548, 250] width 1097 height 501
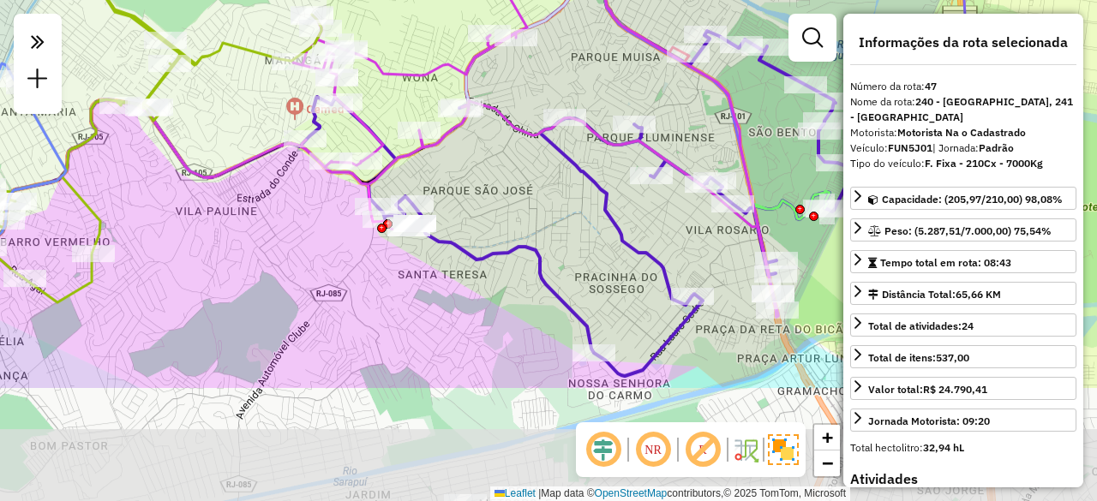
drag, startPoint x: 286, startPoint y: 380, endPoint x: 288, endPoint y: 231, distance: 149.1
click at [288, 231] on div "Janela de atendimento Grade de atendimento Capacidade Transportadoras Veículos …" at bounding box center [548, 250] width 1097 height 501
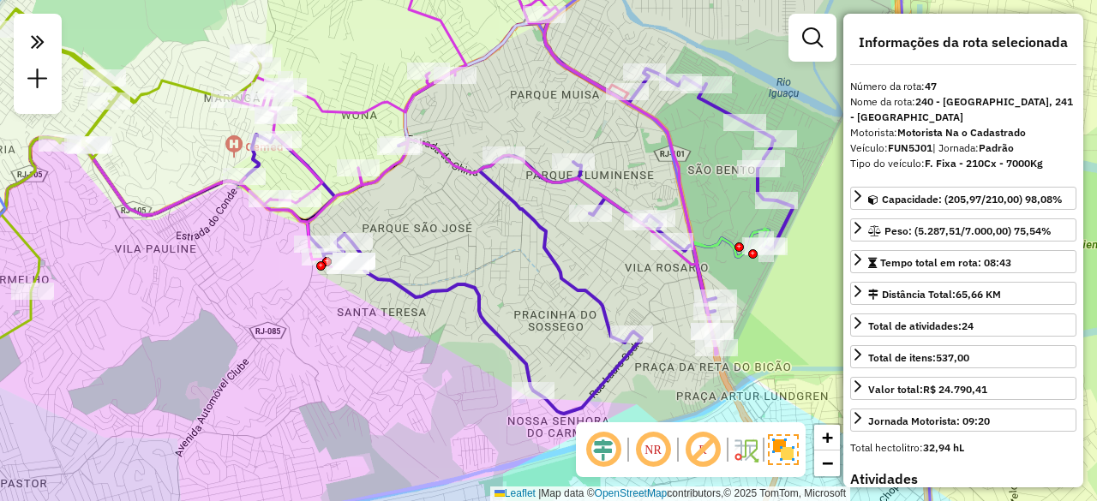
drag, startPoint x: 321, startPoint y: 282, endPoint x: 257, endPoint y: 321, distance: 75.0
click at [259, 321] on div "Janela de atendimento Grade de atendimento Capacidade Transportadoras Veículos …" at bounding box center [548, 250] width 1097 height 501
click at [699, 453] on em at bounding box center [702, 449] width 41 height 41
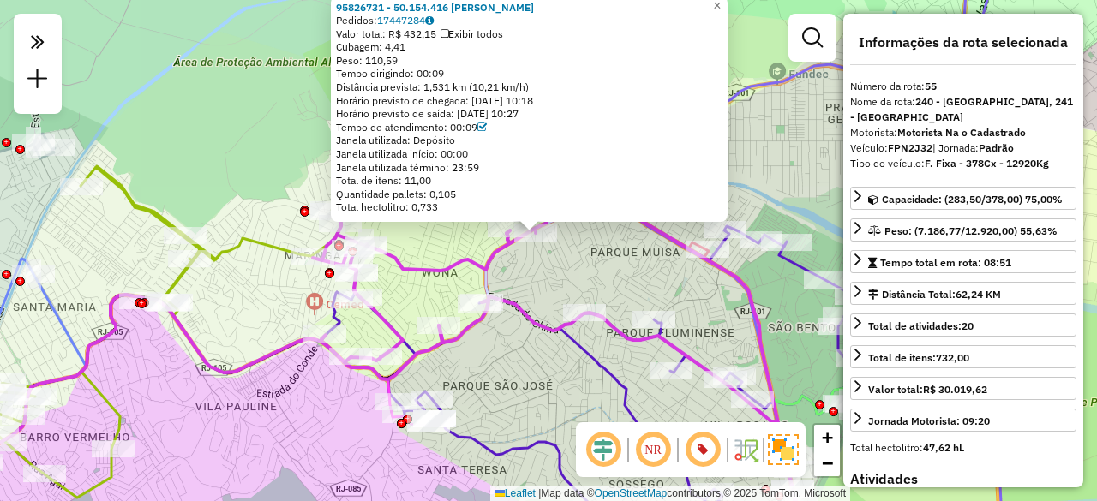
drag, startPoint x: 537, startPoint y: 309, endPoint x: 458, endPoint y: 246, distance: 101.9
click at [458, 246] on div "95826731 - 50.154.416 [PERSON_NAME] RO Pedidos: 17447284 Valor total: R$ 432,15…" at bounding box center [548, 250] width 1097 height 501
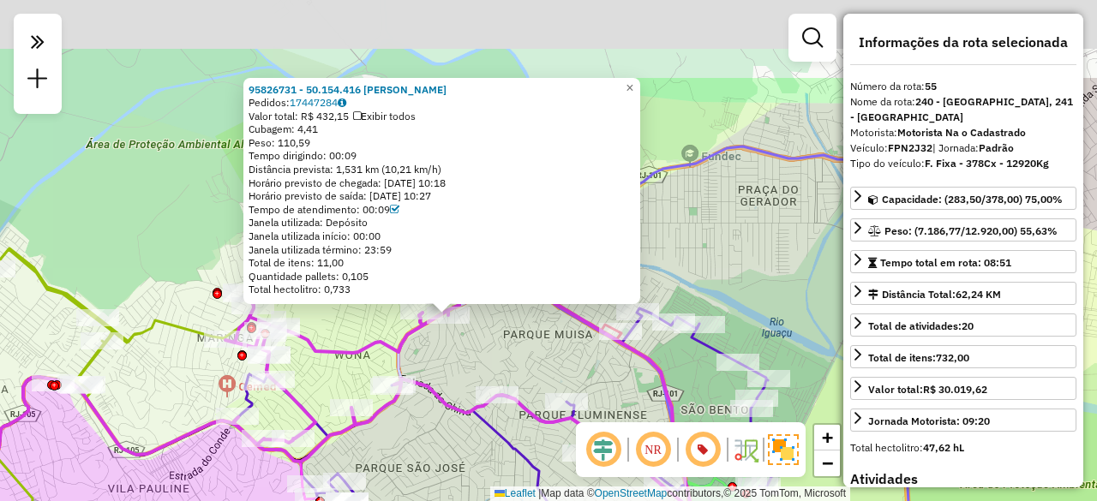
drag, startPoint x: 489, startPoint y: 241, endPoint x: 468, endPoint y: 371, distance: 131.9
click at [468, 371] on div "95826731 - 50.154.416 [PERSON_NAME] RO Pedidos: 17447284 Valor total: R$ 432,15…" at bounding box center [548, 250] width 1097 height 501
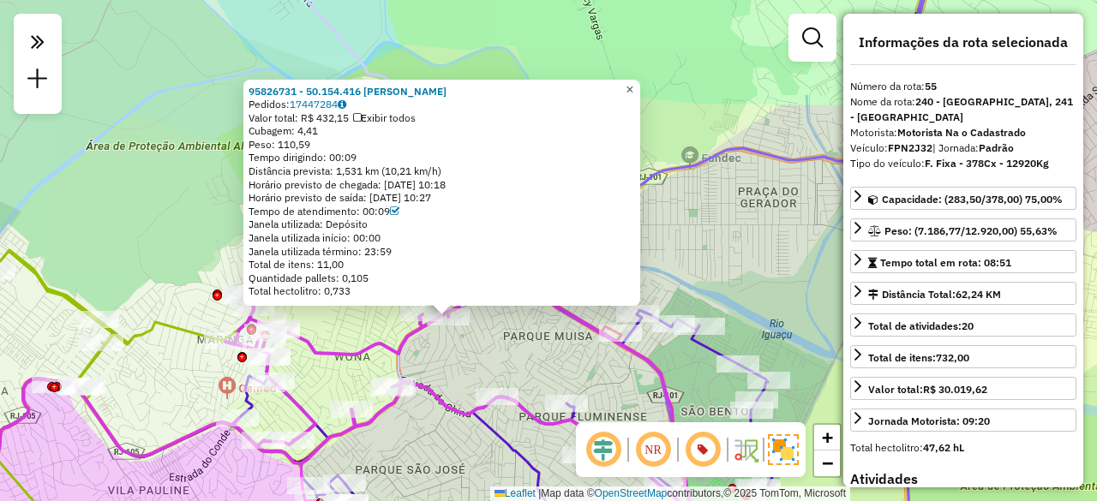
click at [633, 83] on span "×" at bounding box center [630, 89] width 8 height 15
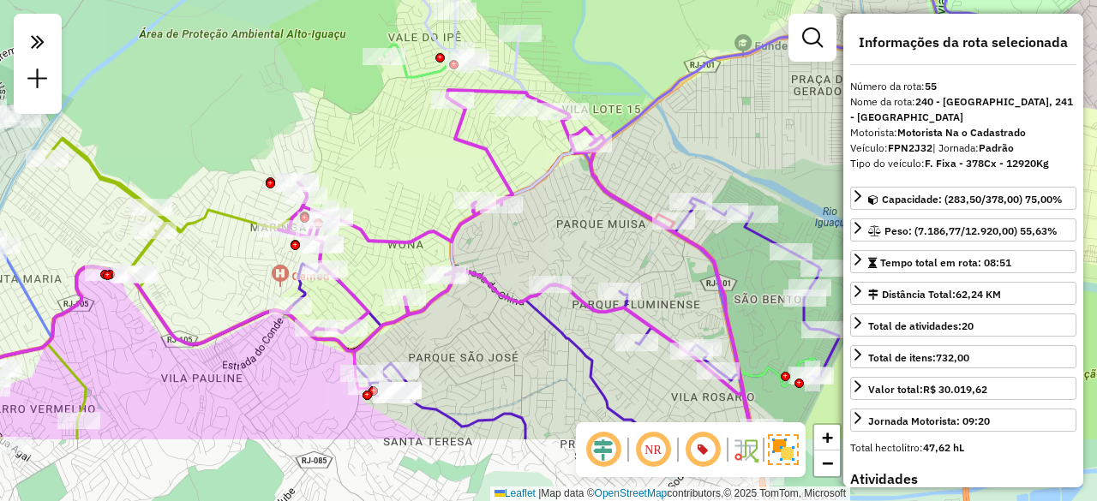
drag, startPoint x: 333, startPoint y: 265, endPoint x: 389, endPoint y: 159, distance: 120.0
click at [387, 159] on div "Janela de atendimento Grade de atendimento Capacidade Transportadoras Veículos …" at bounding box center [548, 250] width 1097 height 501
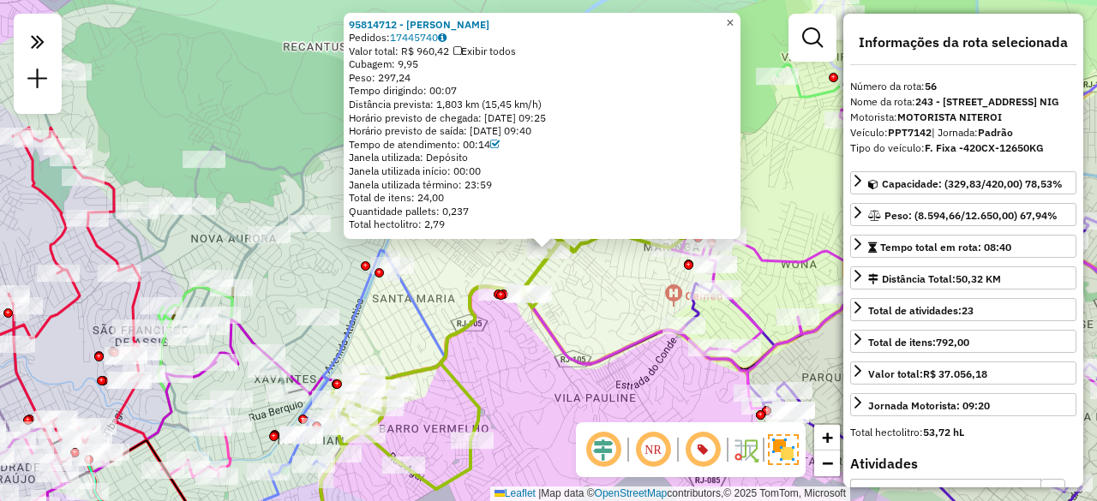
click at [734, 15] on span "×" at bounding box center [730, 22] width 8 height 15
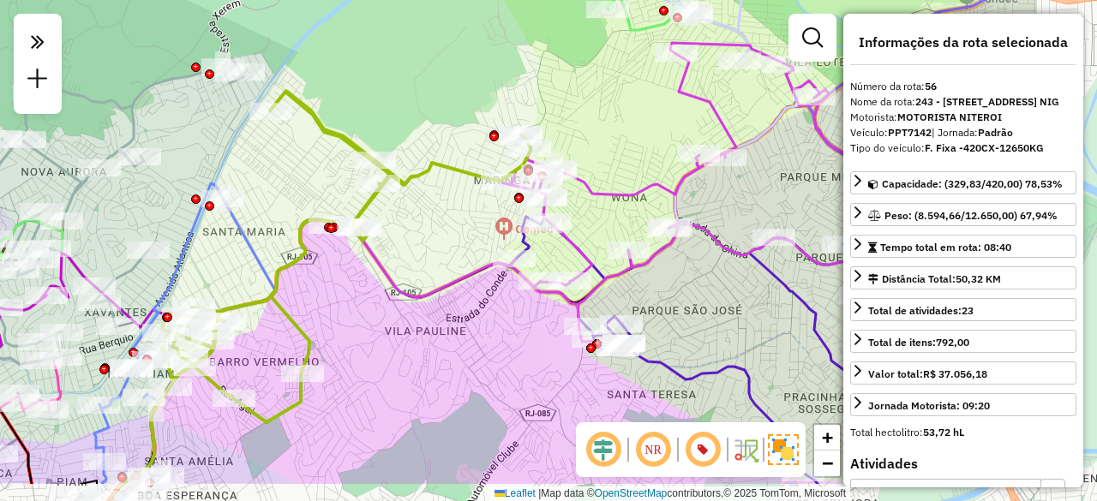
drag, startPoint x: 554, startPoint y: 277, endPoint x: 351, endPoint y: 177, distance: 225.4
click at [363, 186] on div "Janela de atendimento Grade de atendimento Capacidade Transportadoras Veículos …" at bounding box center [548, 250] width 1097 height 501
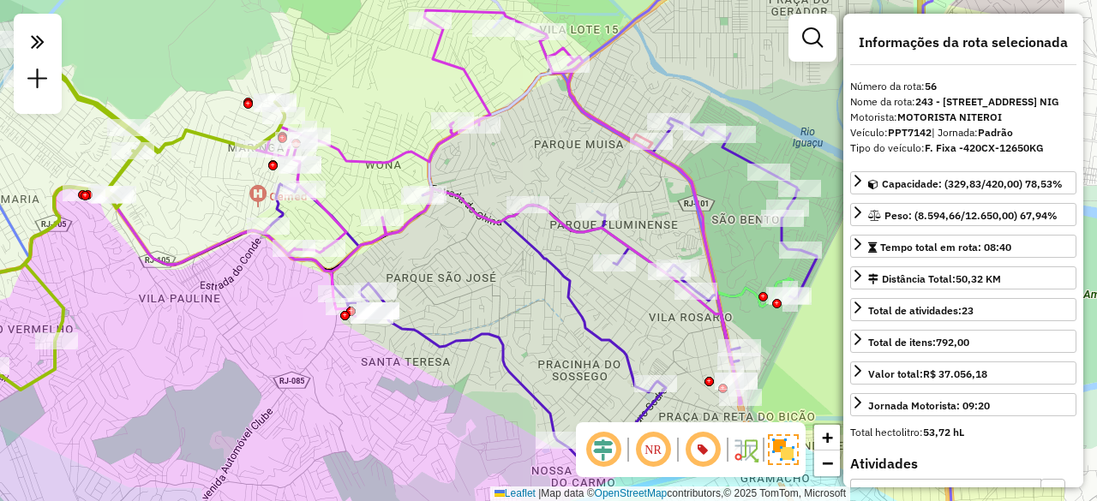
drag, startPoint x: 621, startPoint y: 209, endPoint x: 401, endPoint y: 268, distance: 227.2
click at [395, 268] on div "Janela de atendimento Grade de atendimento Capacidade Transportadoras Veículos …" at bounding box center [548, 250] width 1097 height 501
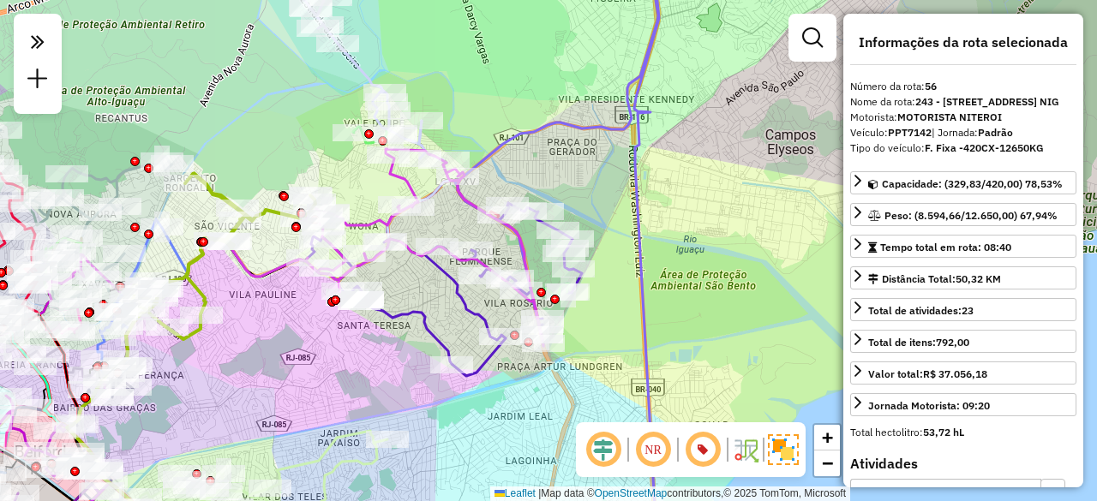
drag, startPoint x: 448, startPoint y: 305, endPoint x: 459, endPoint y: 303, distance: 11.3
click at [457, 304] on div "Janela de atendimento Grade de atendimento Capacidade Transportadoras Veículos …" at bounding box center [548, 250] width 1097 height 501
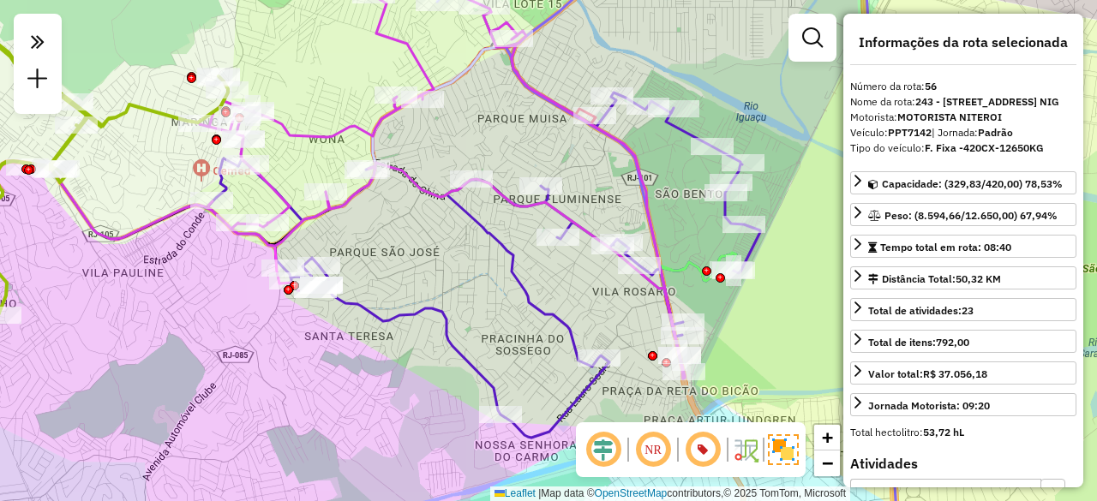
drag, startPoint x: 480, startPoint y: 318, endPoint x: 441, endPoint y: 292, distance: 47.1
click at [441, 292] on div "Janela de atendimento Grade de atendimento Capacidade Transportadoras Veículos …" at bounding box center [548, 250] width 1097 height 501
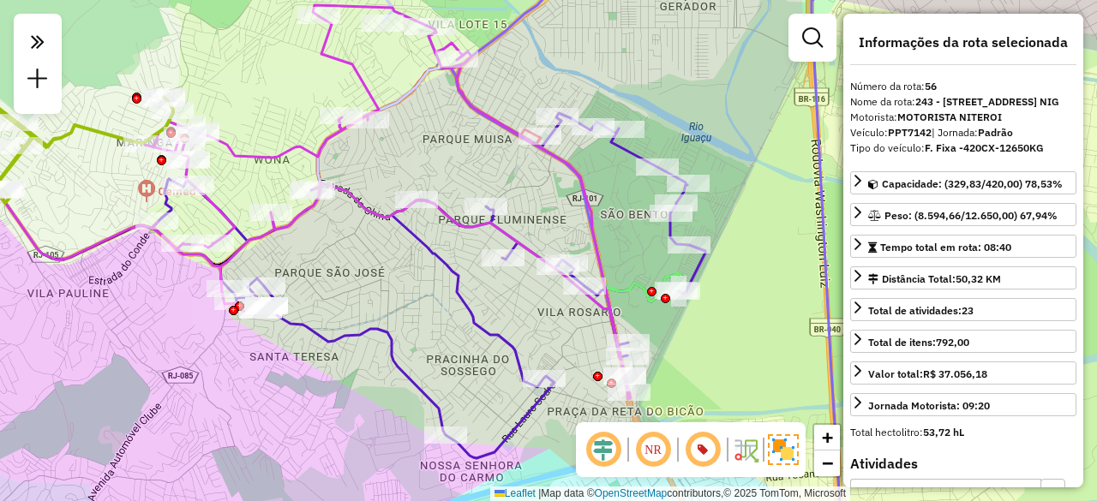
drag, startPoint x: 504, startPoint y: 279, endPoint x: 449, endPoint y: 299, distance: 58.6
click at [449, 299] on icon at bounding box center [444, 261] width 522 height 393
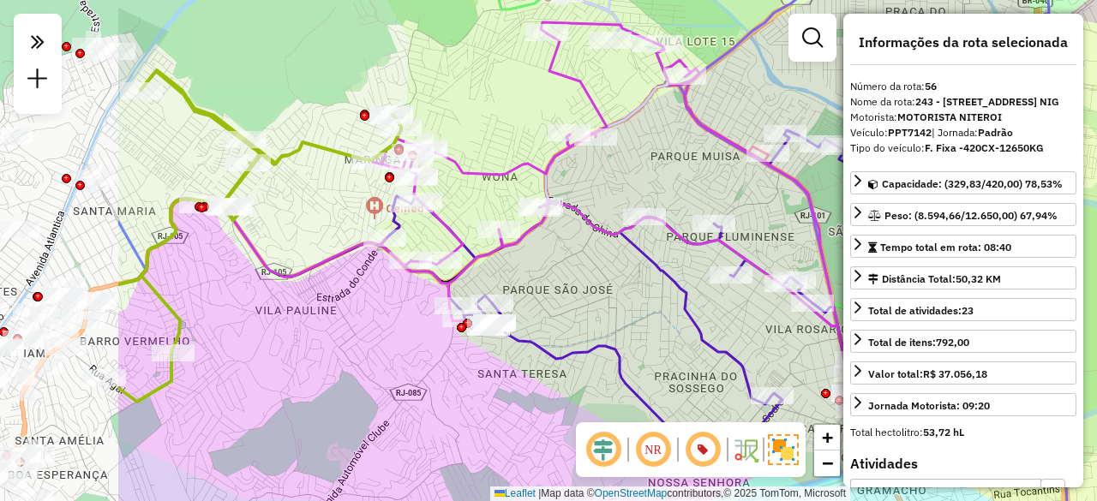
drag, startPoint x: 336, startPoint y: 272, endPoint x: 510, endPoint y: 276, distance: 174.0
click at [566, 289] on div "Janela de atendimento Grade de atendimento Capacidade Transportadoras Veículos …" at bounding box center [548, 250] width 1097 height 501
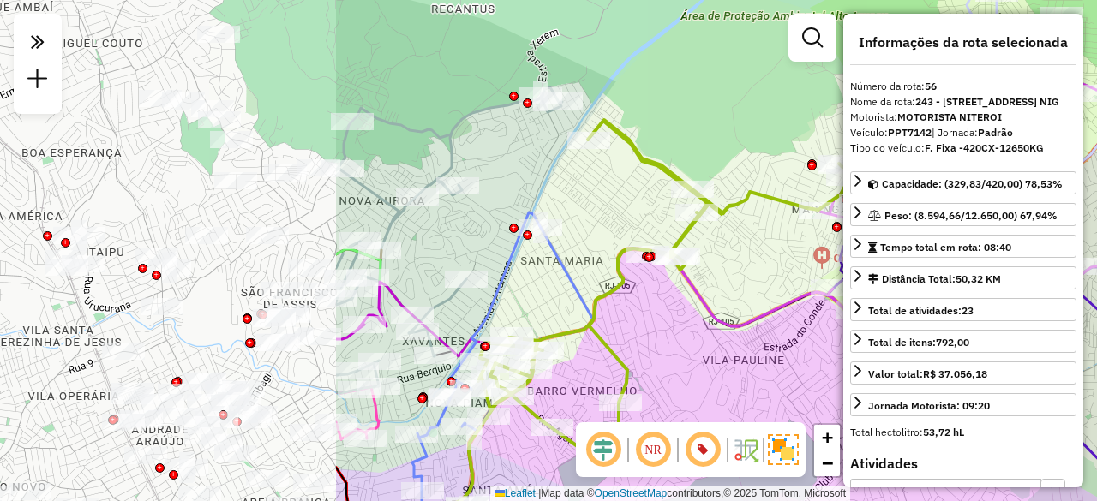
drag, startPoint x: 298, startPoint y: 206, endPoint x: 744, endPoint y: 255, distance: 448.5
click at [744, 255] on div "Janela de atendimento Grade de atendimento Capacidade Transportadoras Veículos …" at bounding box center [548, 250] width 1097 height 501
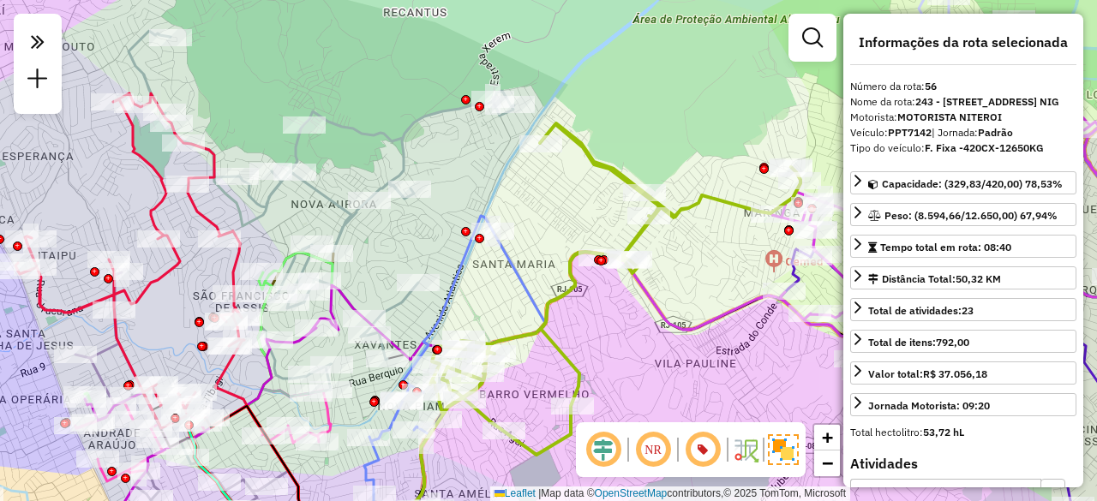
drag, startPoint x: 757, startPoint y: 270, endPoint x: 355, endPoint y: 228, distance: 404.2
click at [362, 231] on div "Janela de atendimento Grade de atendimento Capacidade Transportadoras Veículos …" at bounding box center [548, 250] width 1097 height 501
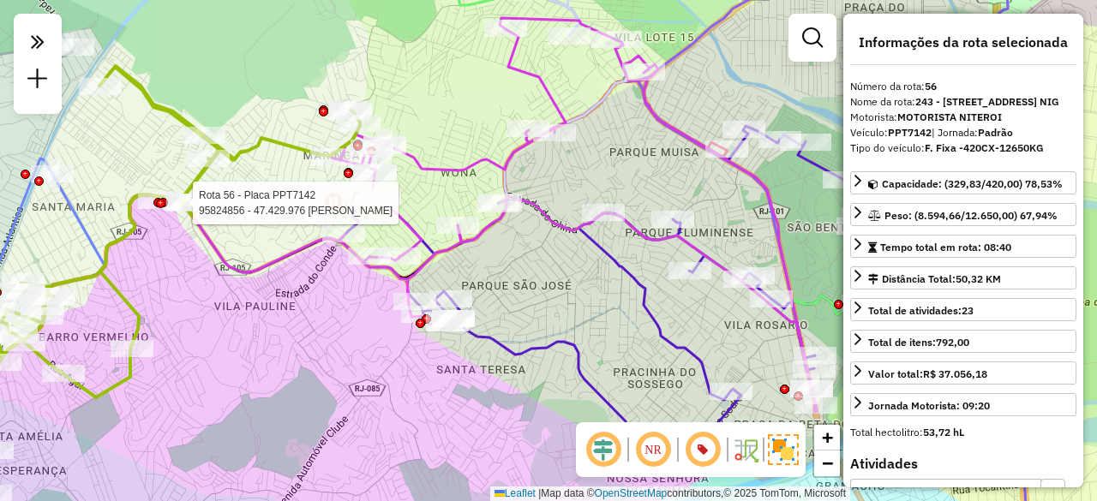
drag, startPoint x: 595, startPoint y: 297, endPoint x: 501, endPoint y: 284, distance: 95.3
click at [504, 285] on div "Rota 56 - Placa PPT7142 95824856 - 47.429.976 [PERSON_NAME] de atendimento Grad…" at bounding box center [548, 250] width 1097 height 501
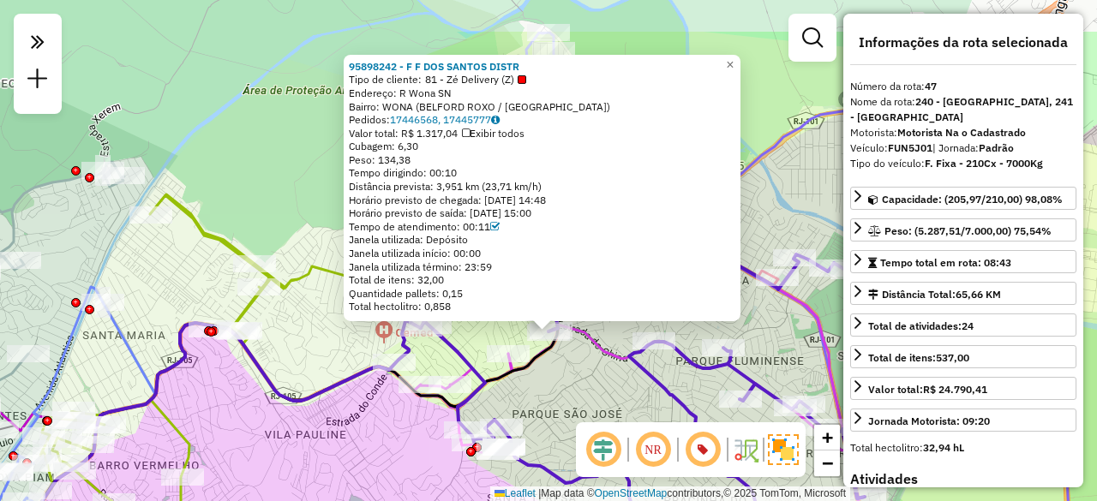
drag, startPoint x: 276, startPoint y: 154, endPoint x: 276, endPoint y: 205, distance: 50.6
click at [276, 205] on div "95898242 - F F DOS SANTOS DISTR Tipo de cliente: 81 - Zé Delivery (Z) Endereço:…" at bounding box center [548, 250] width 1097 height 501
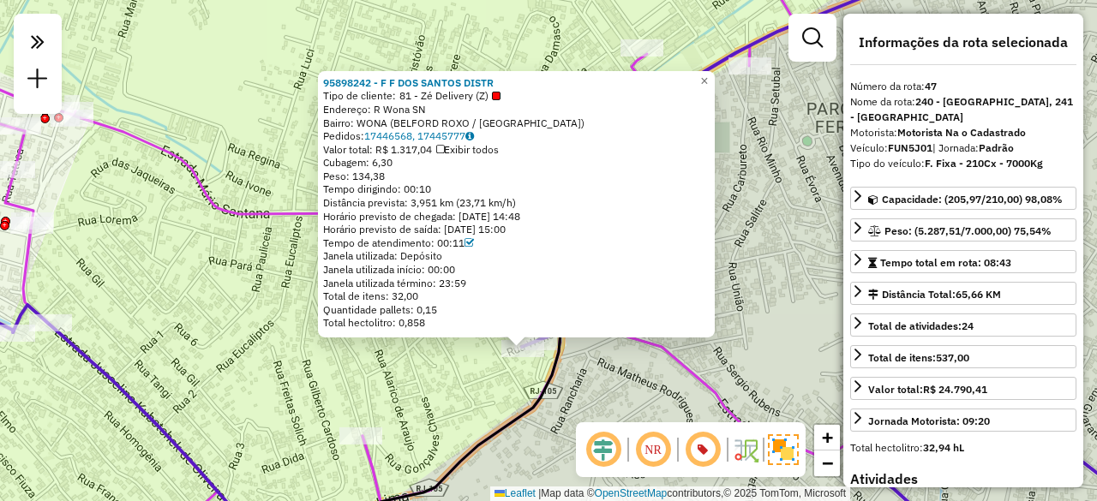
drag, startPoint x: 530, startPoint y: 339, endPoint x: 554, endPoint y: 379, distance: 46.2
click at [554, 379] on div "95898242 - F F DOS SANTOS DISTR Tipo de cliente: 81 - Zé Delivery (Z) Endereço:…" at bounding box center [548, 250] width 1097 height 501
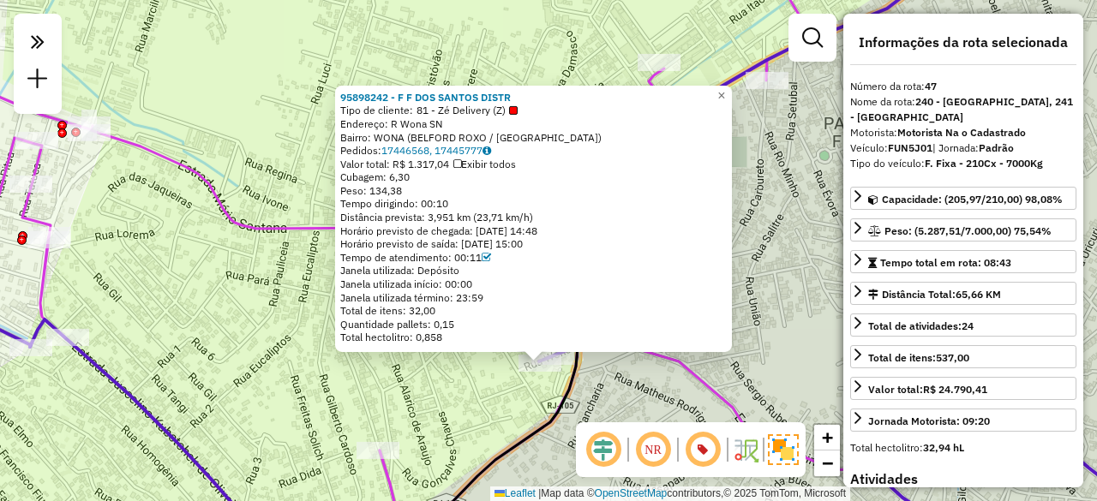
select select "**********"
drag, startPoint x: 371, startPoint y: 187, endPoint x: 407, endPoint y: 189, distance: 36.0
click at [402, 189] on span "Peso: 134,38" at bounding box center [371, 190] width 62 height 13
click at [725, 89] on span "×" at bounding box center [721, 95] width 8 height 15
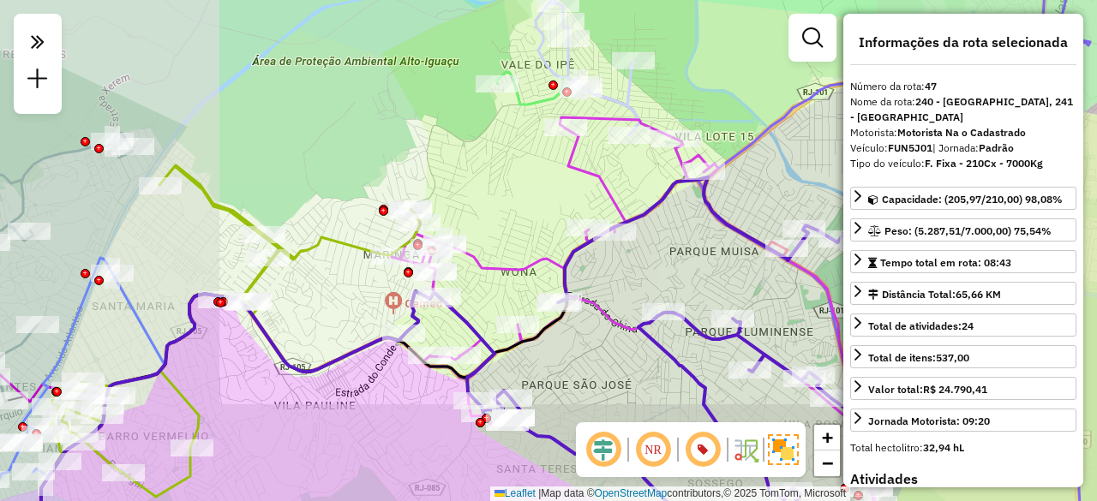
drag, startPoint x: 622, startPoint y: 352, endPoint x: 635, endPoint y: 325, distance: 30.3
click at [588, 284] on icon at bounding box center [634, 311] width 484 height 388
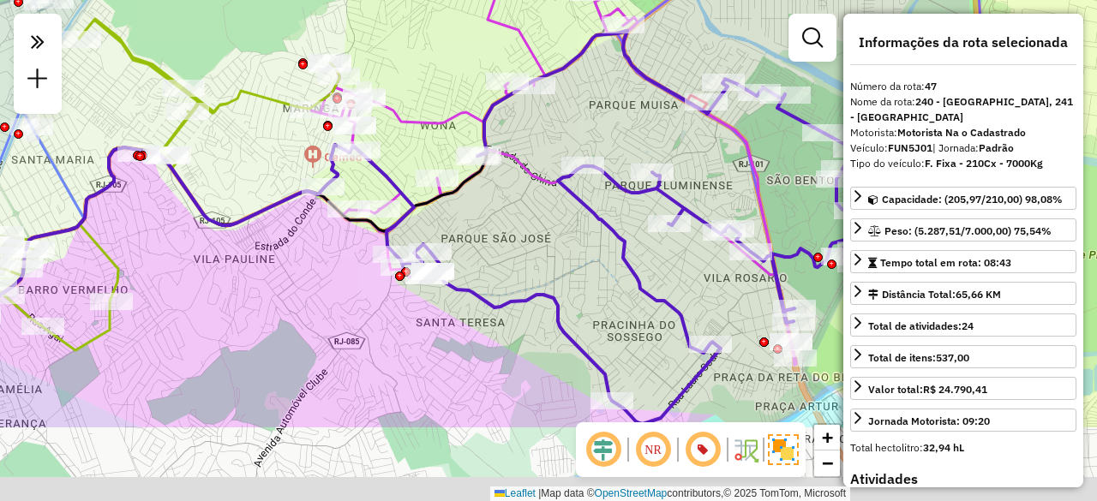
drag, startPoint x: 633, startPoint y: 345, endPoint x: 554, endPoint y: 200, distance: 166.1
click at [564, 213] on div "Janela de atendimento Grade de atendimento Capacidade Transportadoras Veículos …" at bounding box center [548, 250] width 1097 height 501
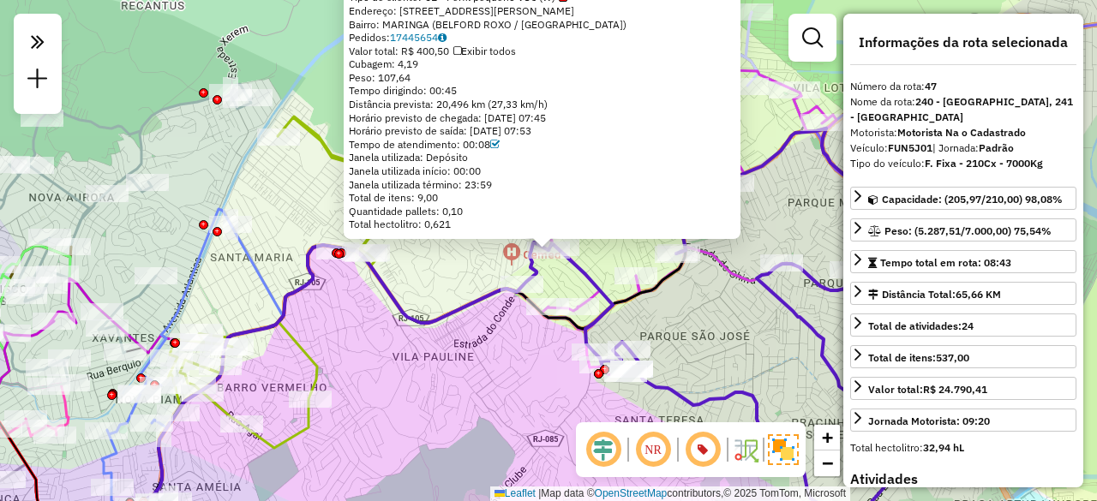
drag, startPoint x: 489, startPoint y: 71, endPoint x: 508, endPoint y: 148, distance: 79.4
click at [500, 148] on div "95812950 - ALEXANDRA DE ALMEIDA Tipo de cliente: 51 - Perfil pequeno VUC (W) En…" at bounding box center [542, 105] width 387 height 254
click at [442, 275] on div "95812950 - ALEXANDRA DE ALMEIDA Tipo de cliente: 51 - Perfil pequeno VUC (W) En…" at bounding box center [548, 250] width 1097 height 501
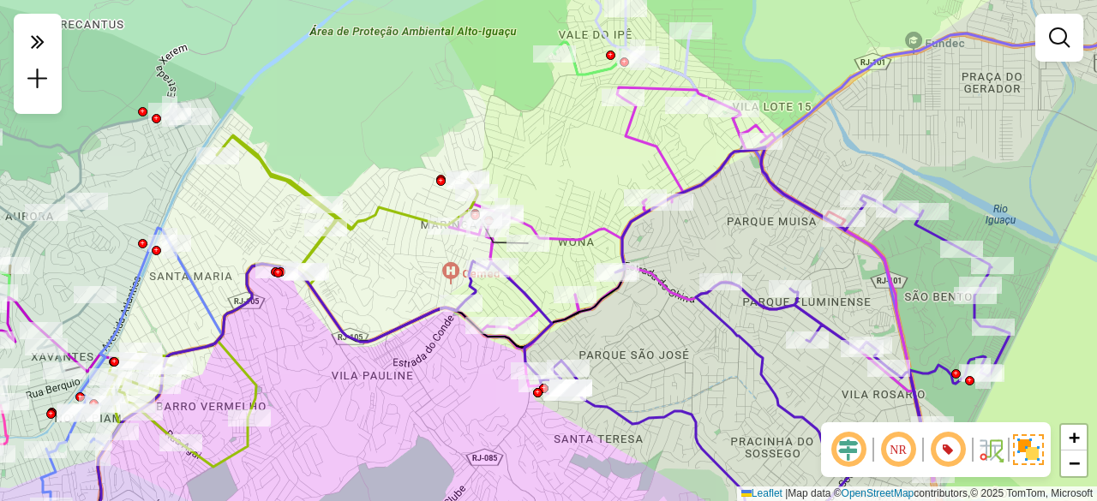
drag, startPoint x: 442, startPoint y: 275, endPoint x: 483, endPoint y: 280, distance: 40.6
click at [381, 292] on div "Janela de atendimento Grade de atendimento Capacidade Transportadoras Veículos …" at bounding box center [548, 250] width 1097 height 501
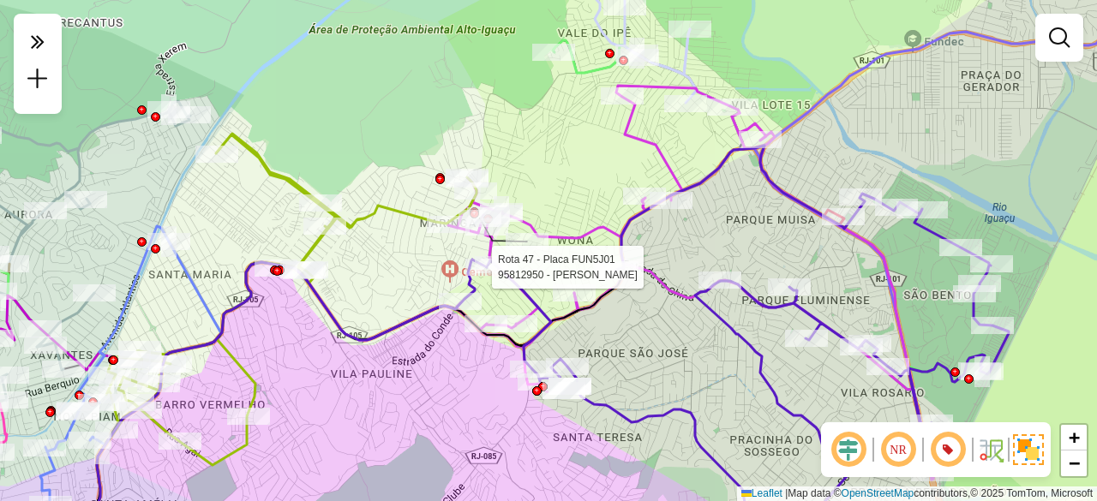
select select "**********"
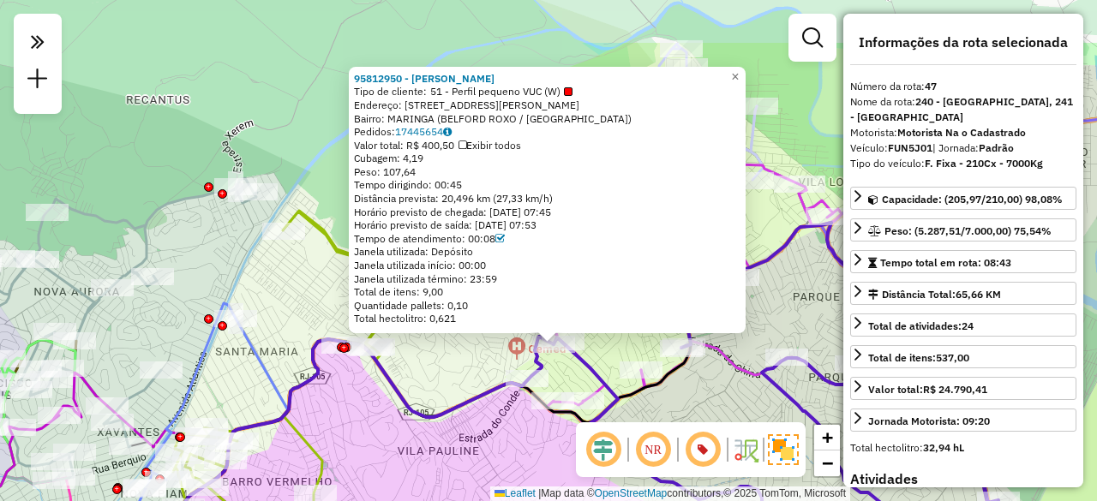
drag, startPoint x: 771, startPoint y: 116, endPoint x: 777, endPoint y: 207, distance: 91.9
click at [777, 207] on div "95812950 - ALEXANDRA DE ALMEIDA Tipo de cliente: 51 - Perfil pequeno VUC (W) En…" at bounding box center [548, 250] width 1097 height 501
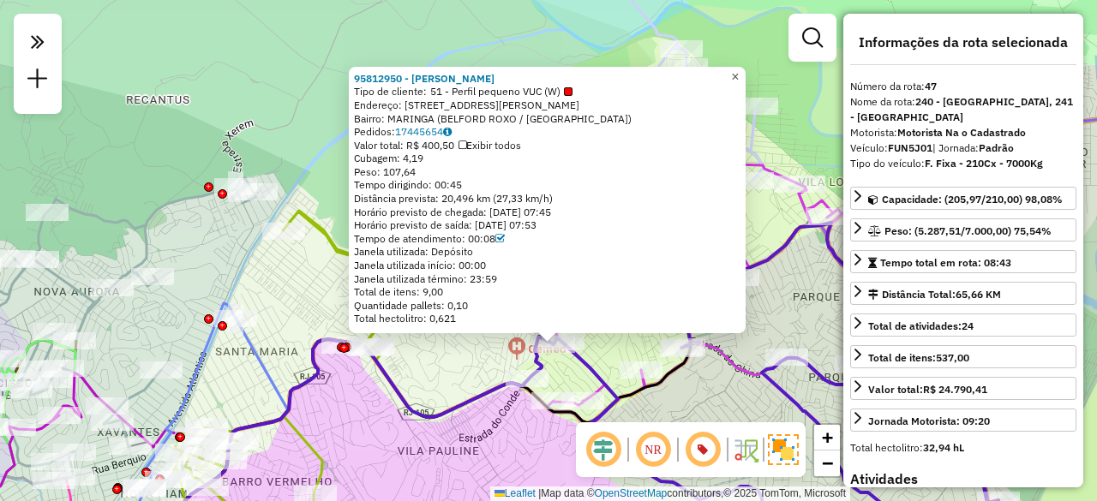
click at [739, 69] on span "×" at bounding box center [735, 76] width 8 height 15
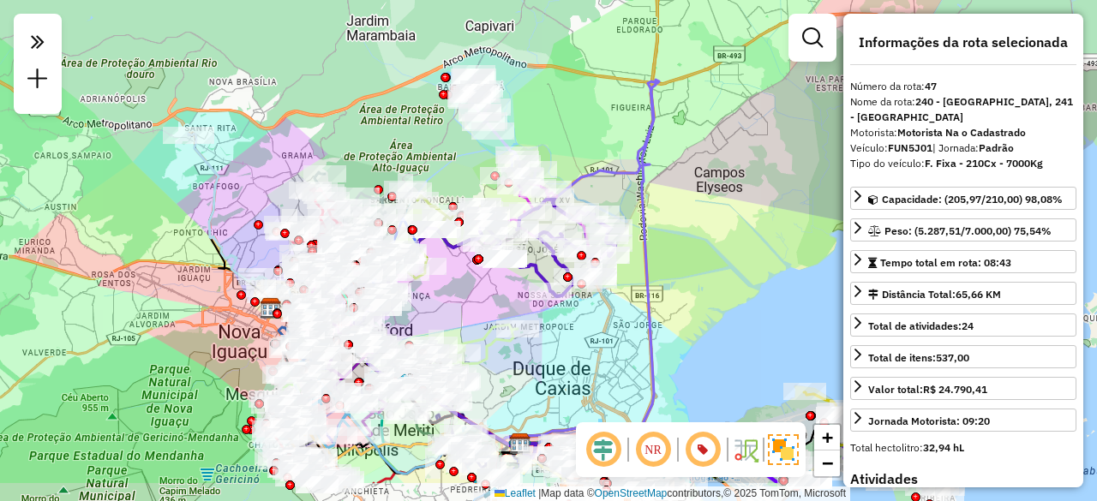
drag, startPoint x: 406, startPoint y: 363, endPoint x: 472, endPoint y: 262, distance: 120.0
click at [471, 264] on div "Janela de atendimento Grade de atendimento Capacidade Transportadoras Veículos …" at bounding box center [548, 250] width 1097 height 501
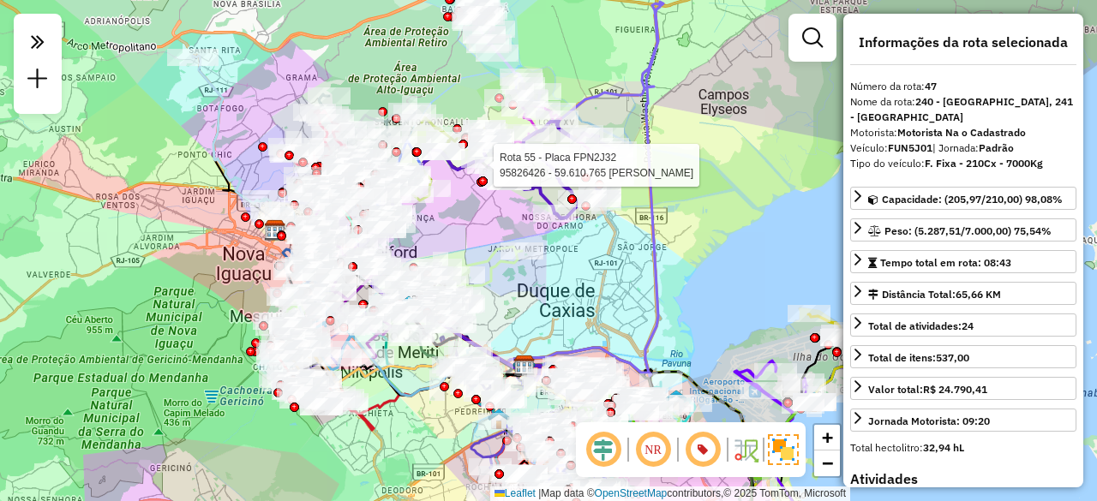
drag, startPoint x: 471, startPoint y: 291, endPoint x: 450, endPoint y: 243, distance: 53.3
click at [450, 243] on div "Rota 55 - Placa FPN2J32 95826426 - 59.610.765 FABIANO RODRIGO VIEIRA JUSTIN Jan…" at bounding box center [548, 250] width 1097 height 501
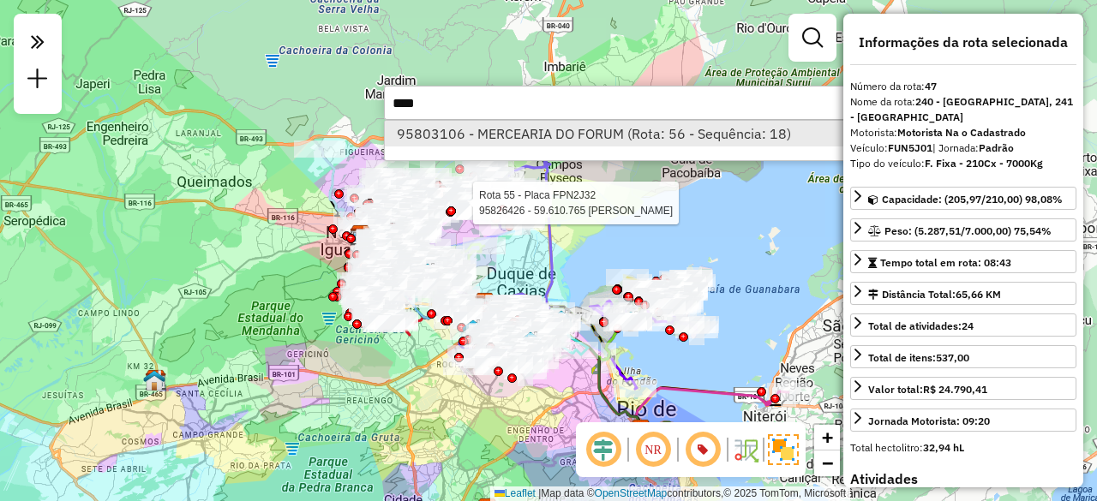
type input "****"
click at [455, 138] on li "95803106 - MERCEARIA DO FORUM (Rota: 56 - Sequência: 18)" at bounding box center [641, 134] width 513 height 26
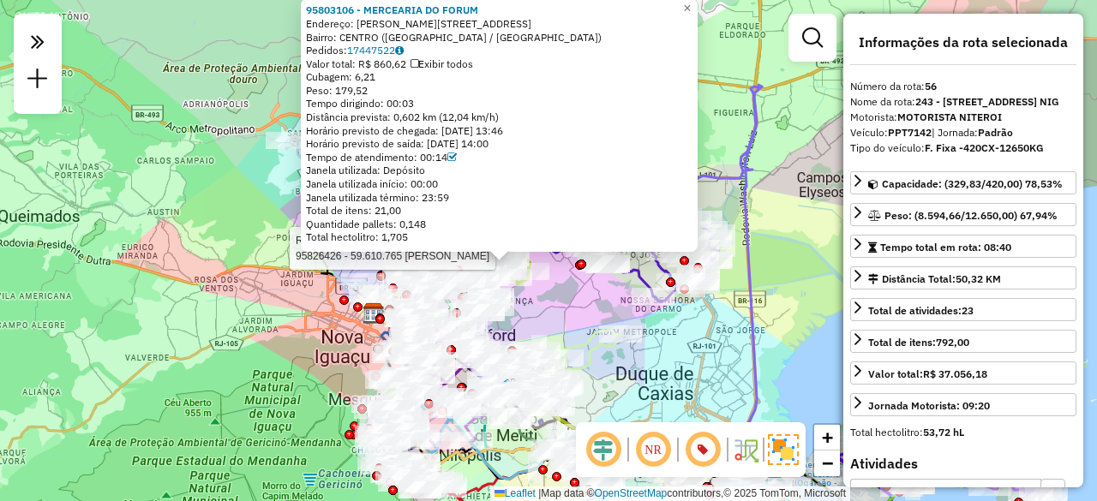
drag, startPoint x: 588, startPoint y: 304, endPoint x: 593, endPoint y: 328, distance: 24.5
click at [595, 328] on div "Rota 55 - Placa FPN2J32 95826426 - 59.610.765 FABIANO RODRIGO VIEIRA JUSTIN 958…" at bounding box center [548, 250] width 1097 height 501
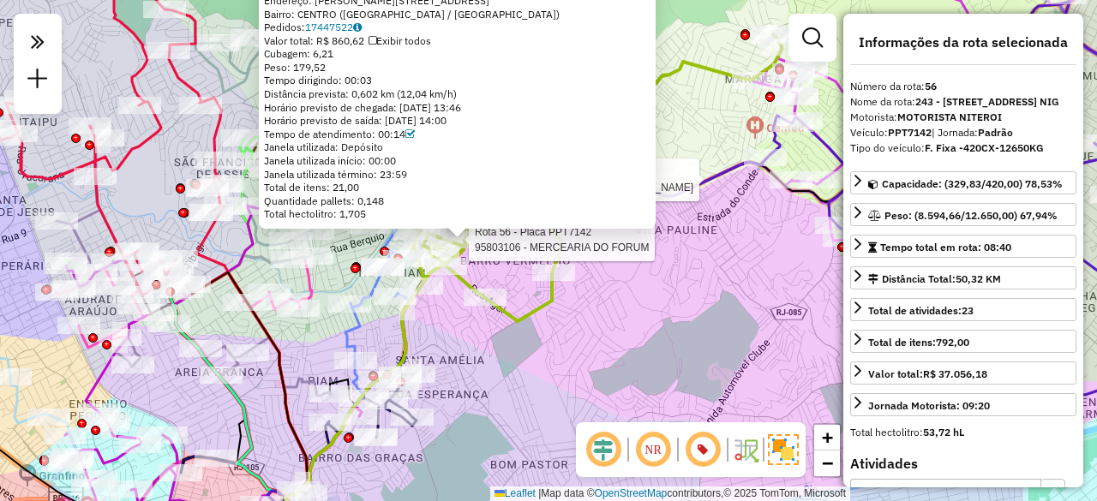
drag, startPoint x: 466, startPoint y: 251, endPoint x: 653, endPoint y: 290, distance: 190.8
click at [652, 290] on div "Rota 55 - Placa FPN2J32 95826426 - 59.610.765 FABIANO RODRIGO VIEIRA JUSTIN Rot…" at bounding box center [548, 250] width 1097 height 501
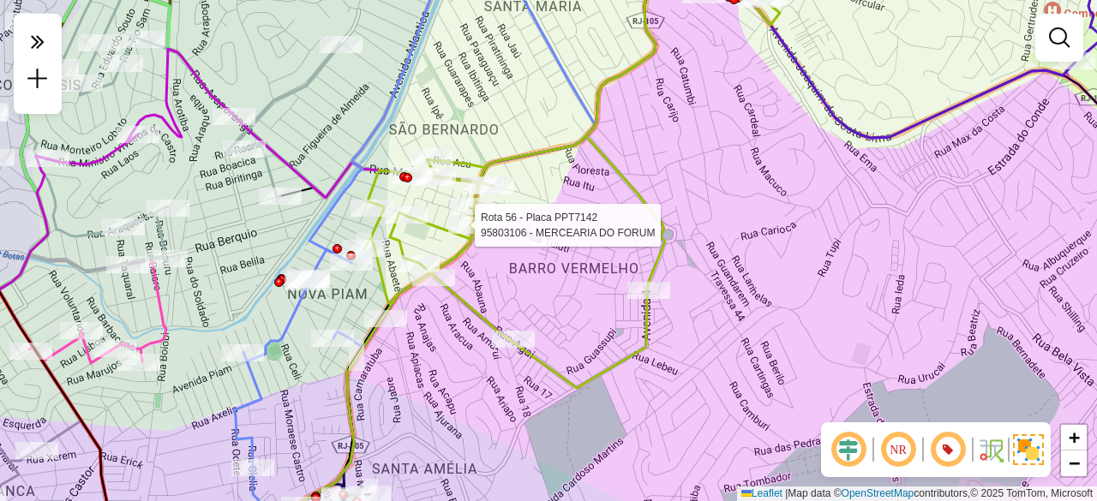
select select "**********"
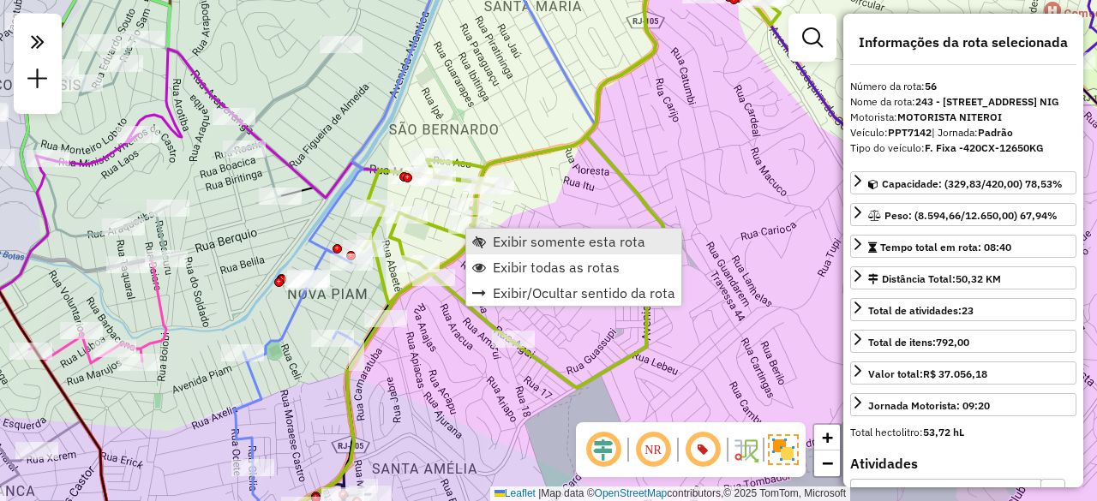
click at [502, 241] on span "Exibir somente esta rota" at bounding box center [569, 242] width 153 height 14
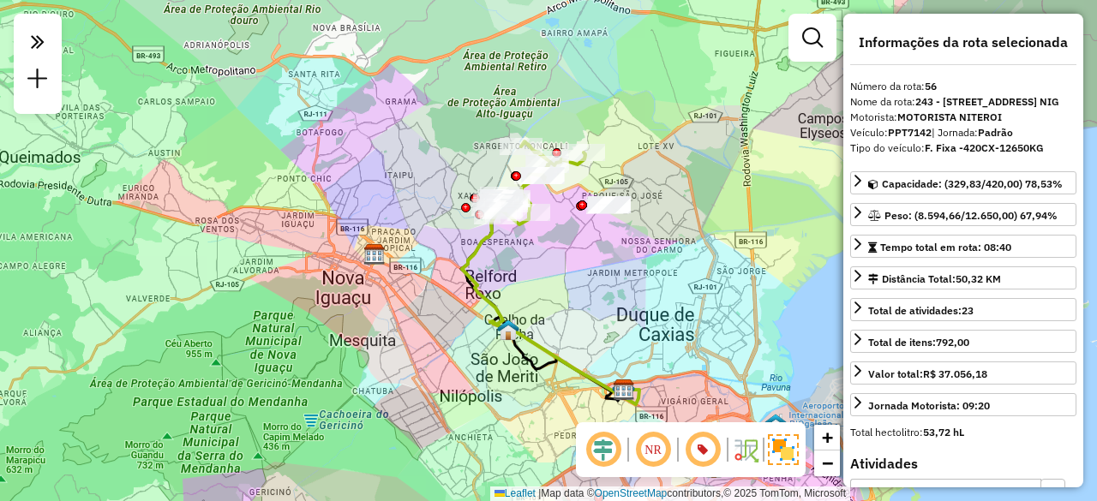
drag, startPoint x: 525, startPoint y: 243, endPoint x: 521, endPoint y: 272, distance: 29.5
click at [521, 260] on div "Janela de atendimento Grade de atendimento Capacidade Transportadoras Veículos …" at bounding box center [548, 250] width 1097 height 501
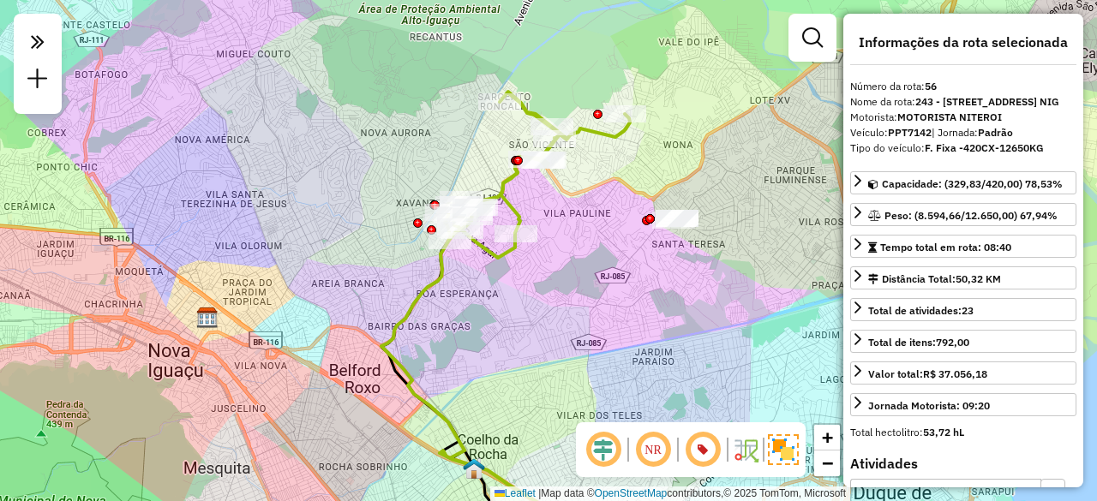
drag, startPoint x: 538, startPoint y: 213, endPoint x: 534, endPoint y: 248, distance: 35.4
click at [534, 244] on div "Rota 56 - Placa PPT7142 95825945 - DANIEL VEIGAS Janela de atendimento Grade de…" at bounding box center [548, 250] width 1097 height 501
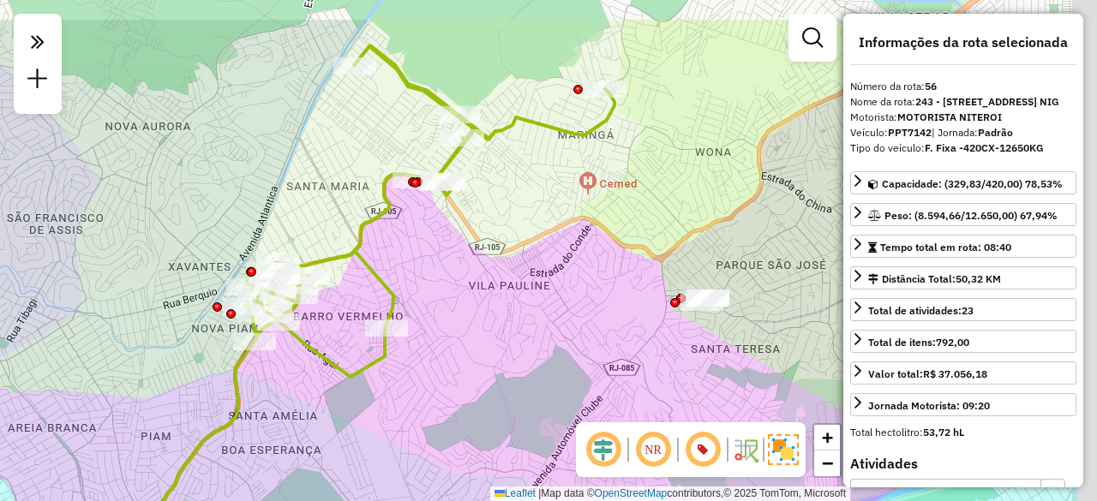
drag, startPoint x: 555, startPoint y: 174, endPoint x: 420, endPoint y: 243, distance: 151.4
click at [420, 243] on div "Janela de atendimento Grade de atendimento Capacidade Transportadoras Veículos …" at bounding box center [548, 250] width 1097 height 501
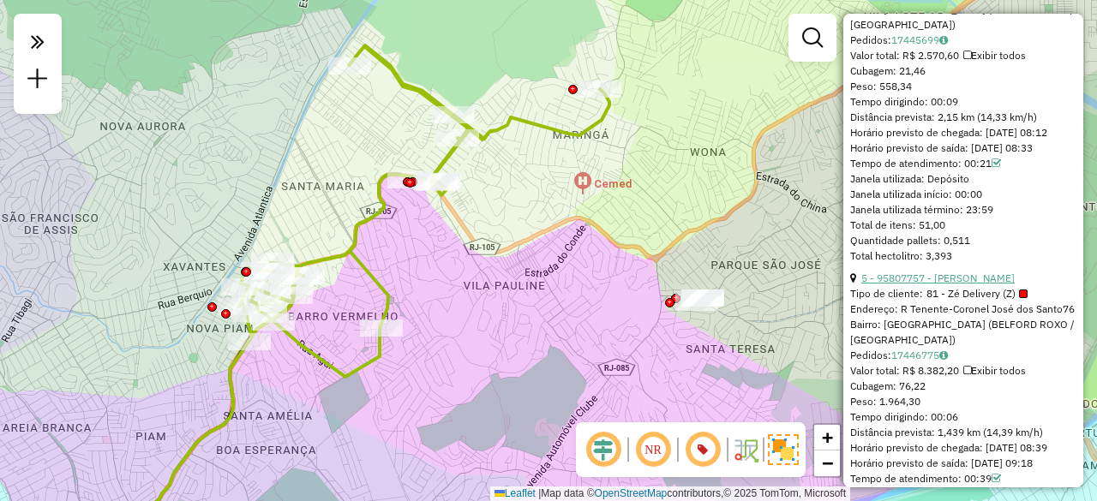
scroll to position [1543, 0]
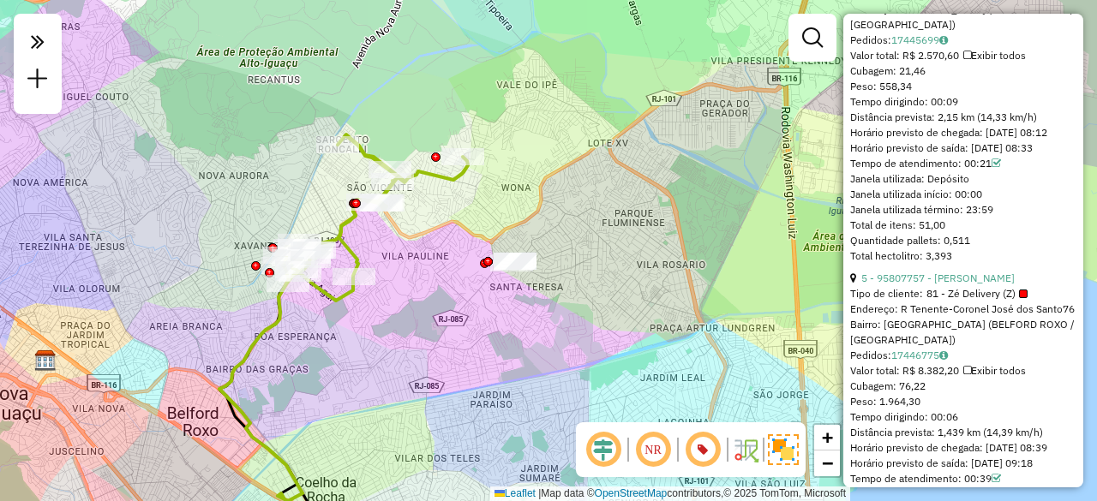
drag, startPoint x: 180, startPoint y: 281, endPoint x: 235, endPoint y: 272, distance: 55.7
click at [231, 272] on div "Janela de atendimento Grade de atendimento Capacidade Transportadoras Veículos …" at bounding box center [548, 250] width 1097 height 501
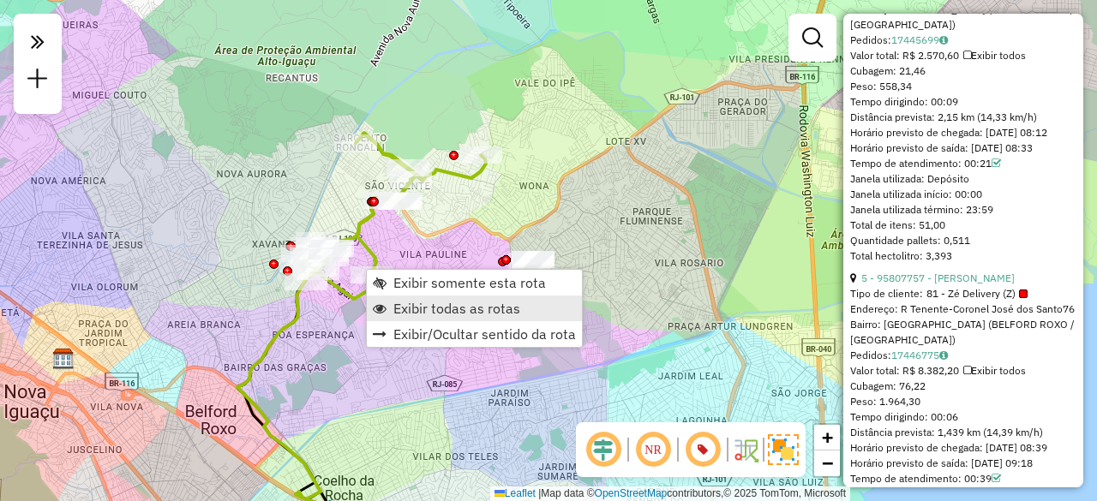
click at [420, 309] on span "Exibir todas as rotas" at bounding box center [456, 309] width 127 height 14
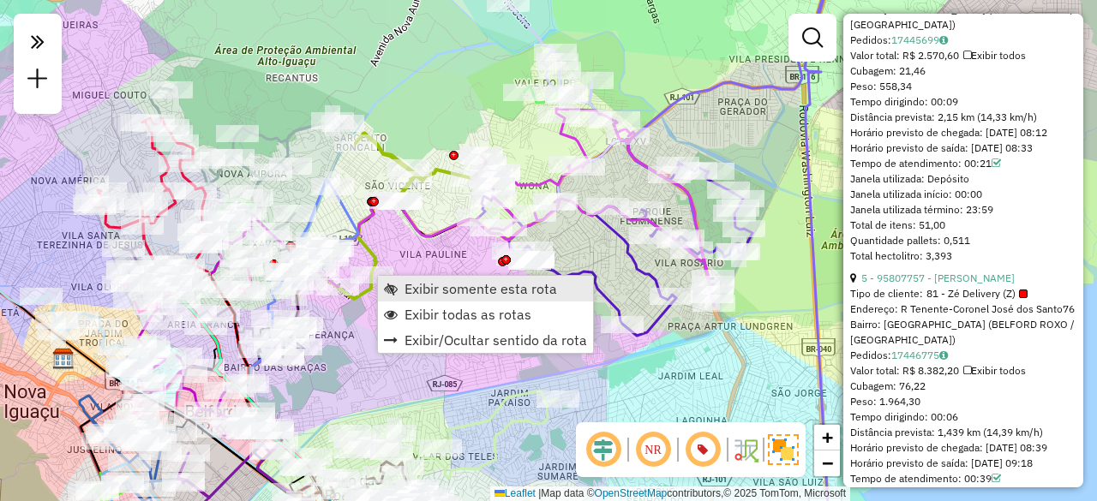
click at [411, 294] on span "Exibir somente esta rota" at bounding box center [481, 289] width 153 height 14
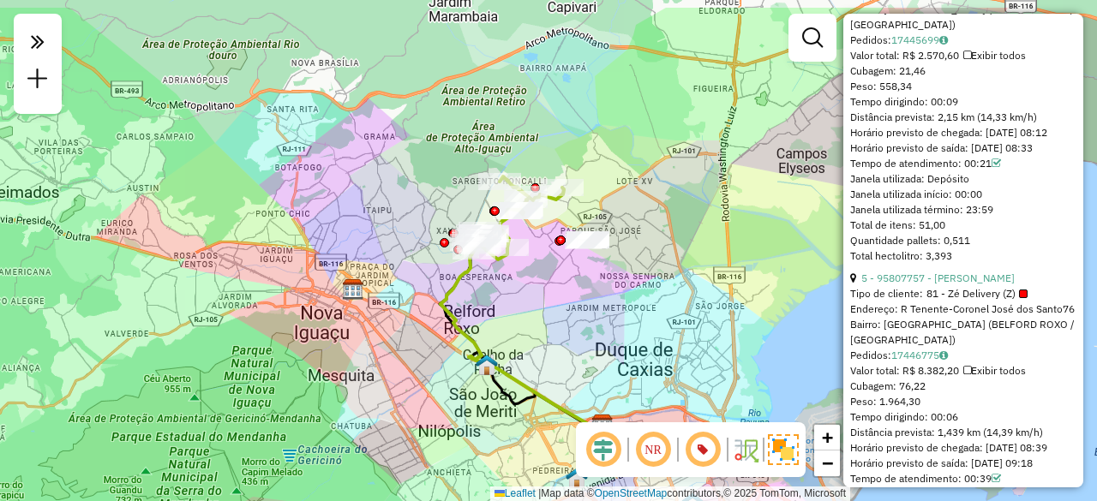
drag, startPoint x: 513, startPoint y: 217, endPoint x: 492, endPoint y: 274, distance: 61.0
click at [492, 274] on div "Janela de atendimento Grade de atendimento Capacidade Transportadoras Veículos …" at bounding box center [548, 250] width 1097 height 501
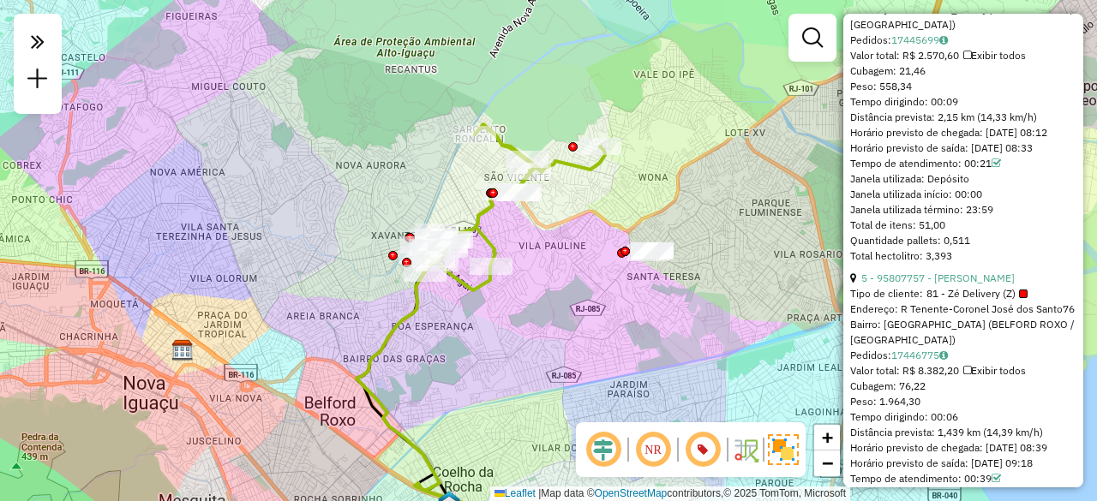
drag, startPoint x: 547, startPoint y: 214, endPoint x: 503, endPoint y: 242, distance: 51.6
click at [512, 236] on div "Janela de atendimento Grade de atendimento Capacidade Transportadoras Veículos …" at bounding box center [548, 250] width 1097 height 501
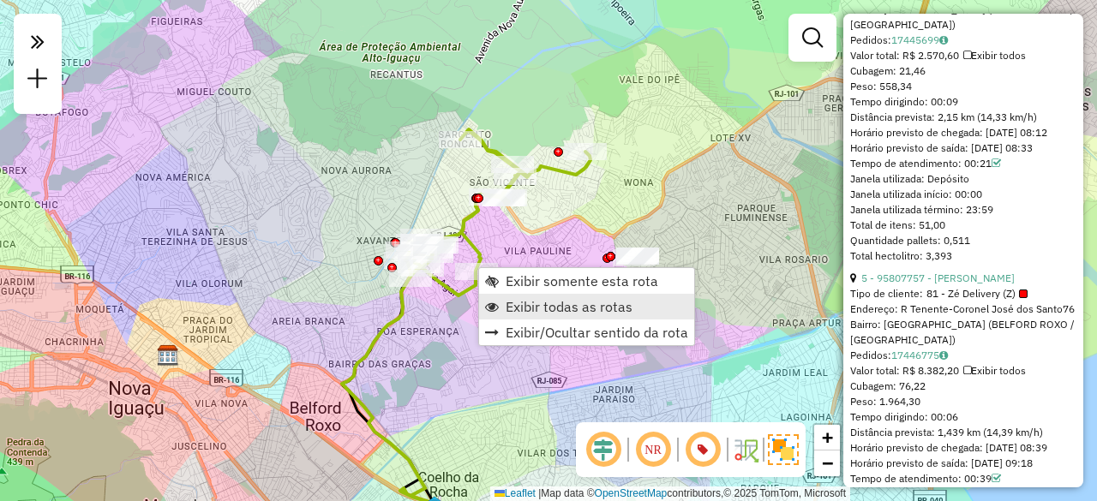
click at [528, 300] on span "Exibir todas as rotas" at bounding box center [569, 307] width 127 height 14
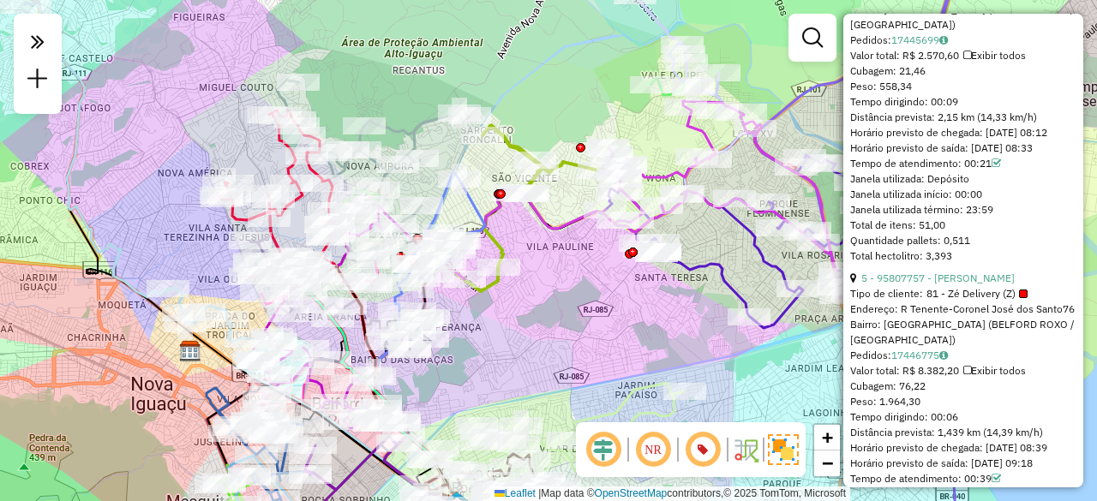
drag, startPoint x: 503, startPoint y: 242, endPoint x: 530, endPoint y: 237, distance: 26.9
click at [530, 237] on div "Janela de atendimento Grade de atendimento Capacidade Transportadoras Veículos …" at bounding box center [548, 250] width 1097 height 501
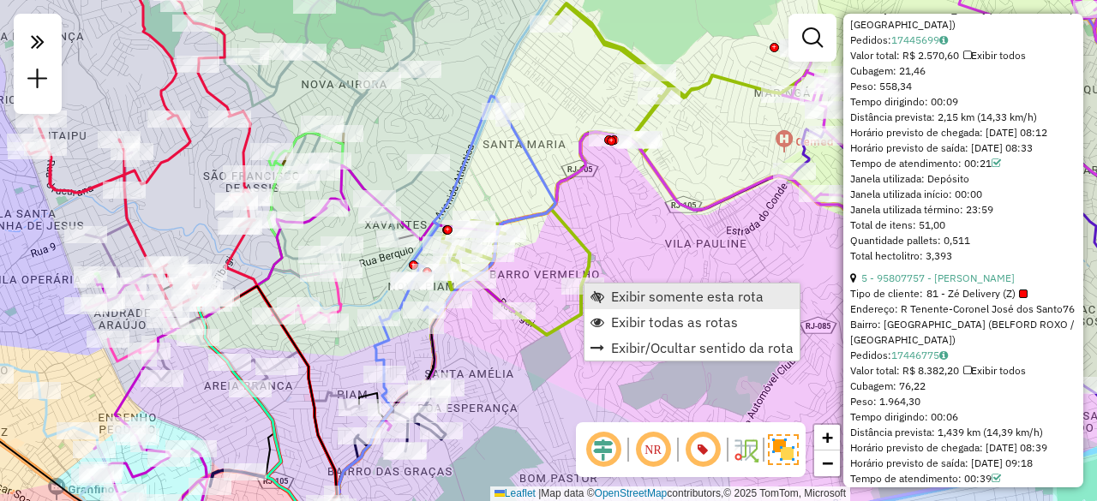
click at [629, 296] on span "Exibir somente esta rota" at bounding box center [687, 297] width 153 height 14
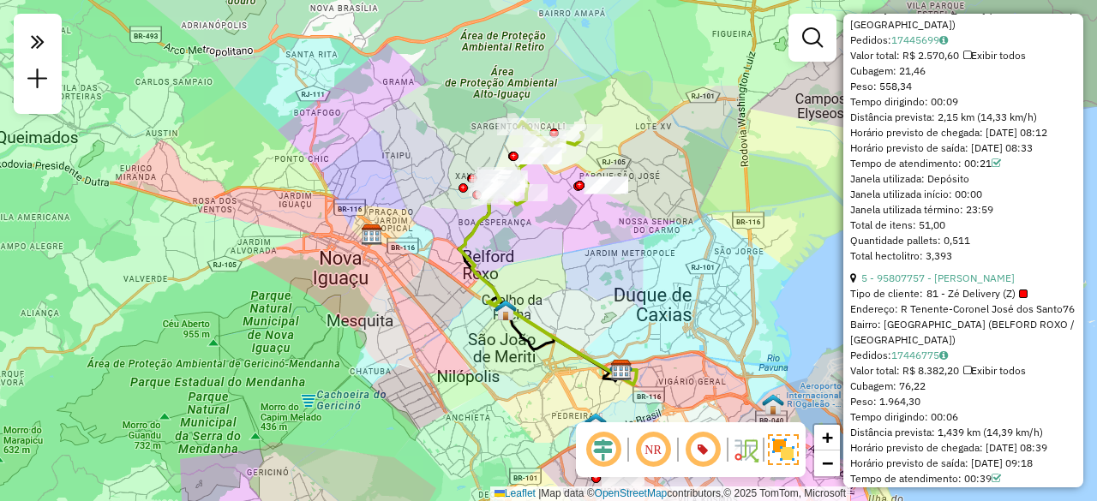
drag, startPoint x: 565, startPoint y: 204, endPoint x: 579, endPoint y: 255, distance: 52.6
click at [577, 253] on div "Janela de atendimento Grade de atendimento Capacidade Transportadoras Veículos …" at bounding box center [548, 250] width 1097 height 501
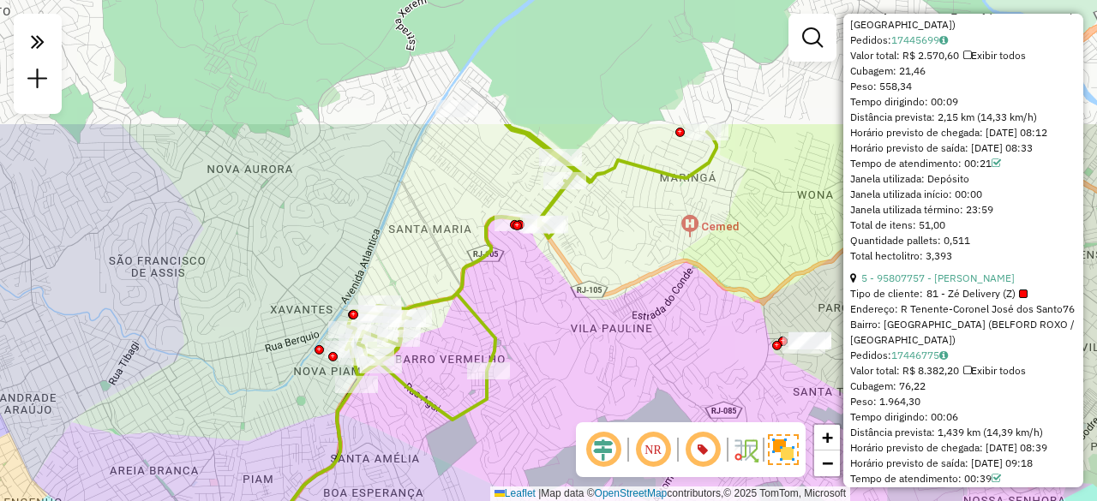
drag, startPoint x: 487, startPoint y: 124, endPoint x: 558, endPoint y: 298, distance: 188.0
click at [558, 298] on div "Janela de atendimento Grade de atendimento Capacidade Transportadoras Veículos …" at bounding box center [548, 250] width 1097 height 501
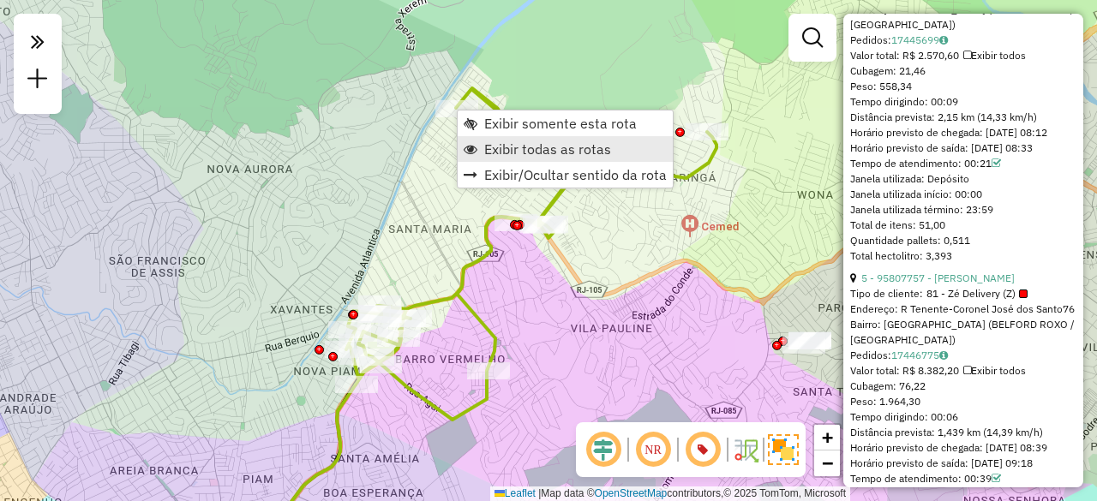
click at [499, 144] on span "Exibir todas as rotas" at bounding box center [547, 149] width 127 height 14
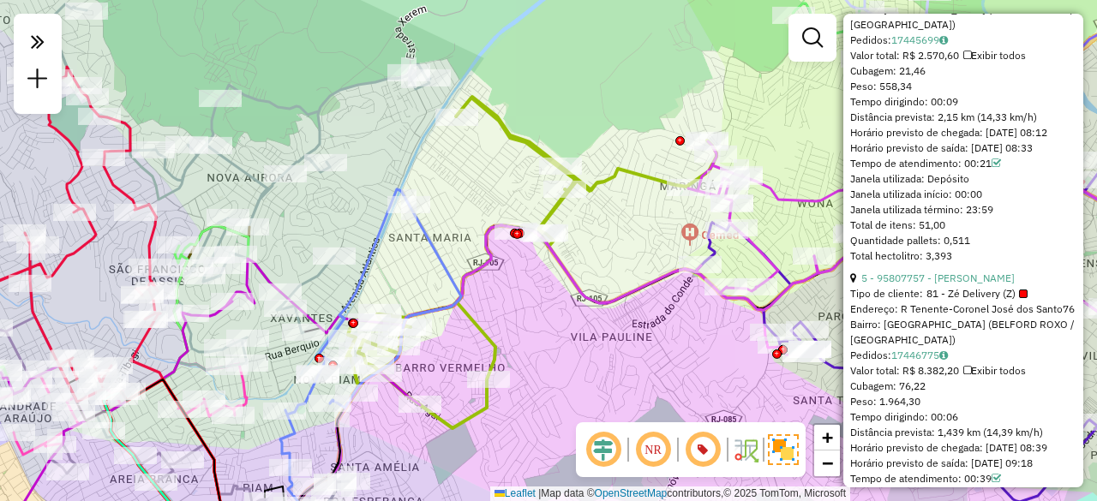
drag, startPoint x: 417, startPoint y: 119, endPoint x: 451, endPoint y: 178, distance: 68.4
click at [449, 177] on div "Janela de atendimento Grade de atendimento Capacidade Transportadoras Veículos …" at bounding box center [548, 250] width 1097 height 501
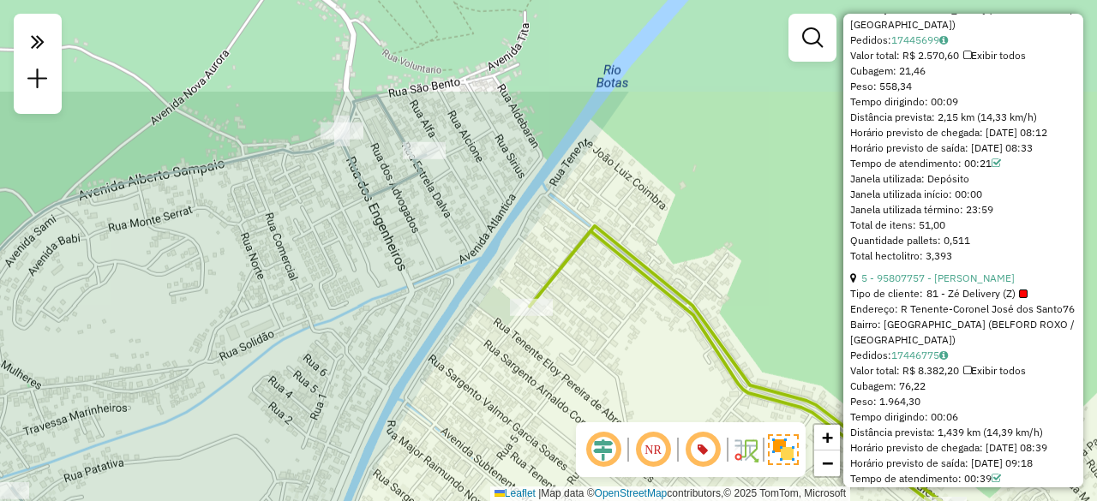
drag, startPoint x: 473, startPoint y: 114, endPoint x: 411, endPoint y: 252, distance: 151.2
click at [406, 258] on div "Janela de atendimento Grade de atendimento Capacidade Transportadoras Veículos …" at bounding box center [548, 250] width 1097 height 501
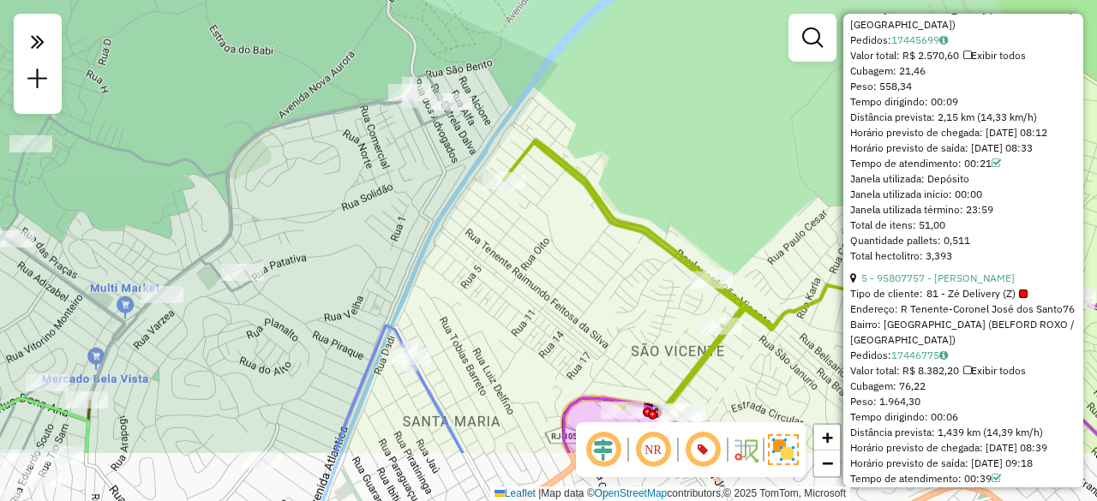
drag, startPoint x: 385, startPoint y: 261, endPoint x: 421, endPoint y: 156, distance: 111.4
click at [420, 157] on div "Janela de atendimento Grade de atendimento Capacidade Transportadoras Veículos …" at bounding box center [548, 250] width 1097 height 501
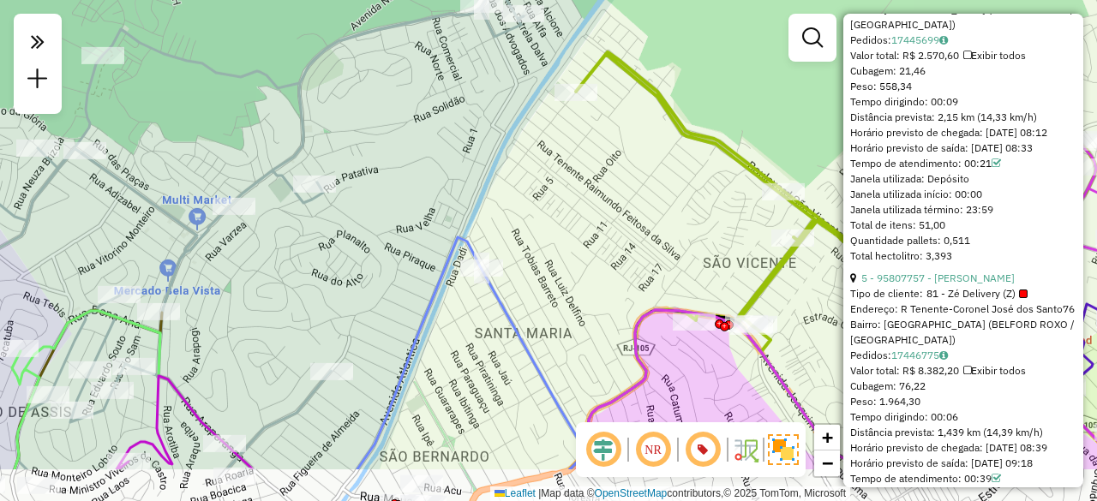
drag, startPoint x: 295, startPoint y: 259, endPoint x: 364, endPoint y: 177, distance: 107.7
click at [364, 177] on div "Janela de atendimento Grade de atendimento Capacidade Transportadoras Veículos …" at bounding box center [548, 250] width 1097 height 501
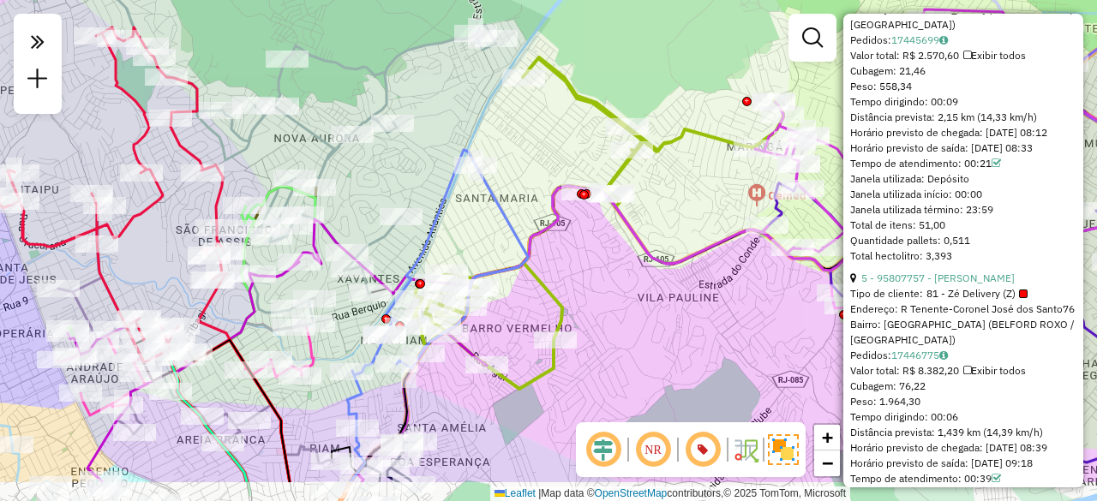
drag, startPoint x: 333, startPoint y: 243, endPoint x: 382, endPoint y: 173, distance: 84.9
click at [382, 173] on div "Janela de atendimento Grade de atendimento Capacidade Transportadoras Veículos …" at bounding box center [548, 250] width 1097 height 501
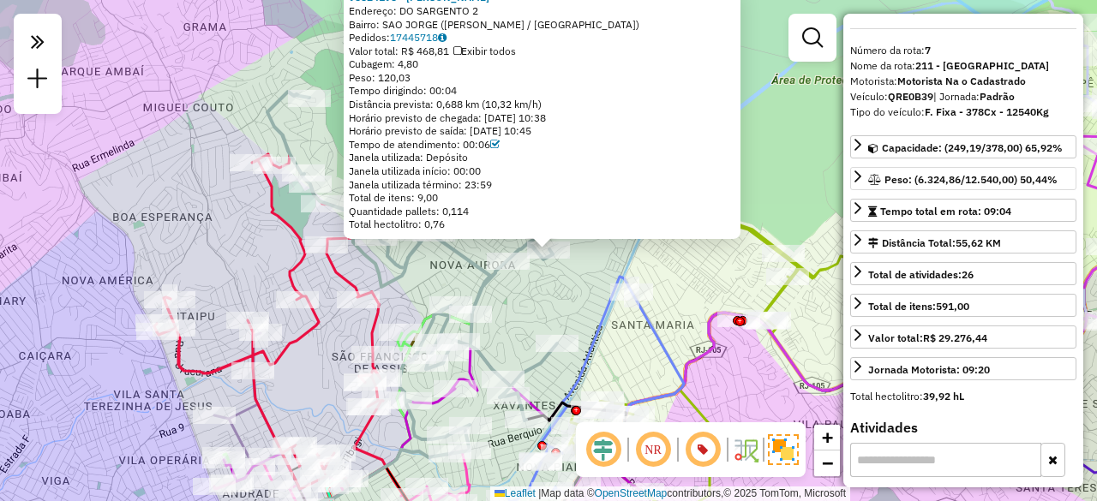
scroll to position [0, 0]
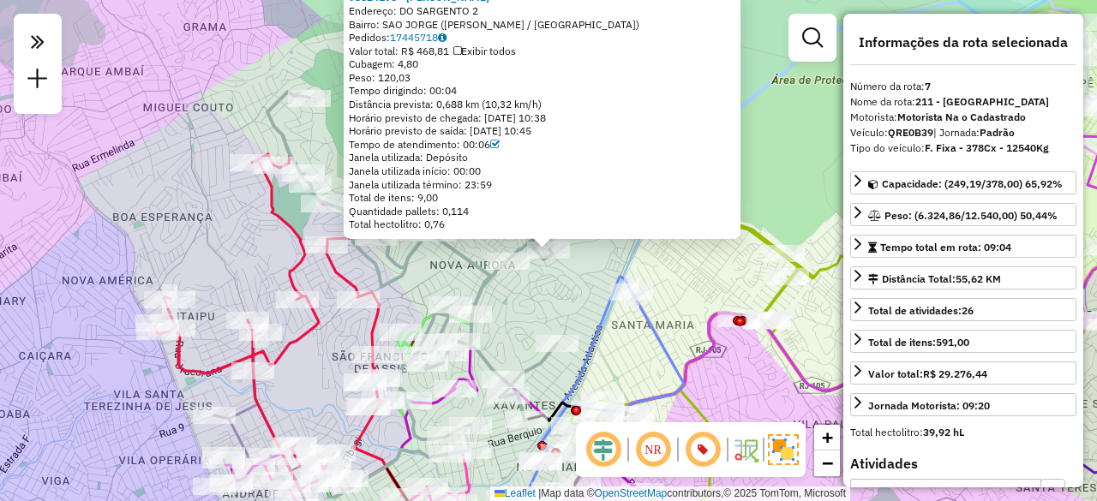
click at [742, 248] on div "Rota 56 - Placa PPT7142 95803569 - CARLOS ALBERTO TORRE 95824198 - TANIA LANCHE…" at bounding box center [548, 250] width 1097 height 501
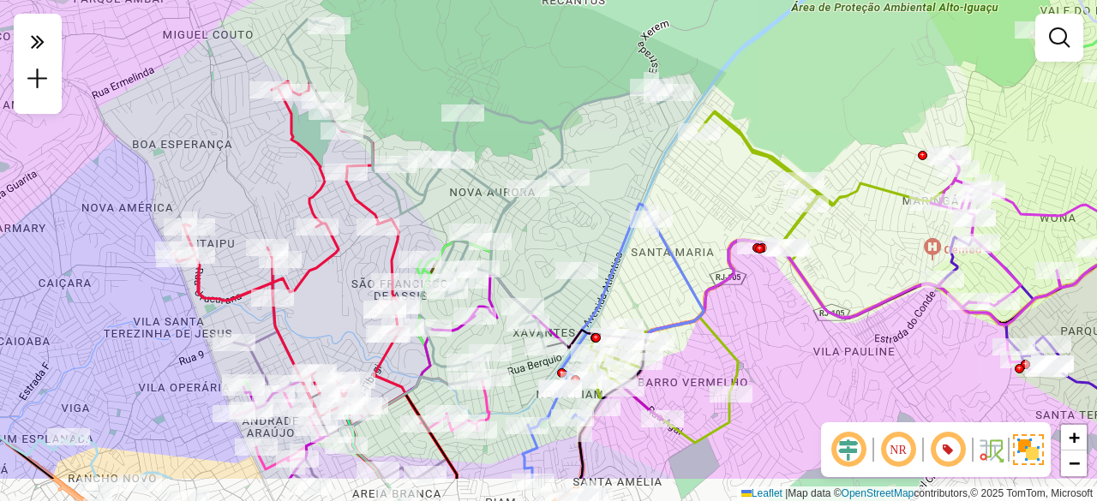
drag, startPoint x: 548, startPoint y: 305, endPoint x: 567, endPoint y: 231, distance: 77.1
click at [567, 231] on div "Janela de atendimento Grade de atendimento Capacidade Transportadoras Veículos …" at bounding box center [548, 250] width 1097 height 501
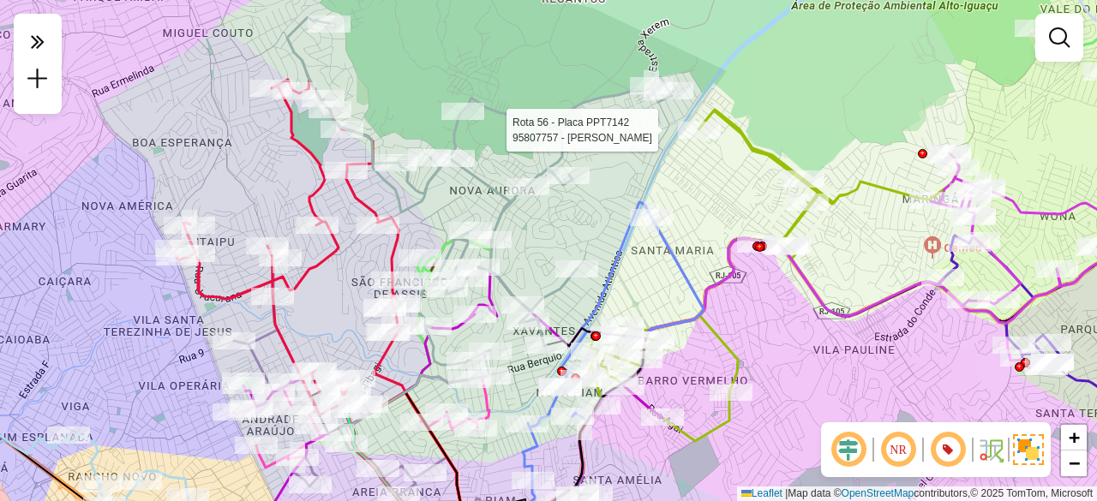
select select "**********"
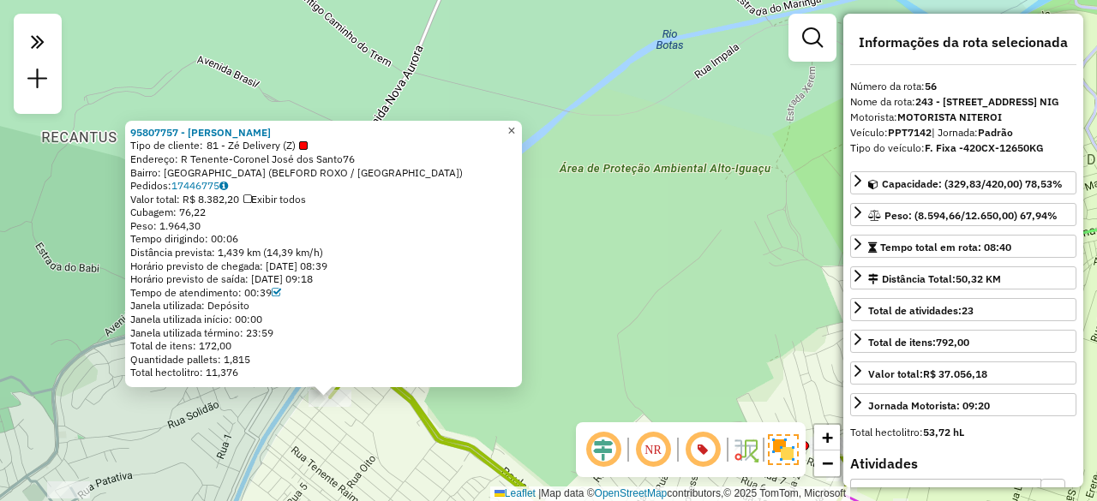
click at [515, 126] on span "×" at bounding box center [511, 130] width 8 height 15
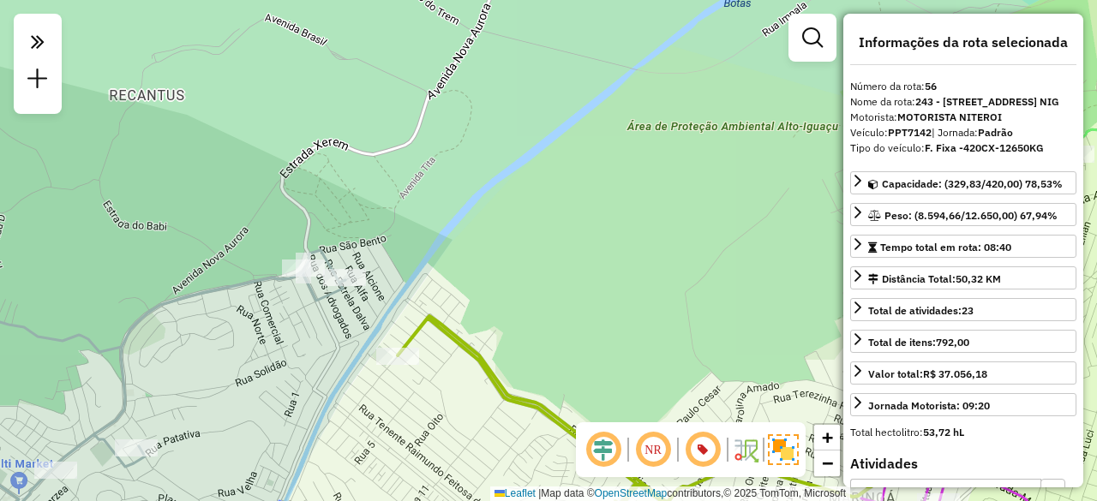
drag, startPoint x: 460, startPoint y: 206, endPoint x: 557, endPoint y: 145, distance: 114.4
click at [556, 145] on div "Janela de atendimento Grade de atendimento Capacidade Transportadoras Veículos …" at bounding box center [548, 250] width 1097 height 501
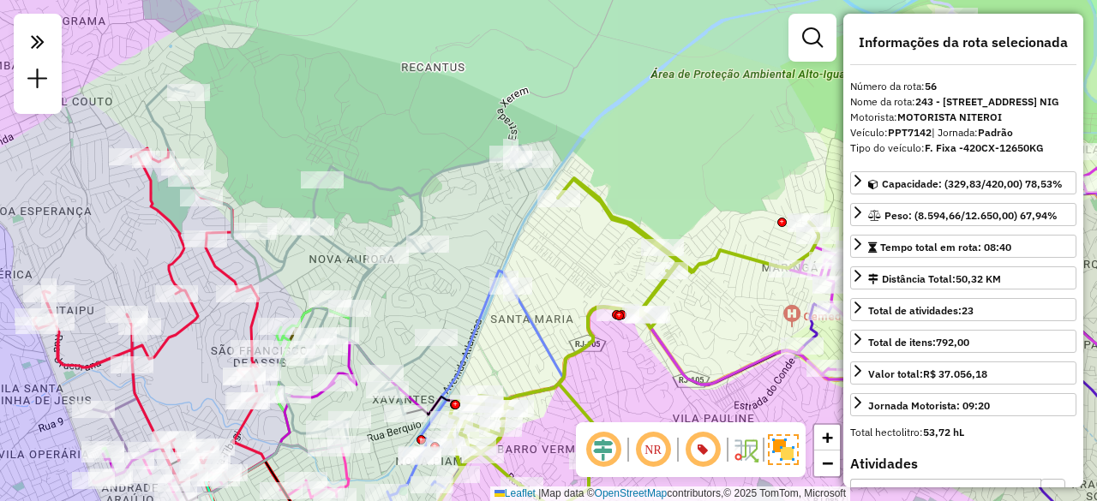
drag, startPoint x: 554, startPoint y: 275, endPoint x: 579, endPoint y: 238, distance: 44.9
click at [579, 238] on div "Janela de atendimento Grade de atendimento Capacidade Transportadoras Veículos …" at bounding box center [548, 250] width 1097 height 501
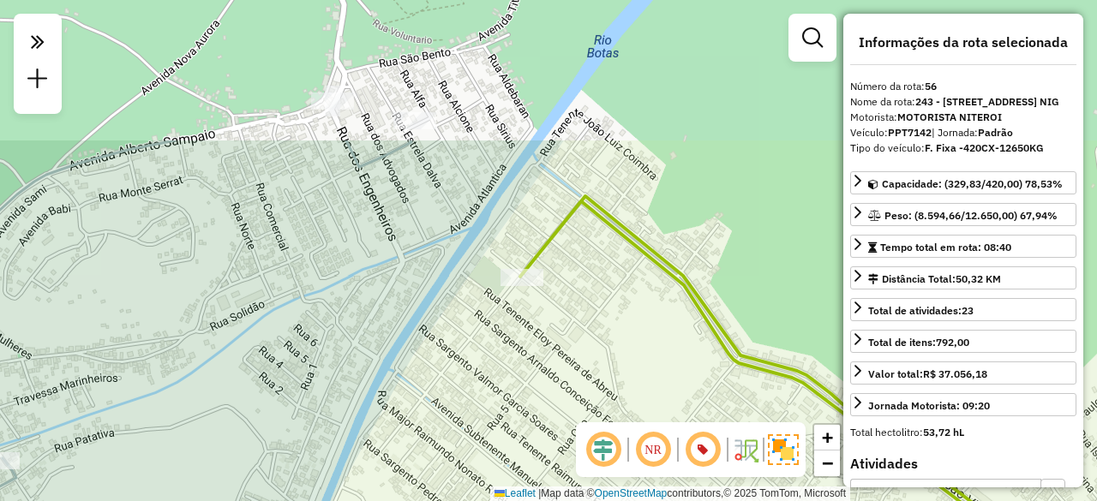
drag, startPoint x: 436, startPoint y: 219, endPoint x: 463, endPoint y: 378, distance: 161.6
click at [463, 378] on div "Janela de atendimento Grade de atendimento Capacidade Transportadoras Veículos …" at bounding box center [548, 250] width 1097 height 501
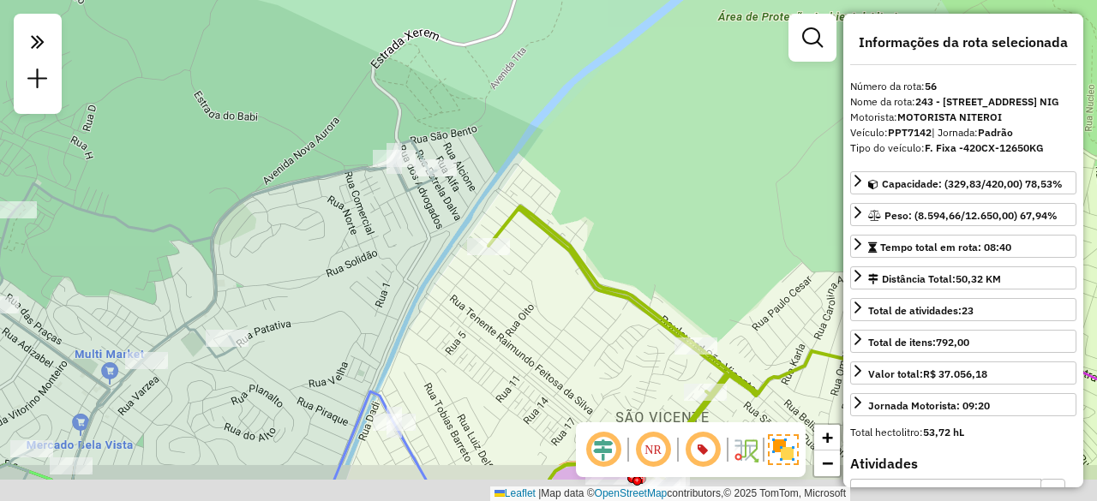
drag, startPoint x: 489, startPoint y: 431, endPoint x: 481, endPoint y: 352, distance: 79.2
click at [481, 352] on div "Janela de atendimento Grade de atendimento Capacidade Transportadoras Veículos …" at bounding box center [548, 250] width 1097 height 501
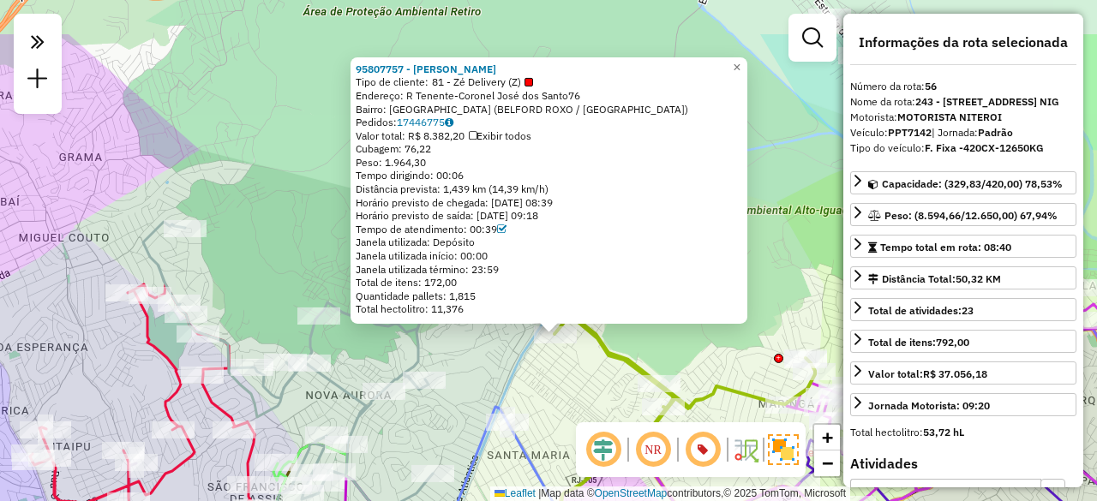
drag, startPoint x: 325, startPoint y: 133, endPoint x: 333, endPoint y: 213, distance: 80.2
click at [333, 213] on div "95807757 - ROBERTA IZABEL MEDEI Tipo de cliente: 81 - Zé Delivery (Z) Endereço:…" at bounding box center [548, 250] width 1097 height 501
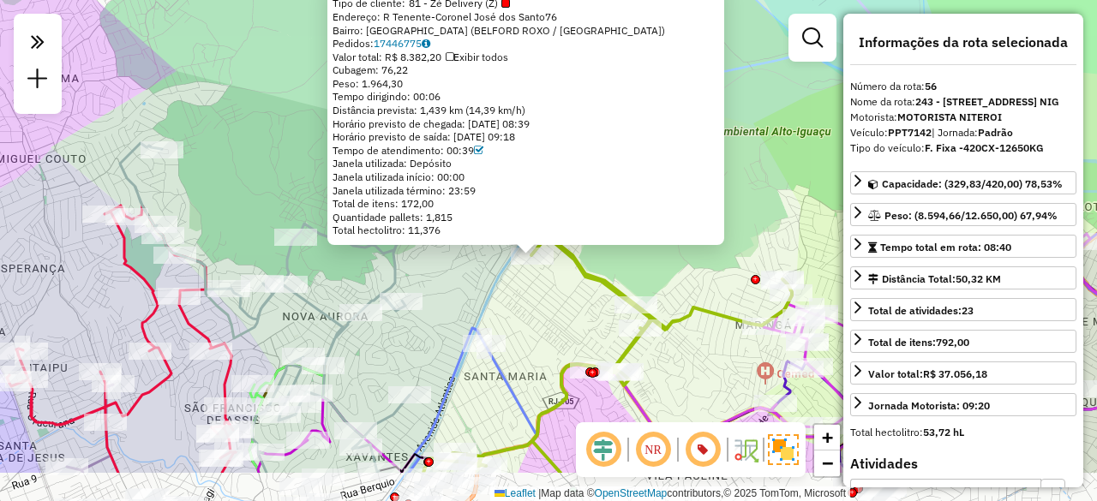
drag, startPoint x: 561, startPoint y: 387, endPoint x: 535, endPoint y: 303, distance: 87.3
click at [536, 306] on div "95807757 - ROBERTA IZABEL MEDEI Tipo de cliente: 81 - Zé Delivery (Z) Endereço:…" at bounding box center [548, 250] width 1097 height 501
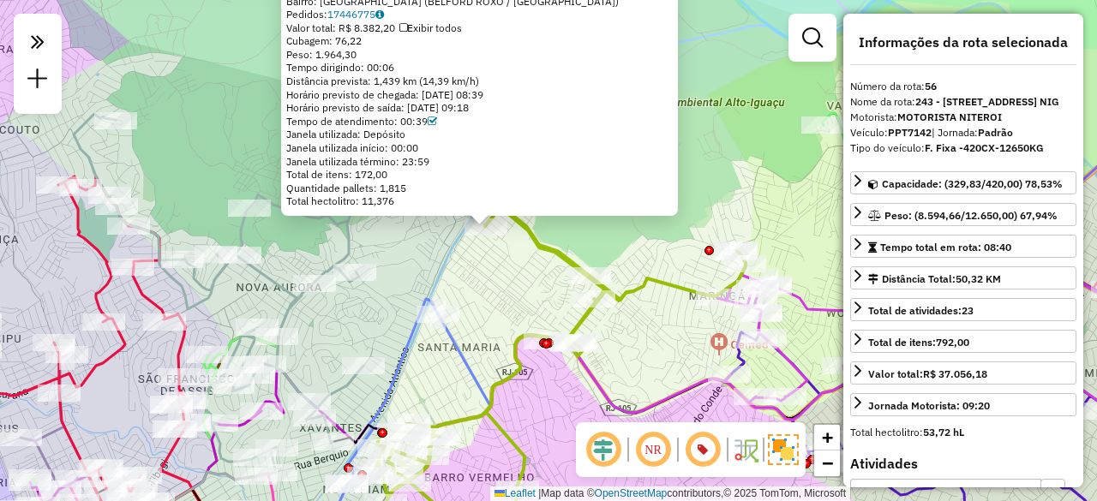
drag, startPoint x: 573, startPoint y: 315, endPoint x: 501, endPoint y: 262, distance: 89.7
click at [507, 268] on div "95807757 - ROBERTA IZABEL MEDEI Tipo de cliente: 81 - Zé Delivery (Z) Endereço:…" at bounding box center [548, 250] width 1097 height 501
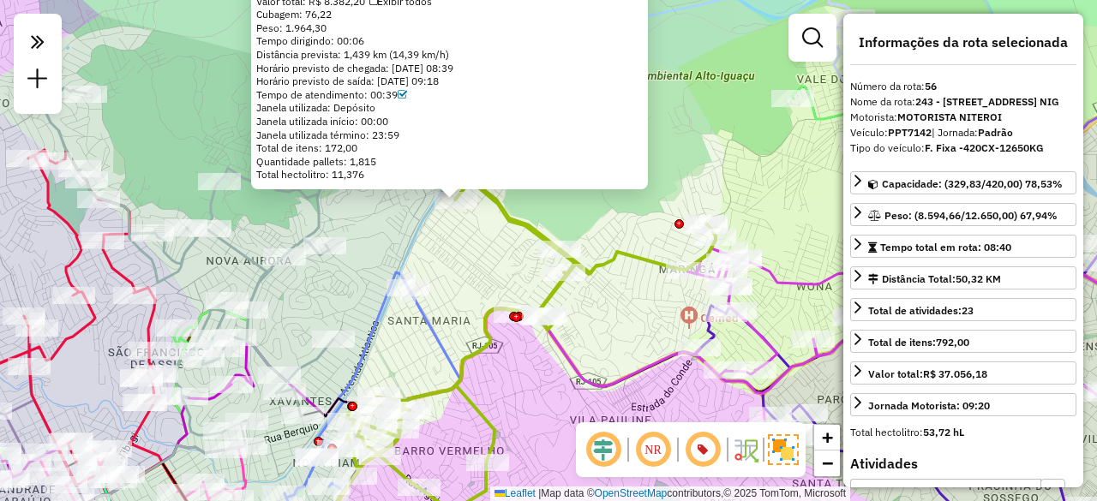
drag, startPoint x: 581, startPoint y: 395, endPoint x: 544, endPoint y: 335, distance: 70.4
click at [545, 339] on div "95807757 - ROBERTA IZABEL MEDEI Tipo de cliente: 81 - Zé Delivery (Z) Endereço:…" at bounding box center [548, 250] width 1097 height 501
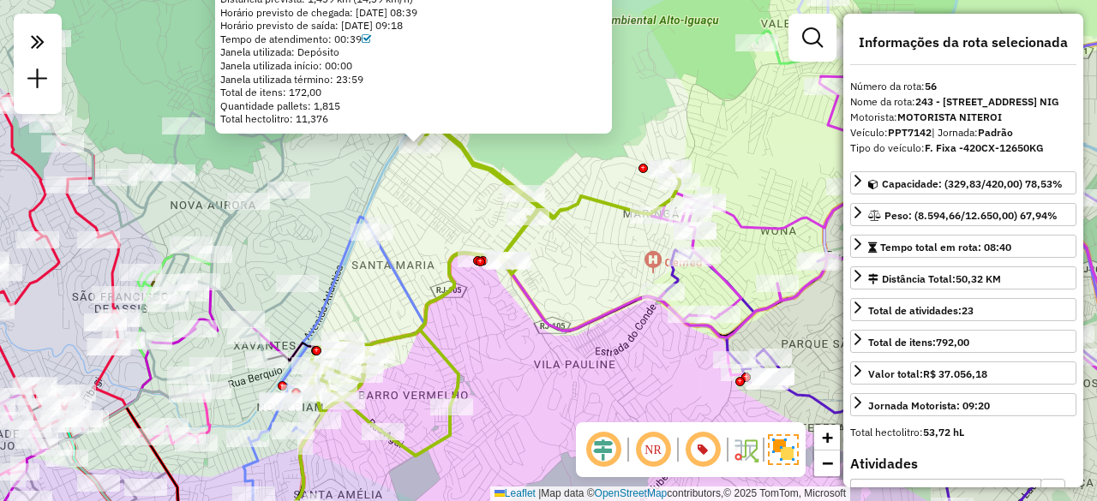
drag, startPoint x: 519, startPoint y: 411, endPoint x: 525, endPoint y: 292, distance: 118.4
click at [528, 316] on div "95807757 - ROBERTA IZABEL MEDEI Tipo de cliente: 81 - Zé Delivery (Z) Endereço:…" at bounding box center [548, 250] width 1097 height 501
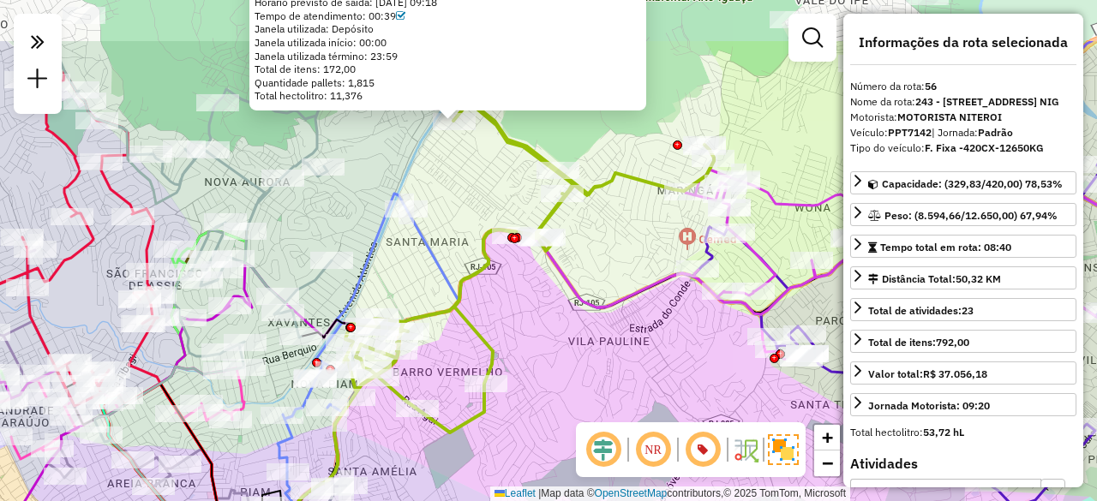
drag, startPoint x: 487, startPoint y: 244, endPoint x: 526, endPoint y: 354, distance: 116.6
click at [522, 357] on div "95807757 - ROBERTA IZABEL MEDEI Tipo de cliente: 81 - Zé Delivery (Z) Endereço:…" at bounding box center [548, 250] width 1097 height 501
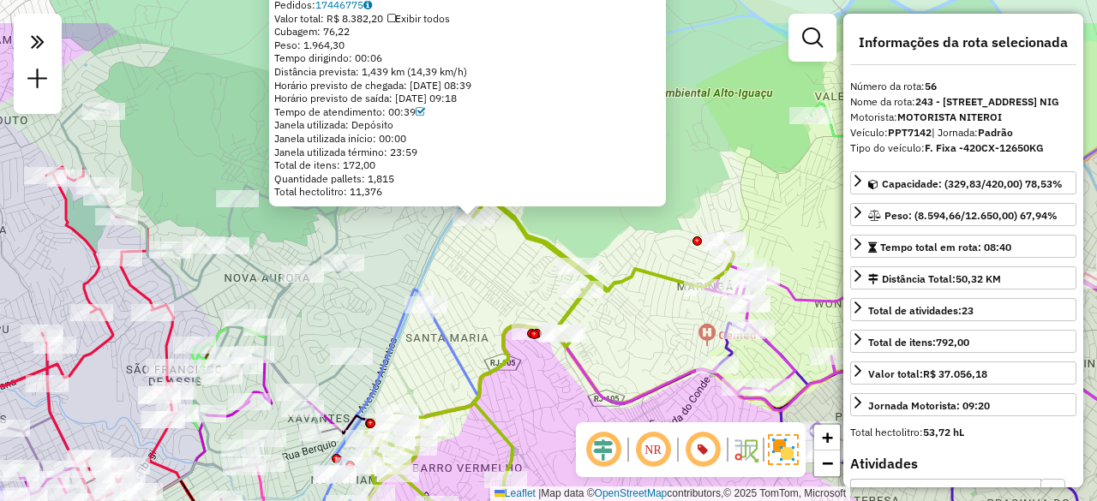
drag, startPoint x: 466, startPoint y: 192, endPoint x: 488, endPoint y: 284, distance: 94.2
click at [485, 284] on div "95807757 - ROBERTA IZABEL MEDEI Tipo de cliente: 81 - Zé Delivery (Z) Endereço:…" at bounding box center [548, 250] width 1097 height 501
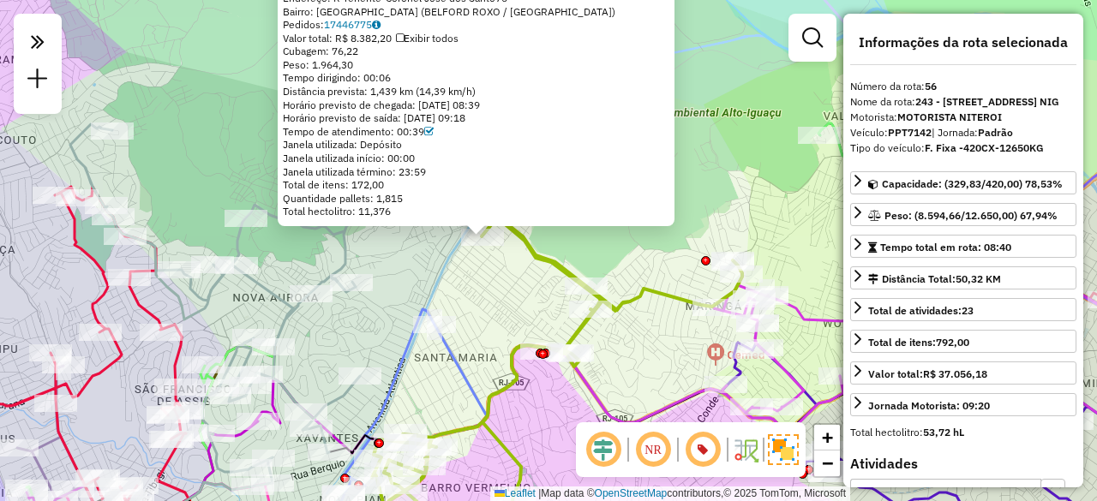
drag, startPoint x: 531, startPoint y: 183, endPoint x: 537, endPoint y: 279, distance: 97.0
click at [537, 279] on div "95807757 - ROBERTA IZABEL MEDEI Tipo de cliente: 81 - Zé Delivery (Z) Endereço:…" at bounding box center [548, 250] width 1097 height 501
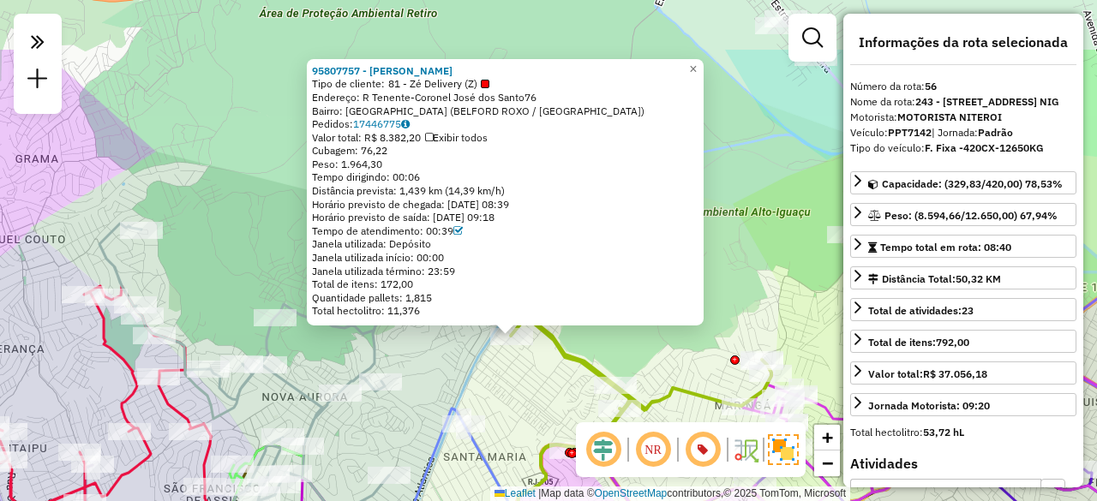
drag, startPoint x: 502, startPoint y: 281, endPoint x: 531, endPoint y: 381, distance: 103.6
click at [531, 381] on div "95807757 - ROBERTA IZABEL MEDEI Tipo de cliente: 81 - Zé Delivery (Z) Endereço:…" at bounding box center [548, 250] width 1097 height 501
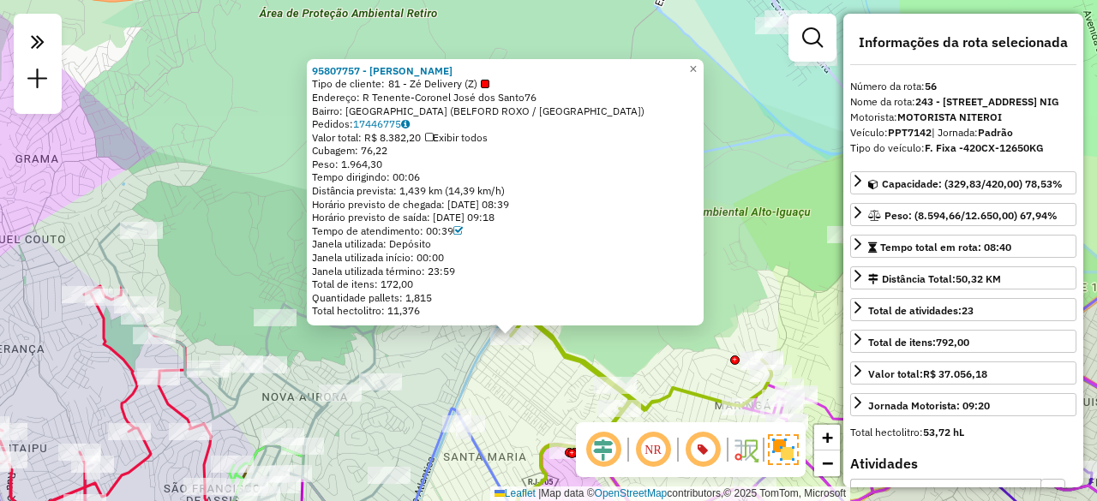
click at [433, 135] on icon at bounding box center [429, 138] width 8 height 10
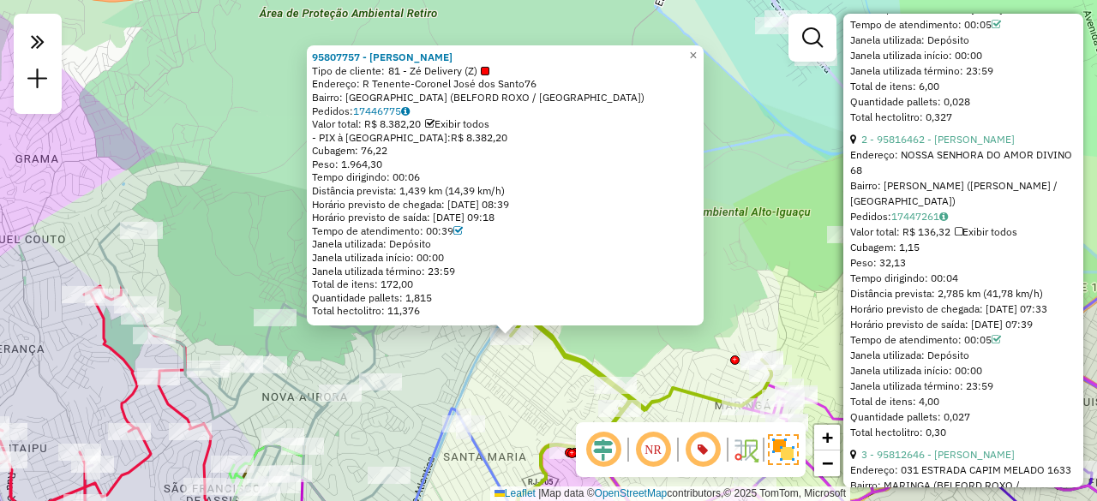
scroll to position [771, 0]
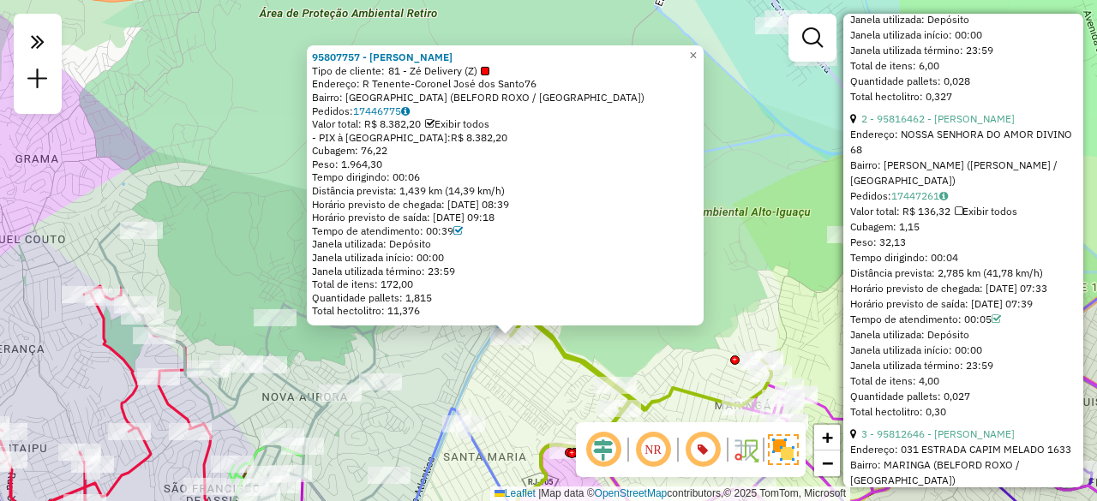
click at [694, 355] on div "95807757 - ROBERTA IZABEL MEDEI Tipo de cliente: 81 - Zé Delivery (Z) Endereço:…" at bounding box center [548, 250] width 1097 height 501
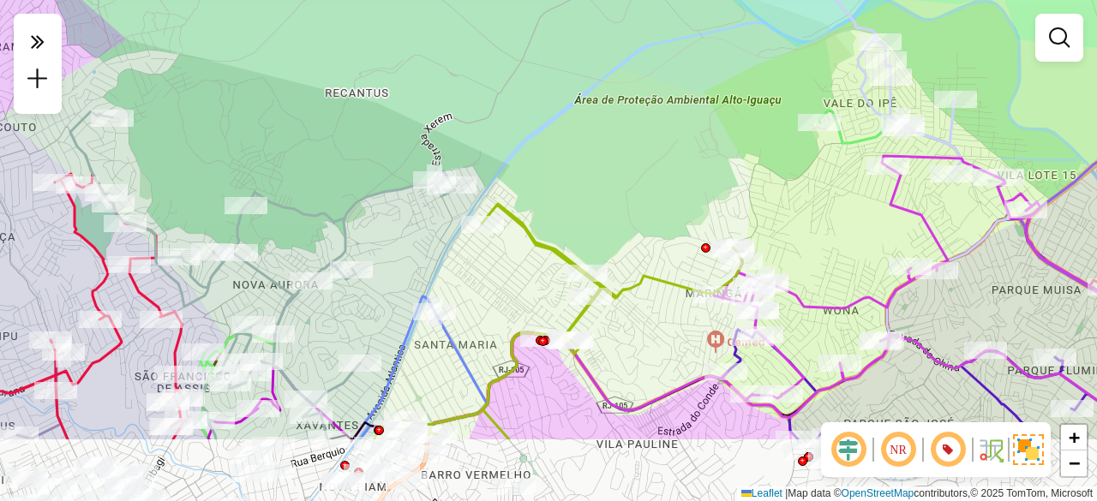
drag, startPoint x: 610, startPoint y: 354, endPoint x: 564, endPoint y: 208, distance: 152.9
click at [574, 229] on div "Janela de atendimento Grade de atendimento Capacidade Transportadoras Veículos …" at bounding box center [548, 250] width 1097 height 501
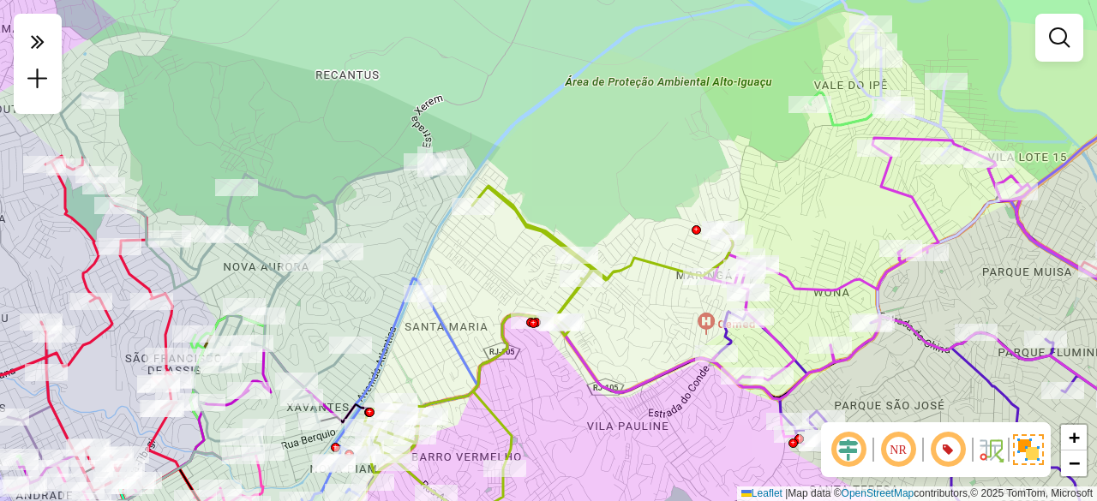
drag, startPoint x: 628, startPoint y: 390, endPoint x: 605, endPoint y: 305, distance: 88.0
click at [607, 315] on icon at bounding box center [593, 433] width 481 height 237
